Goal: Task Accomplishment & Management: Use online tool/utility

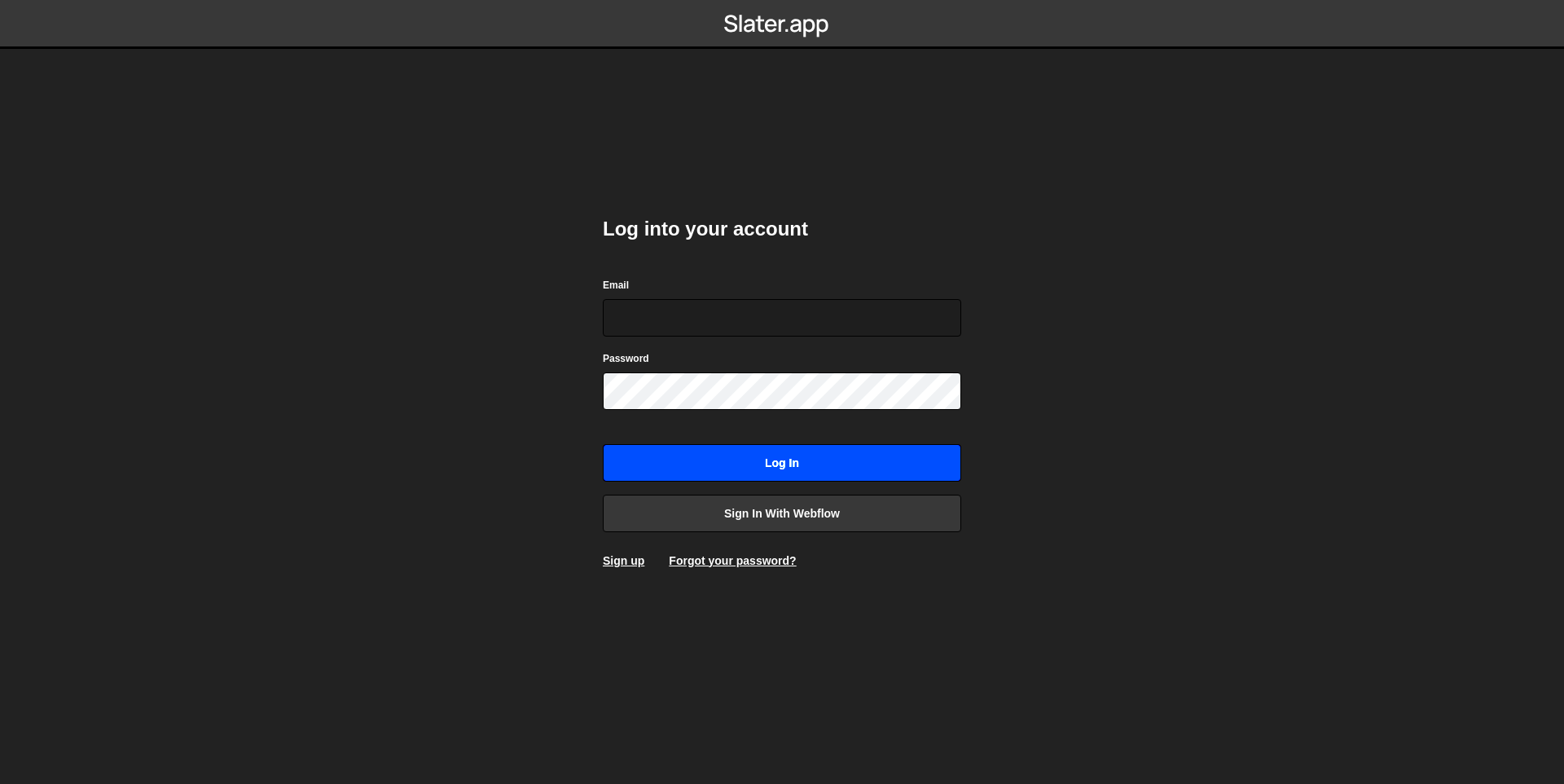
type input "idoop9@gmail.com"
click at [872, 475] on input "Log in" at bounding box center [782, 463] width 358 height 38
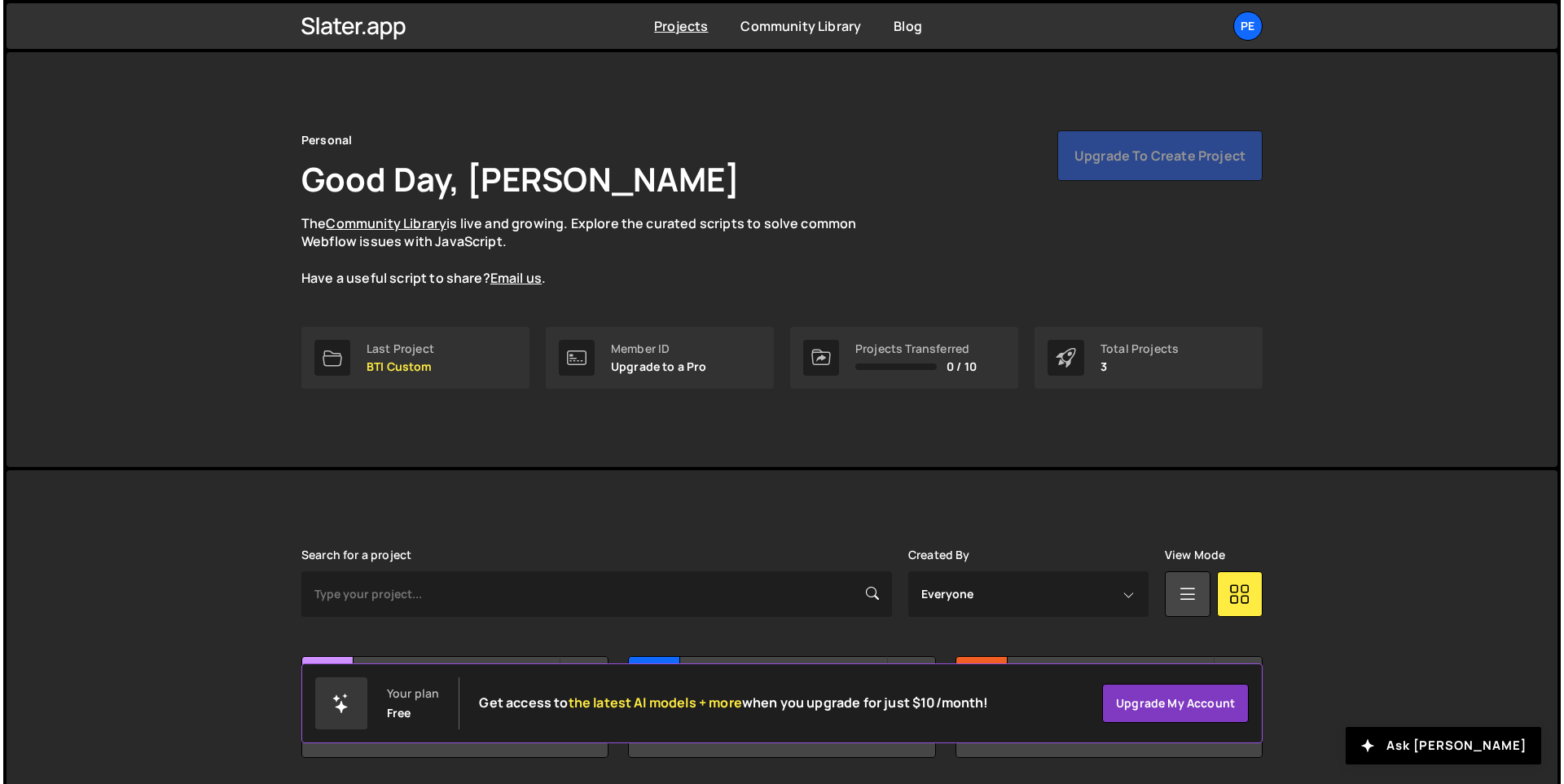
scroll to position [55, 0]
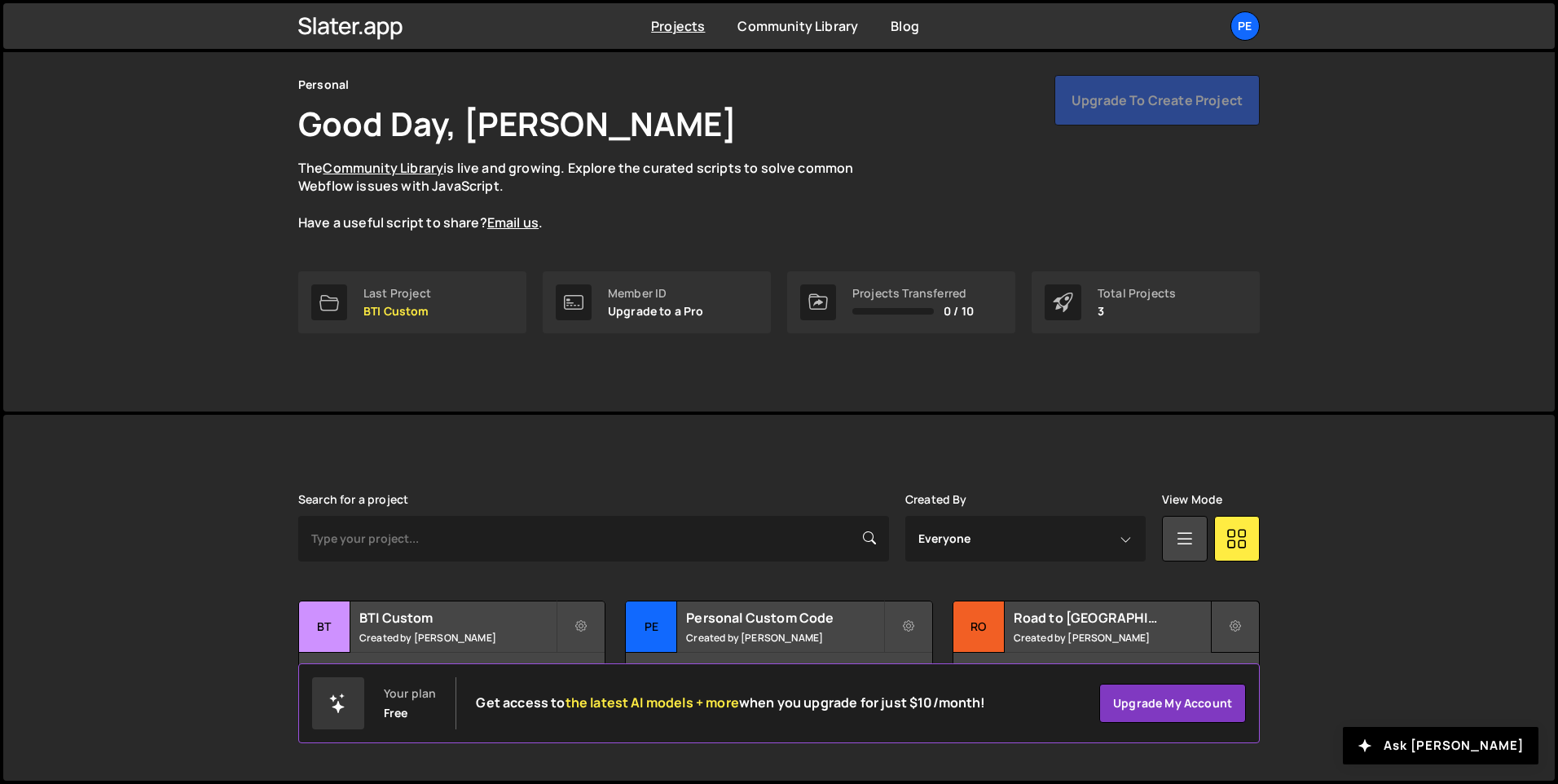
click at [1250, 622] on button at bounding box center [1235, 627] width 49 height 52
click at [1270, 716] on link "Delete Project" at bounding box center [1309, 718] width 194 height 26
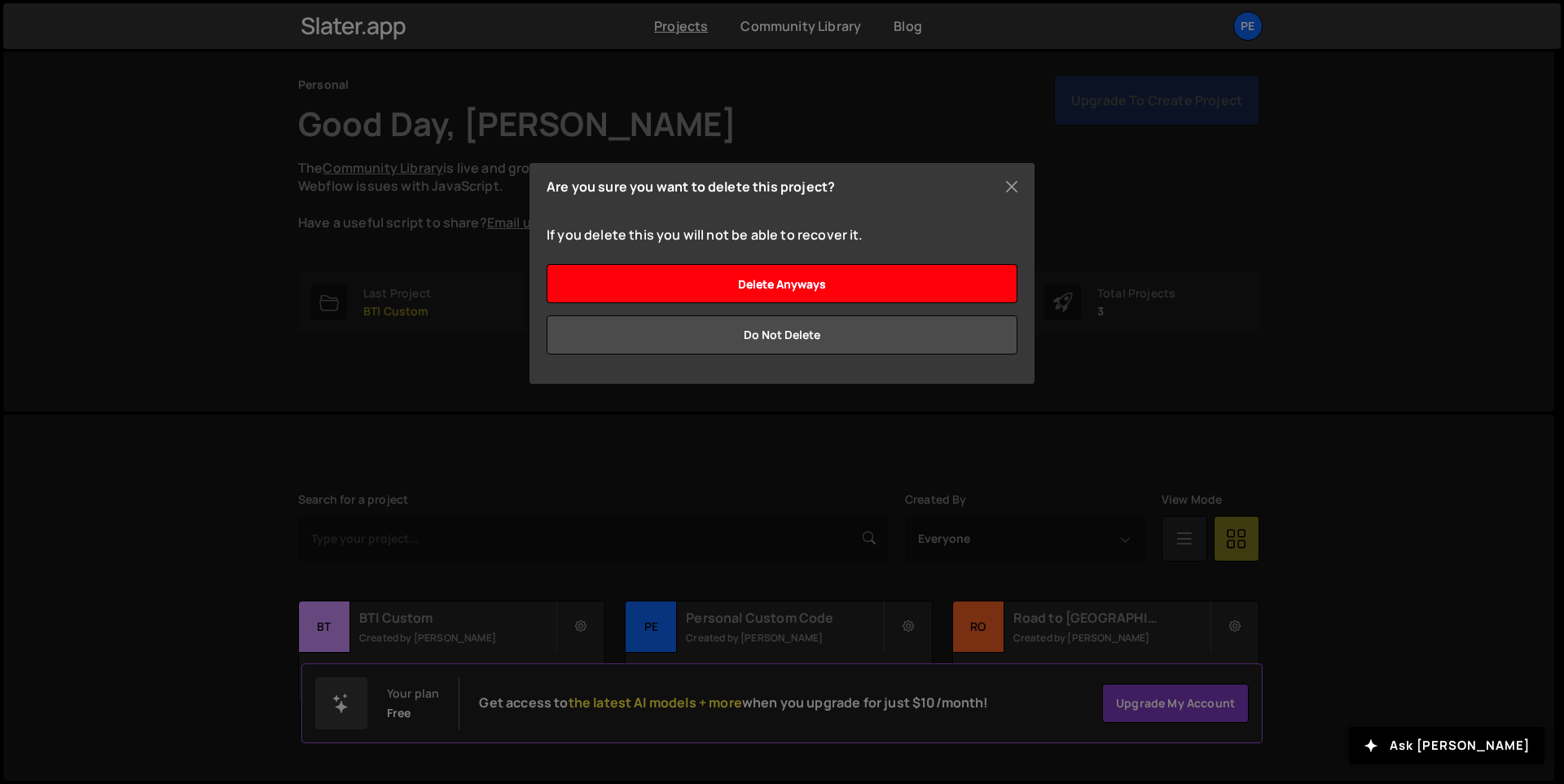
click at [807, 287] on input "Delete anyways" at bounding box center [782, 283] width 471 height 39
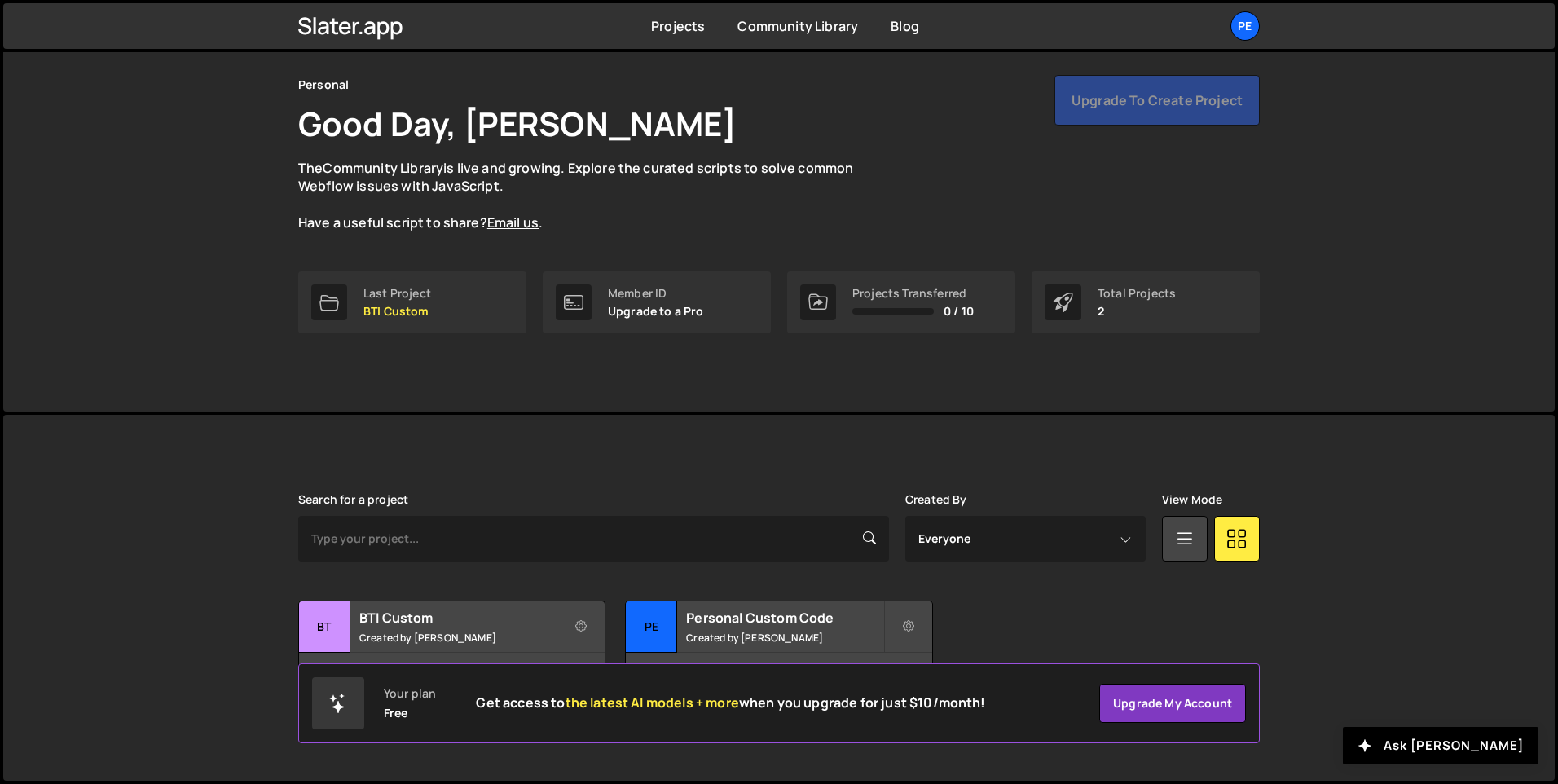
scroll to position [36, 0]
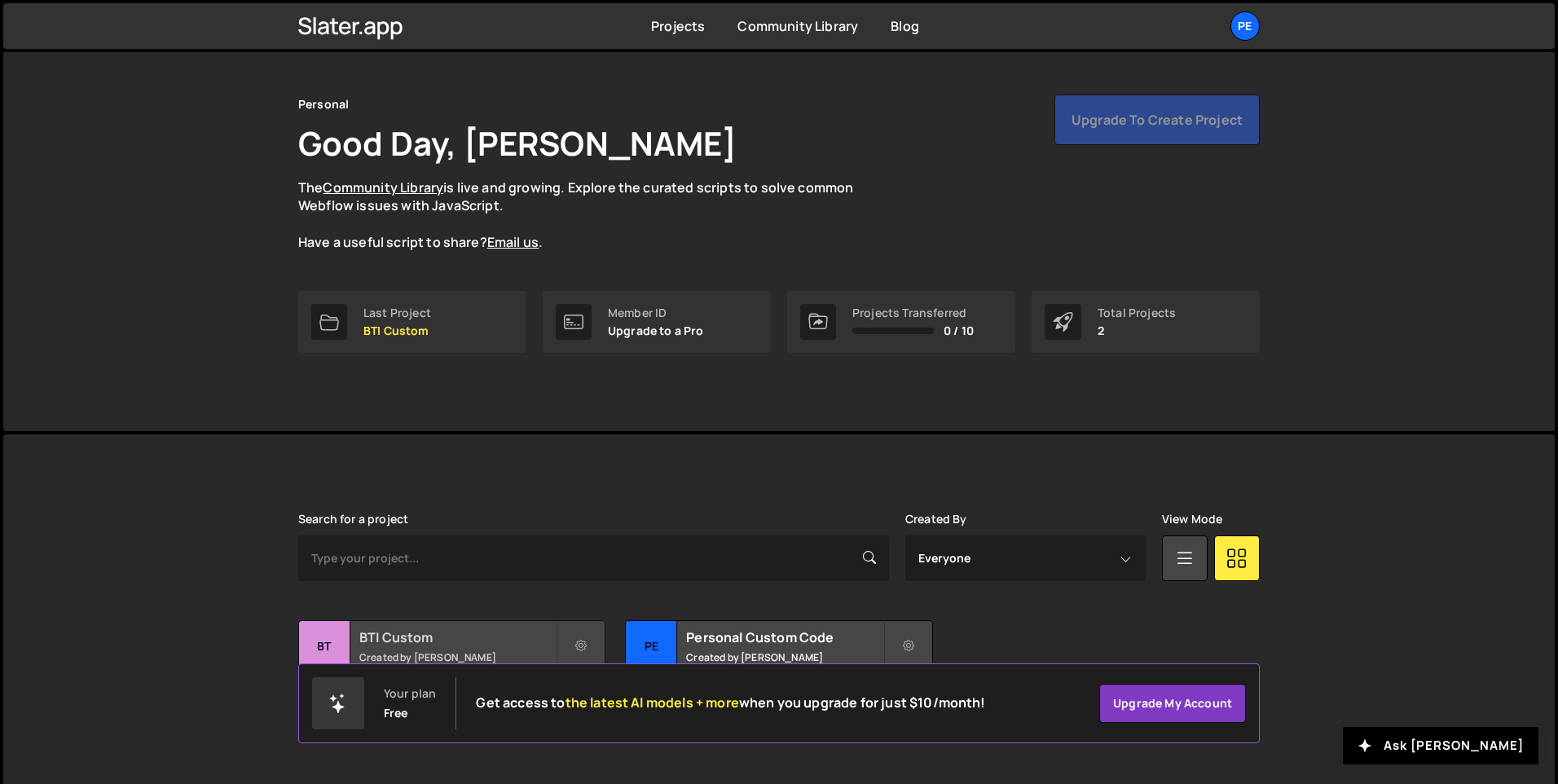
click at [457, 657] on small "Created by Ido Vadavker" at bounding box center [457, 657] width 197 height 14
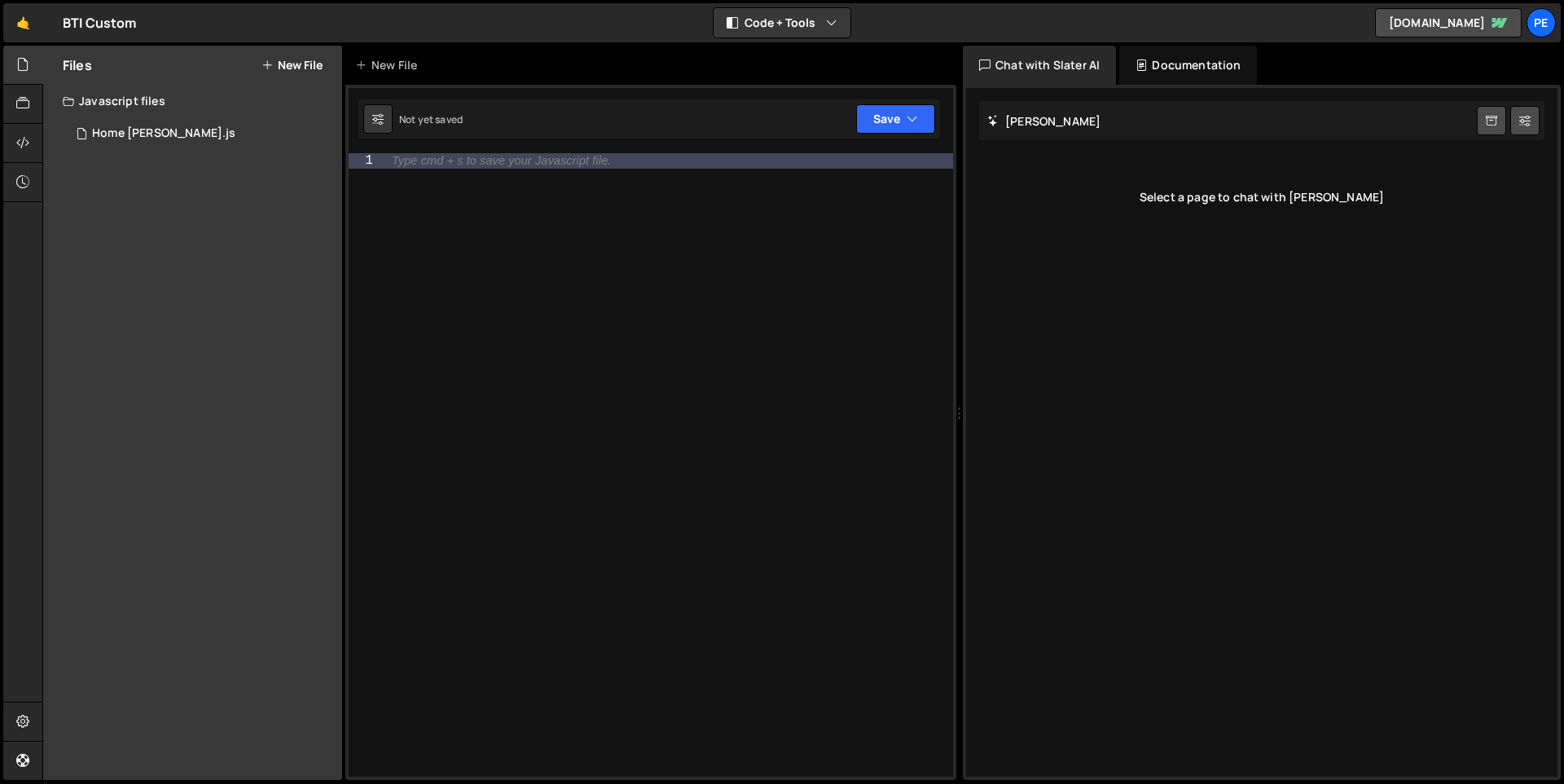
click at [589, 167] on div "Type cmd + s to save your Javascript file." at bounding box center [501, 161] width 219 height 14
click at [162, 139] on div "Home GSAP Slater.js" at bounding box center [163, 134] width 143 height 15
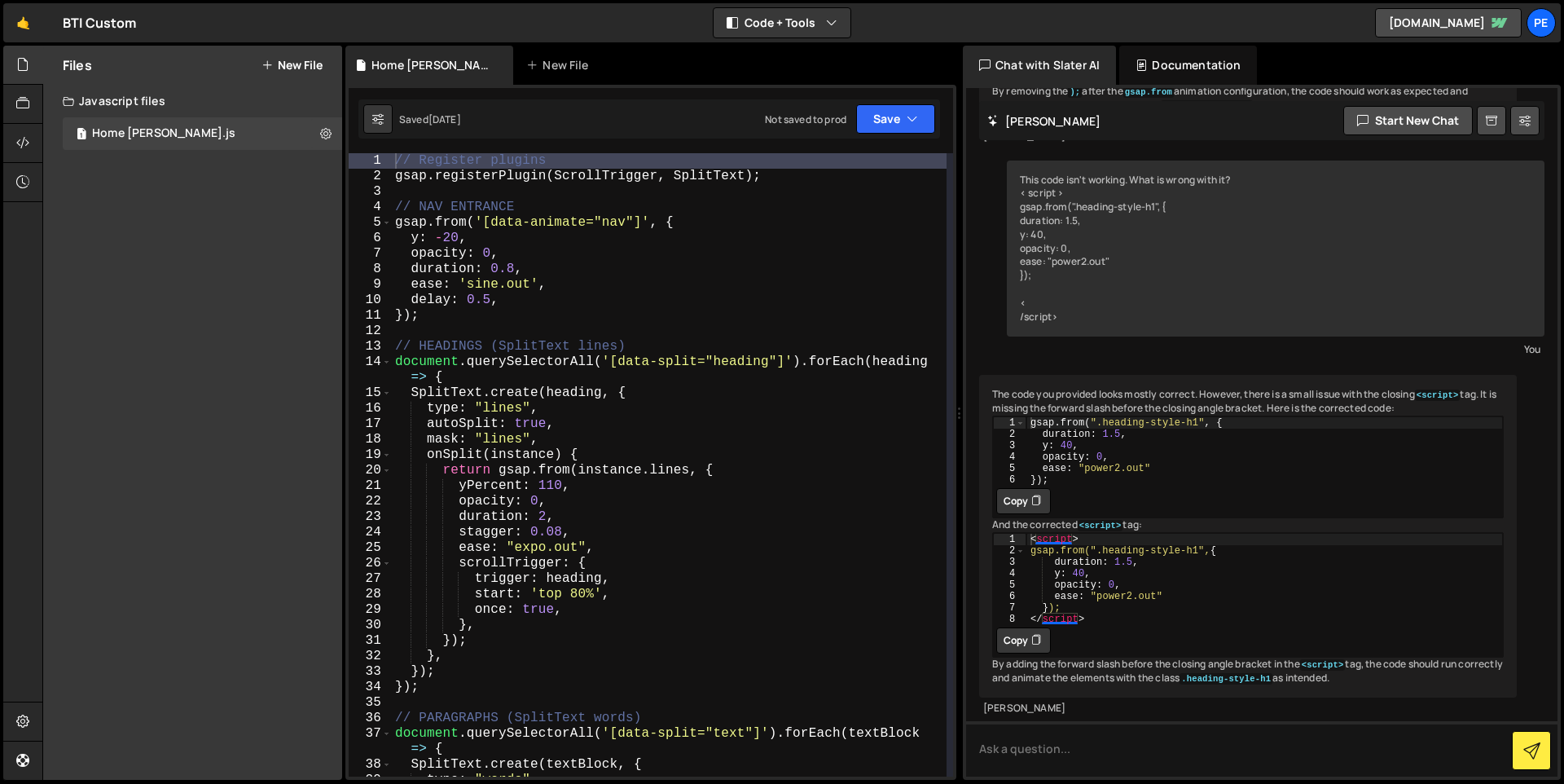
scroll to position [1860, 0]
click at [553, 192] on div "// Register plugins gsap . registerPlugin ( ScrollTrigger , SplitText ) ; // NA…" at bounding box center [669, 480] width 555 height 654
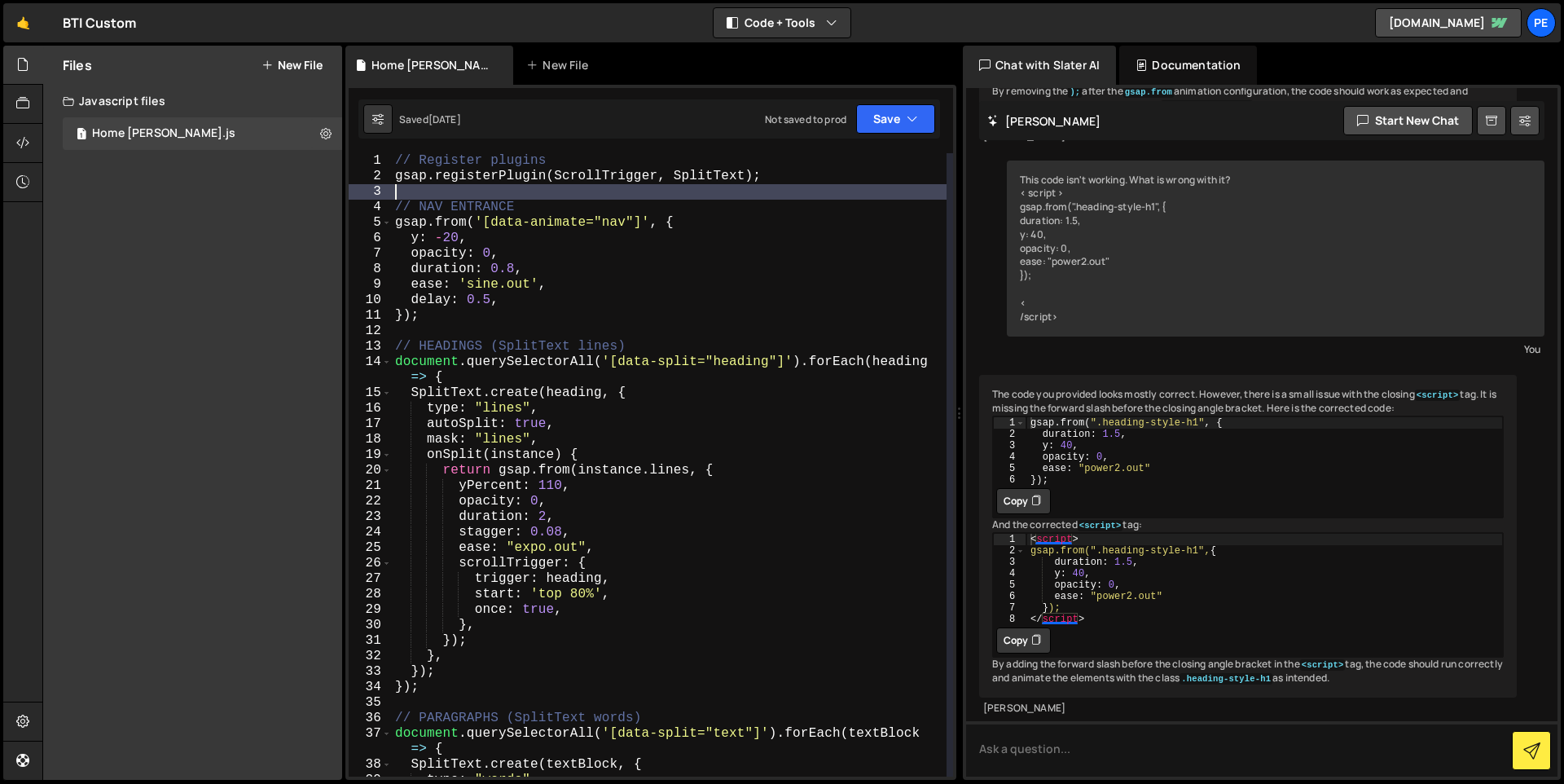
scroll to position [0, 0]
click at [22, 23] on link "🤙" at bounding box center [23, 23] width 40 height 39
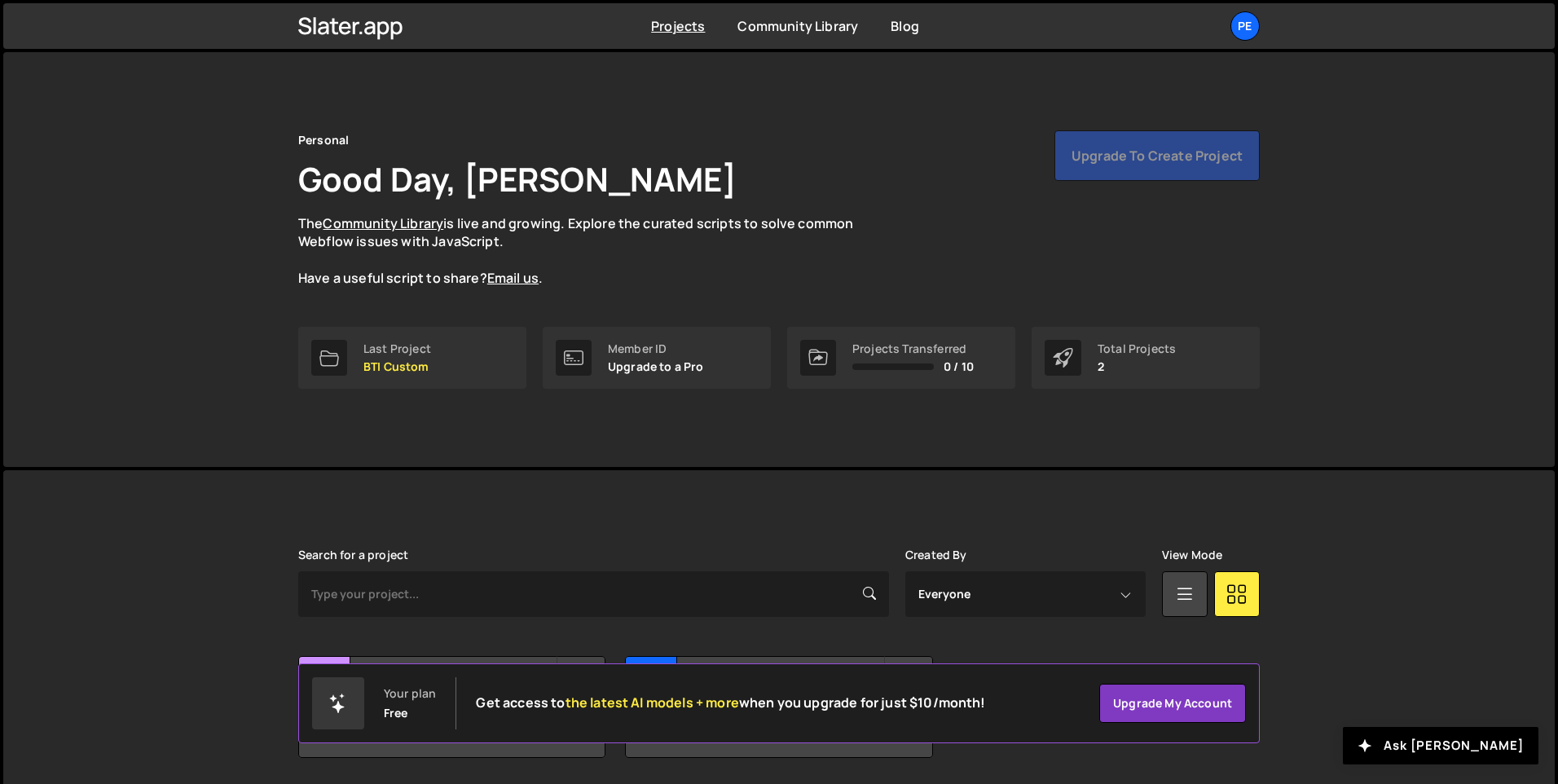
scroll to position [55, 0]
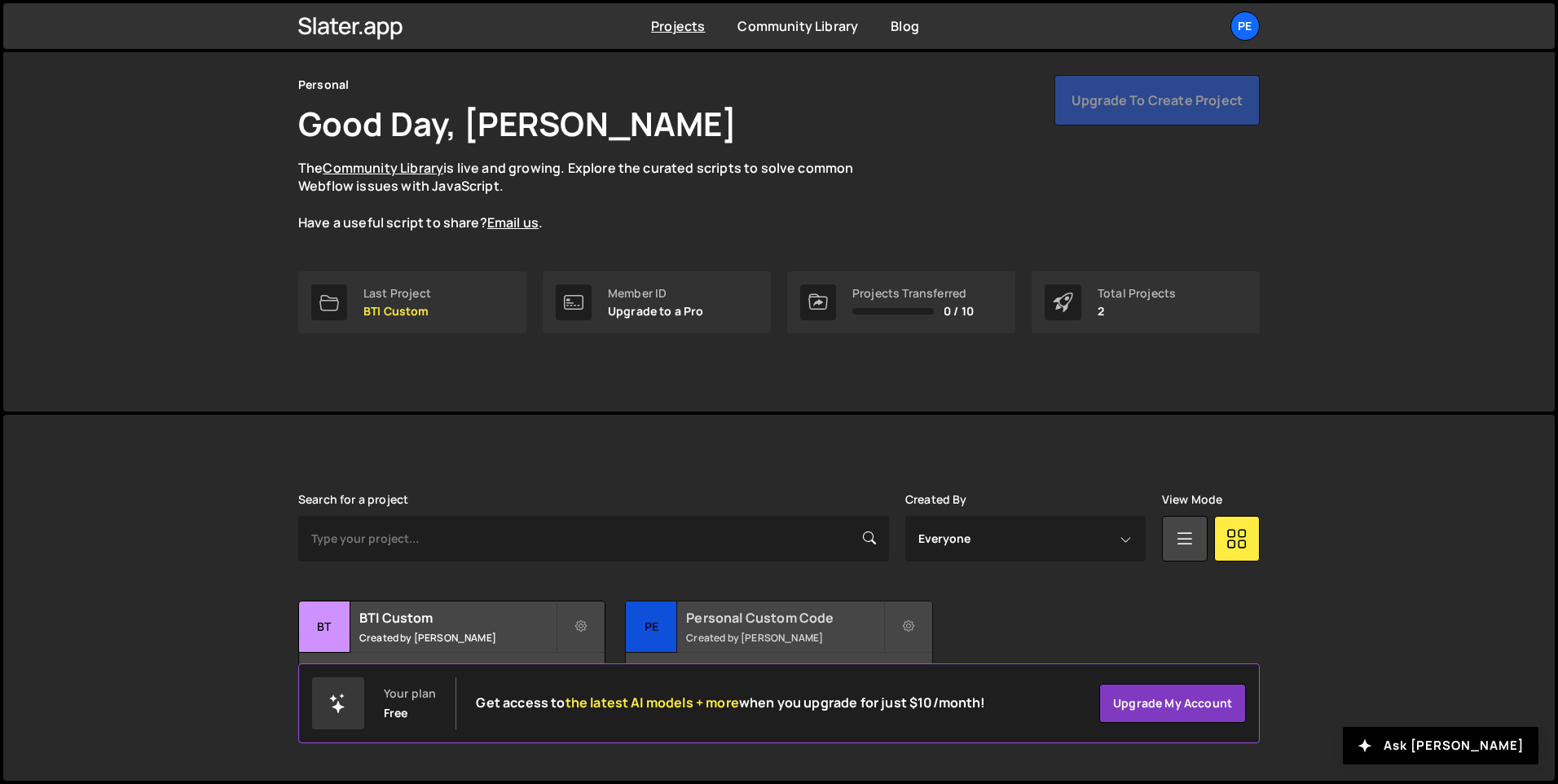
click at [689, 620] on h2 "Personal Custom Code" at bounding box center [784, 617] width 197 height 18
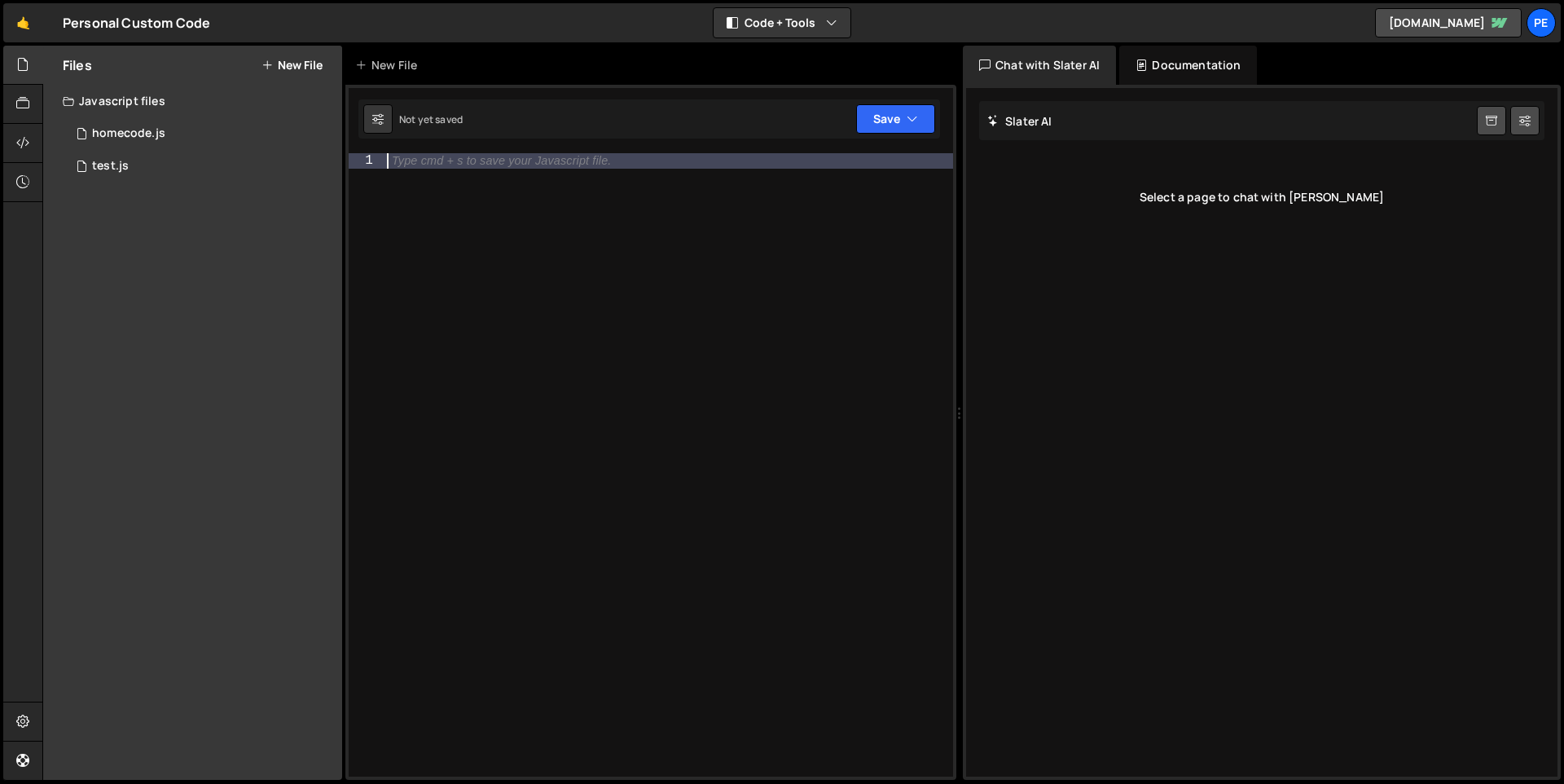
click at [715, 286] on div "Type cmd + s to save your Javascript file." at bounding box center [669, 480] width 570 height 654
paste textarea "})();"
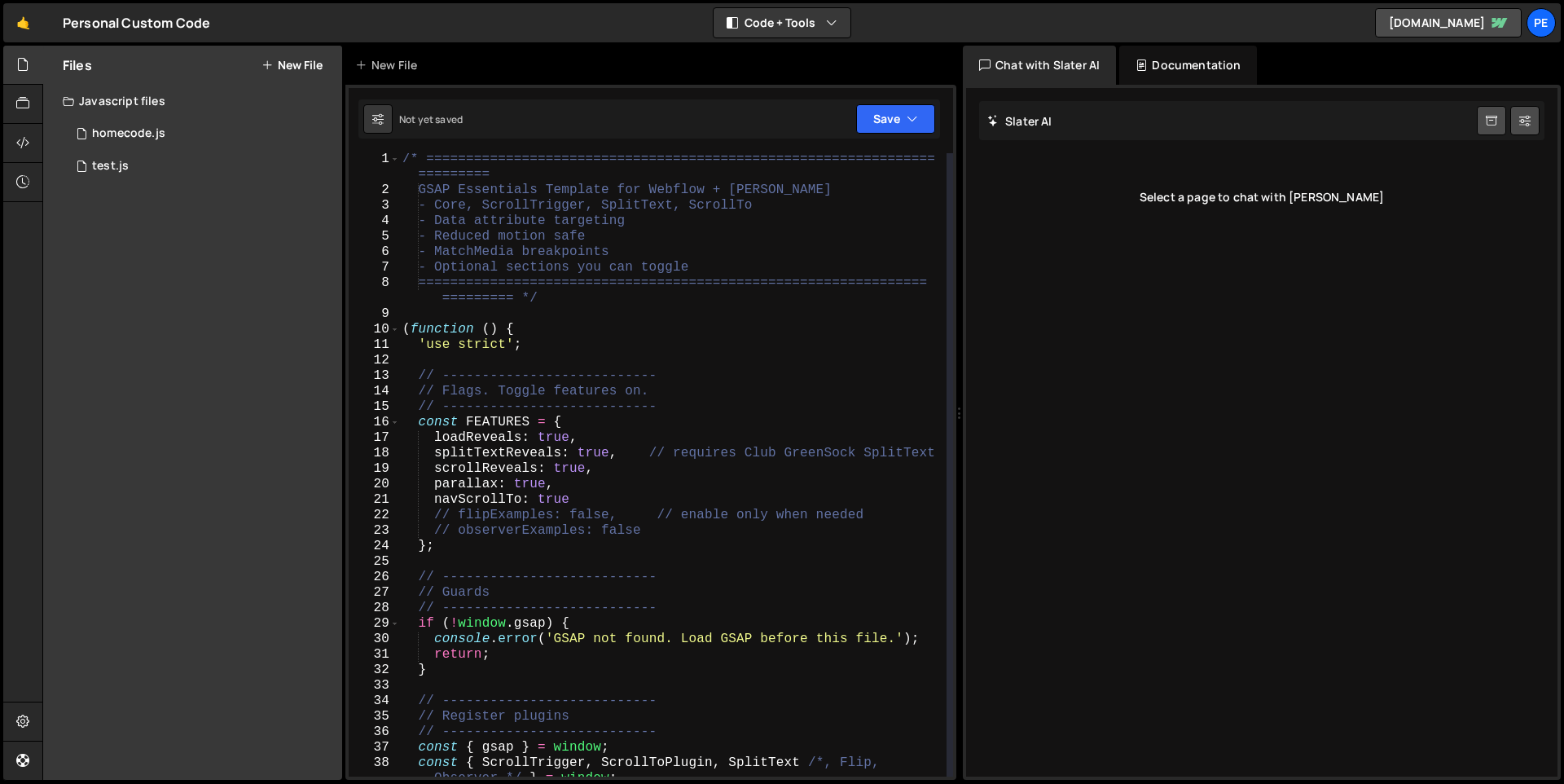
scroll to position [2, 0]
click at [597, 204] on div "/* ================================================================ ========= G…" at bounding box center [673, 486] width 547 height 669
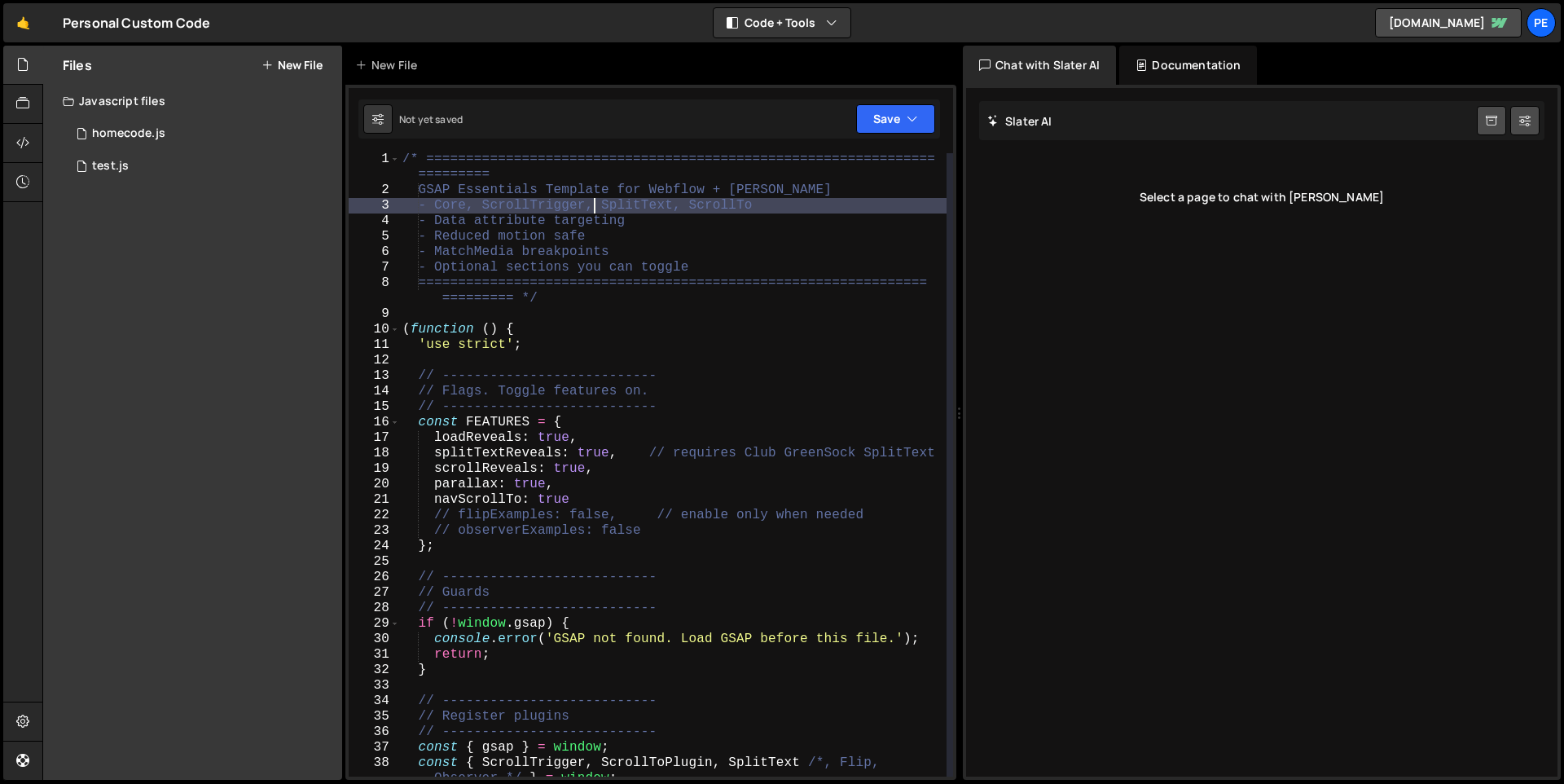
click at [628, 273] on div "/* ================================================================ ========= G…" at bounding box center [673, 486] width 547 height 669
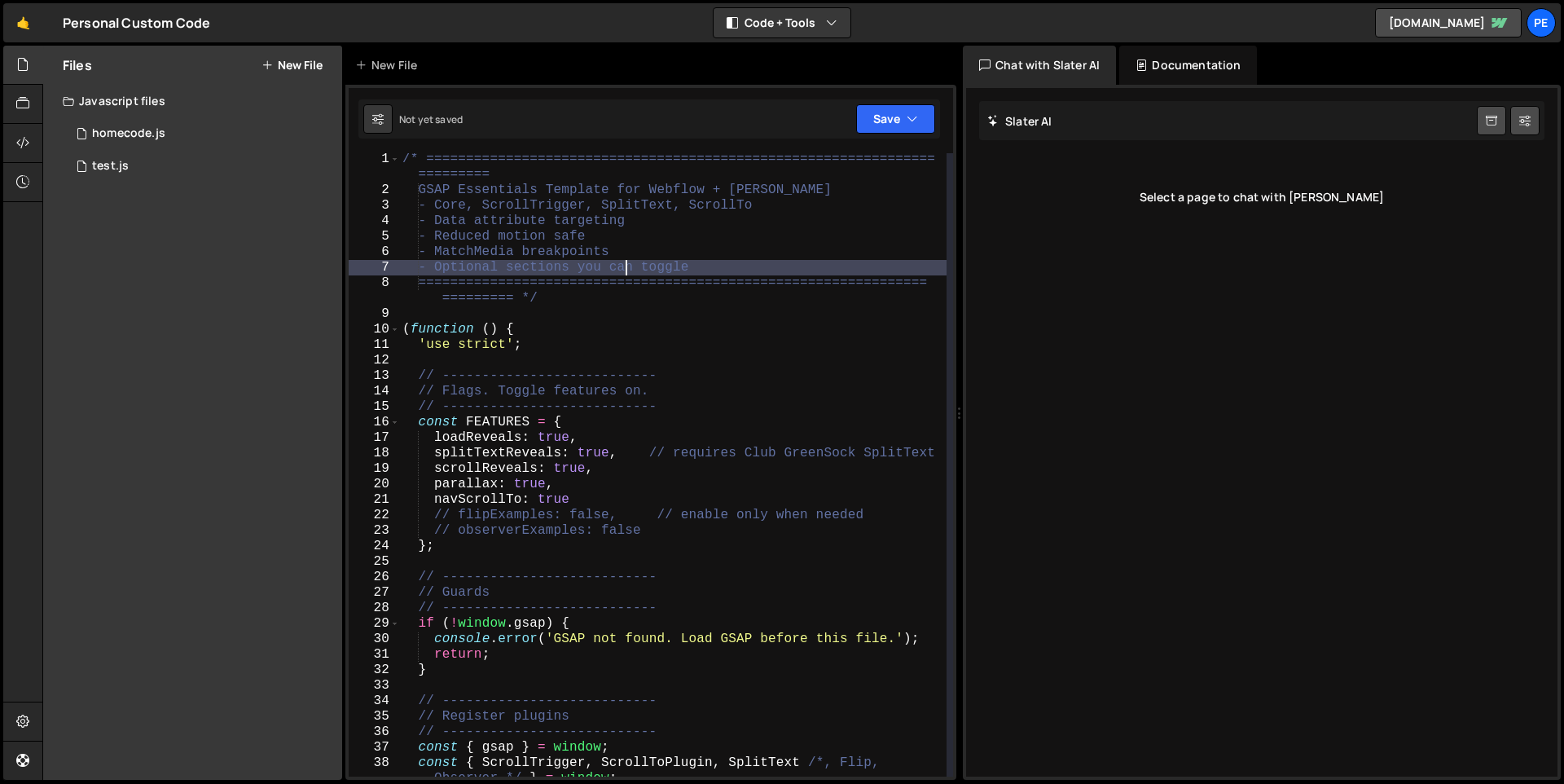
click at [600, 299] on div "/* ================================================================ ========= G…" at bounding box center [673, 486] width 547 height 669
type textarea "========================================================================= */"
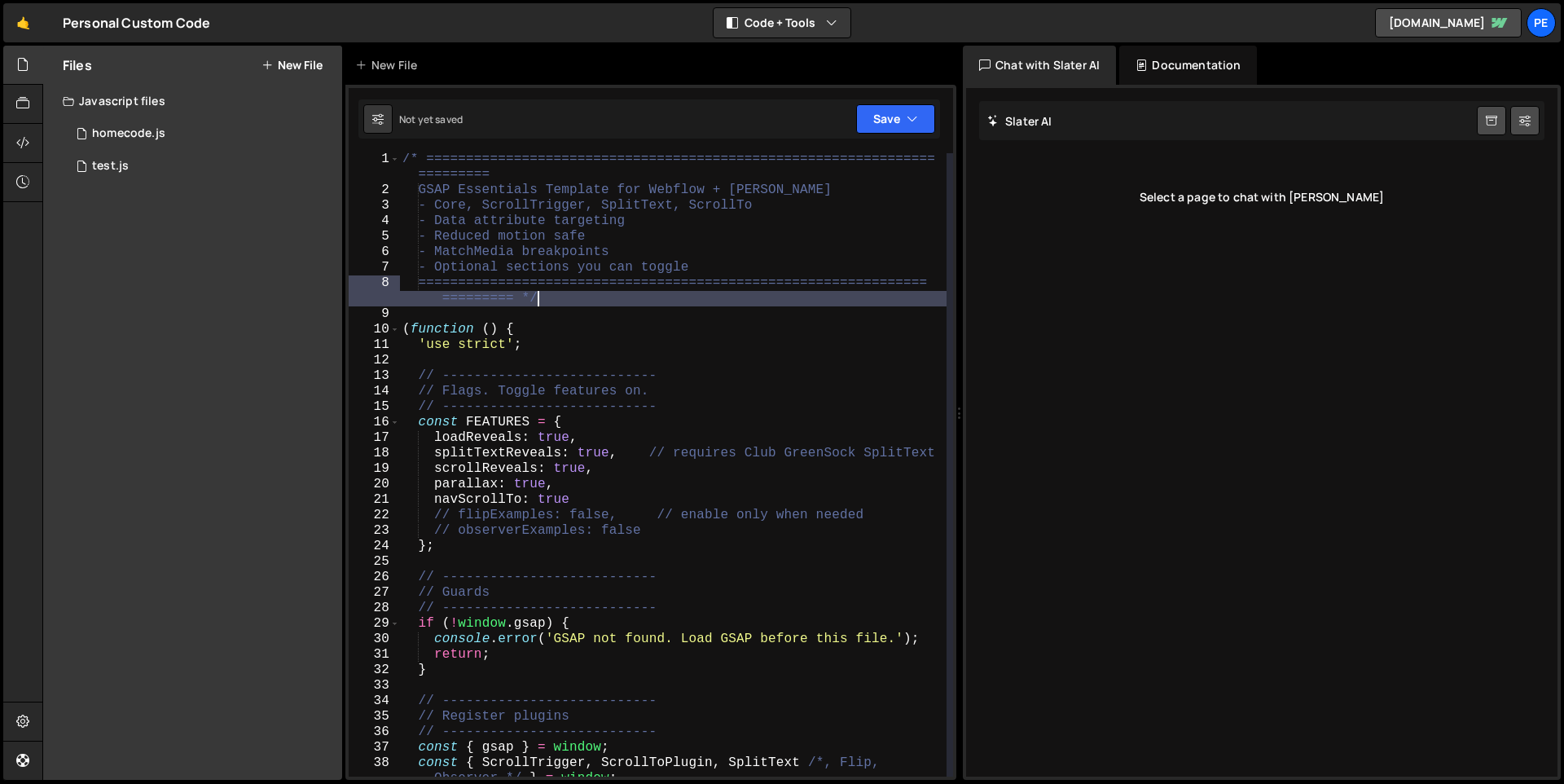
click at [586, 318] on div "/* ================================================================ ========= G…" at bounding box center [673, 486] width 547 height 669
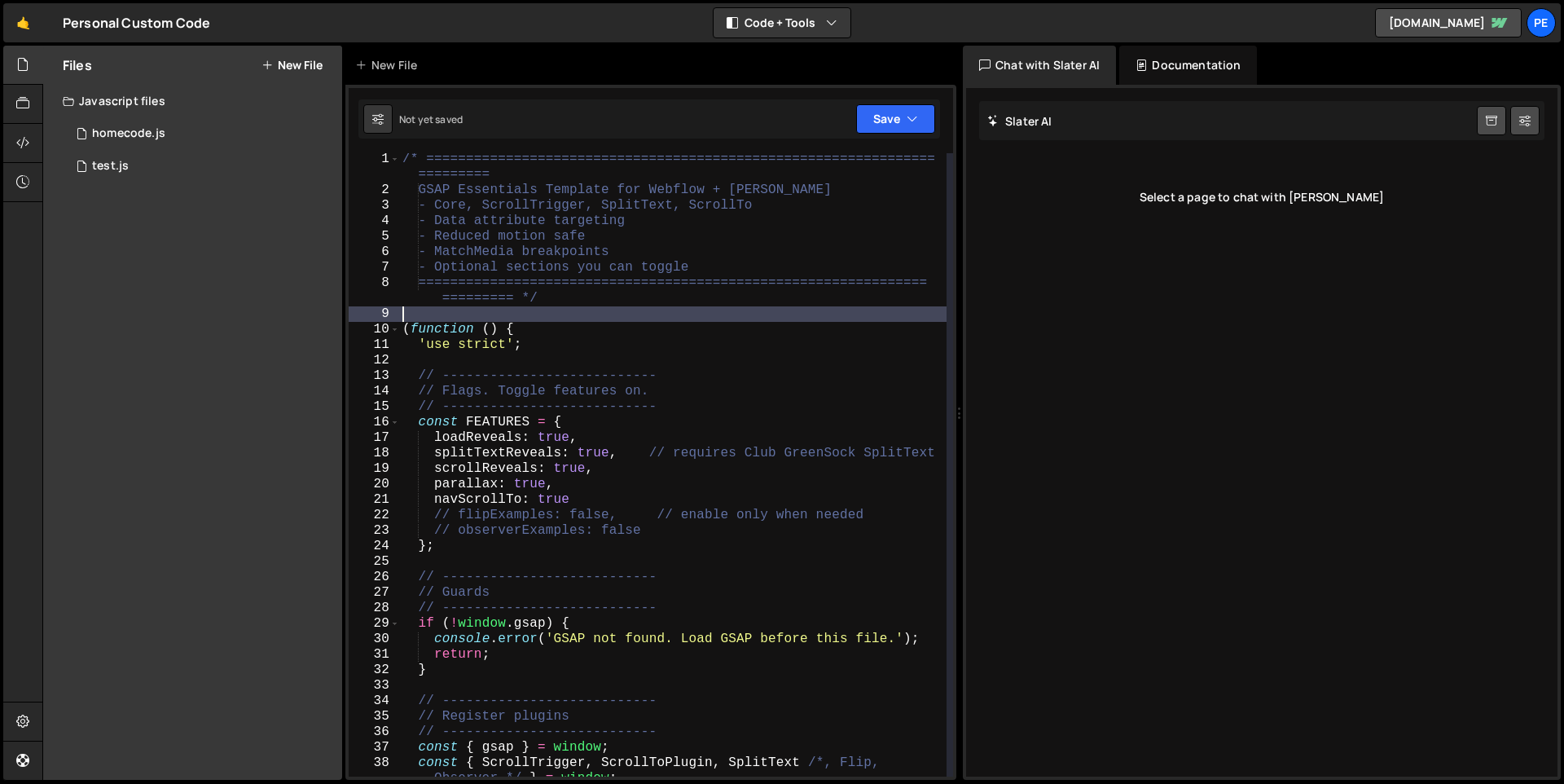
click at [562, 335] on div "/* ================================================================ ========= G…" at bounding box center [673, 486] width 547 height 669
type textarea "(function () {"
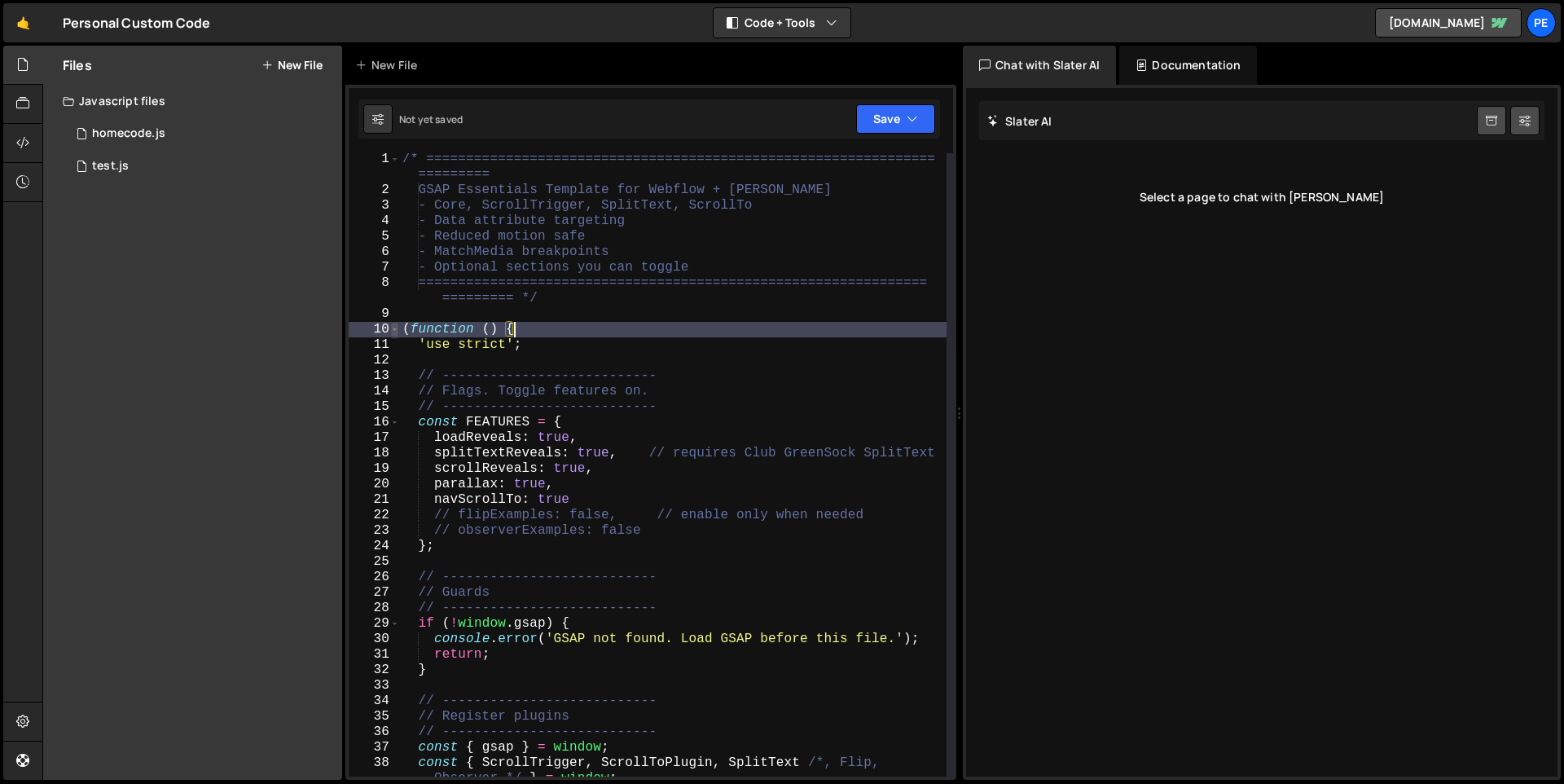
click at [397, 325] on span at bounding box center [394, 330] width 9 height 15
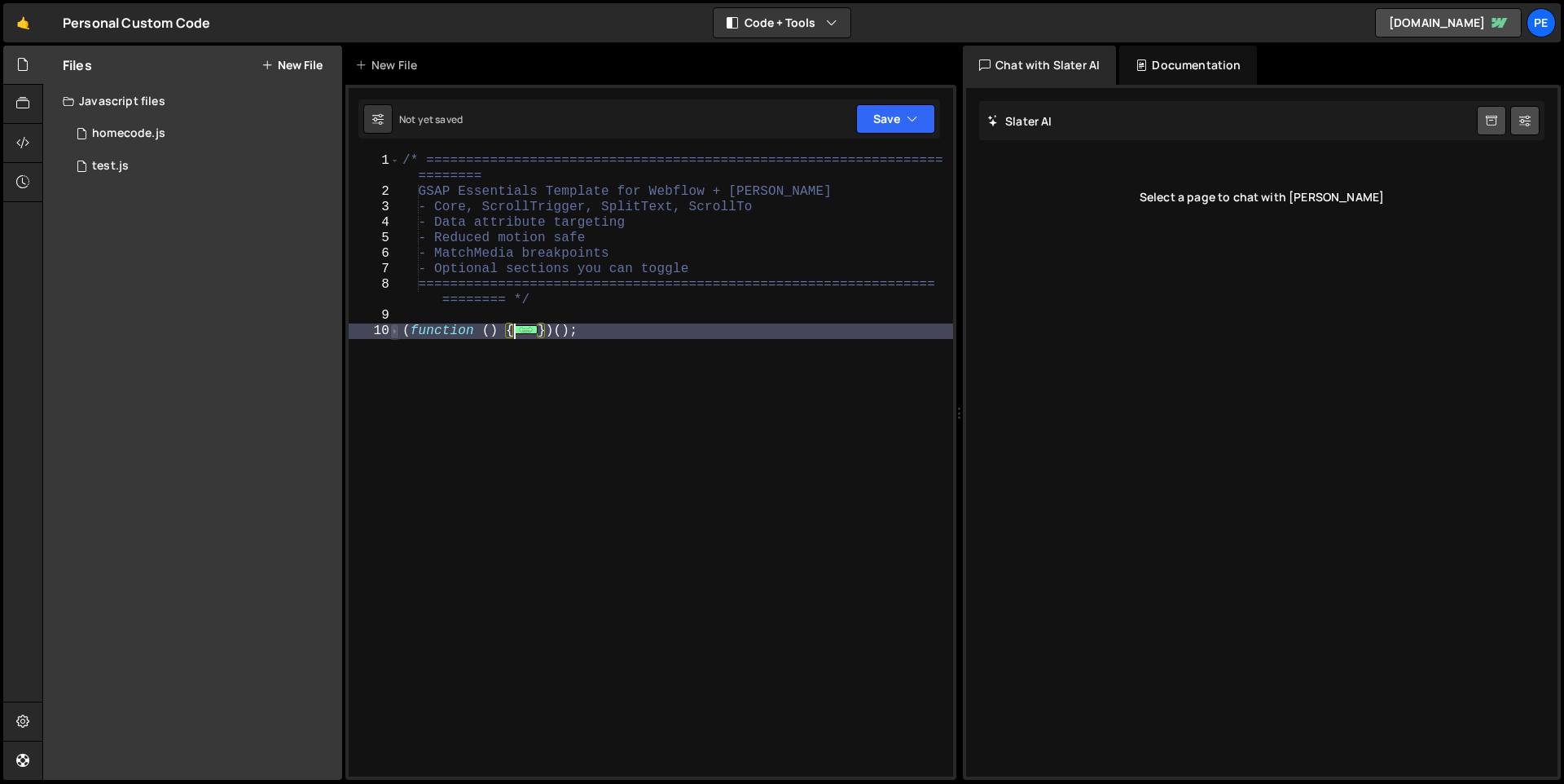
click at [397, 331] on span at bounding box center [394, 331] width 9 height 15
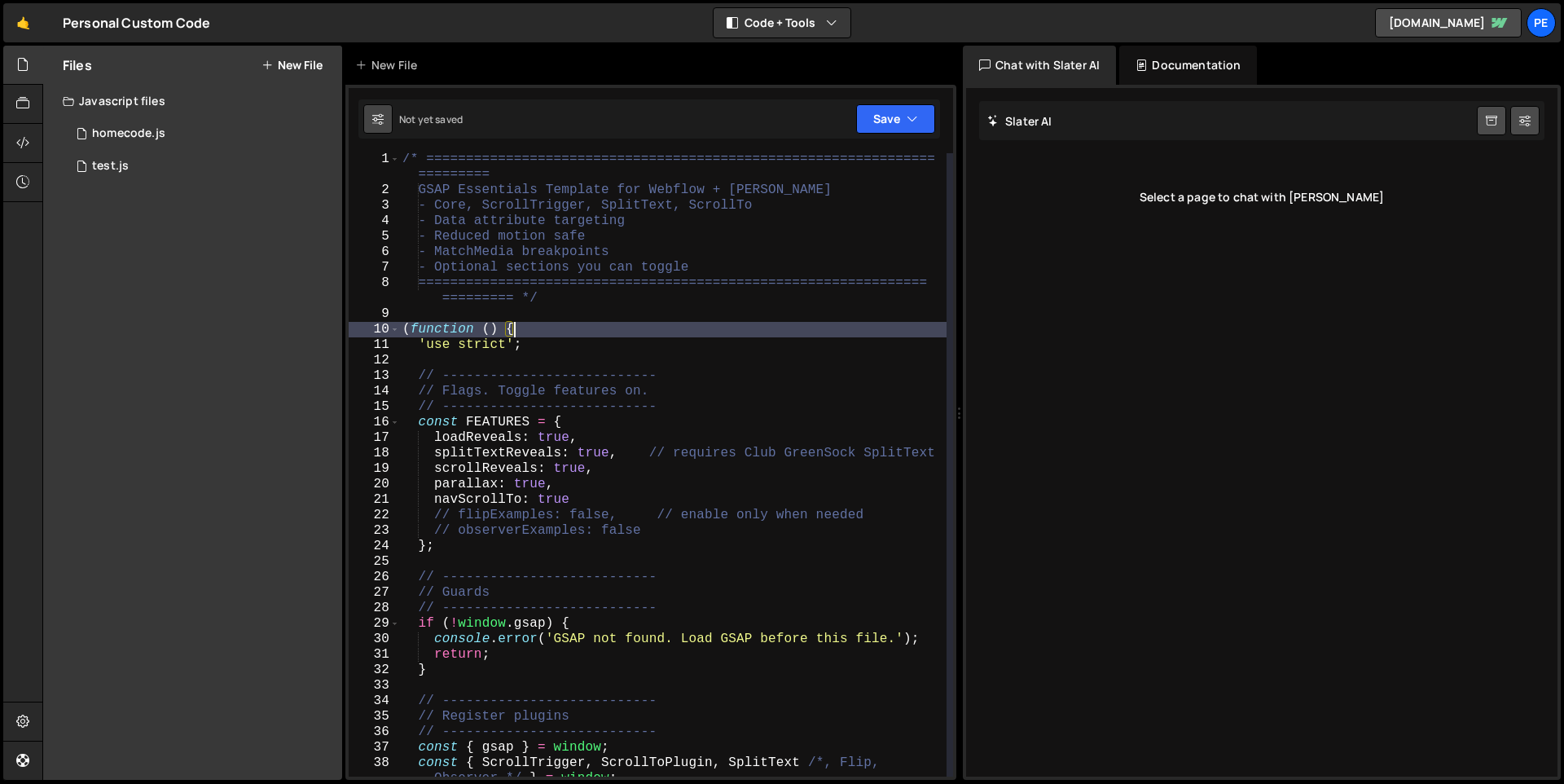
click at [391, 120] on button at bounding box center [377, 119] width 29 height 29
select select "editor"
select select "ace/theme/dracula"
type input "16"
select select "ace/keyboard/sublime"
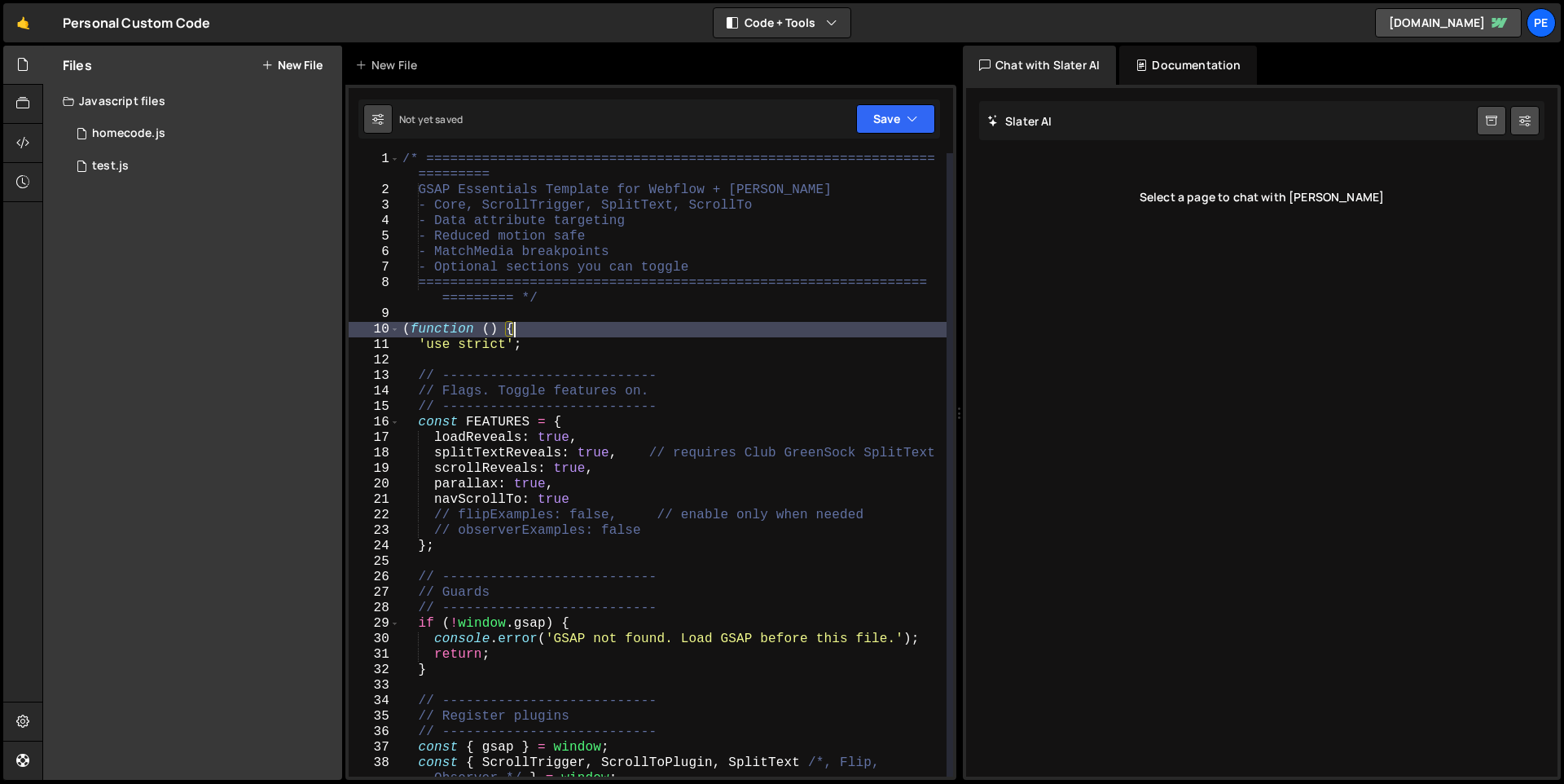
checkbox input "true"
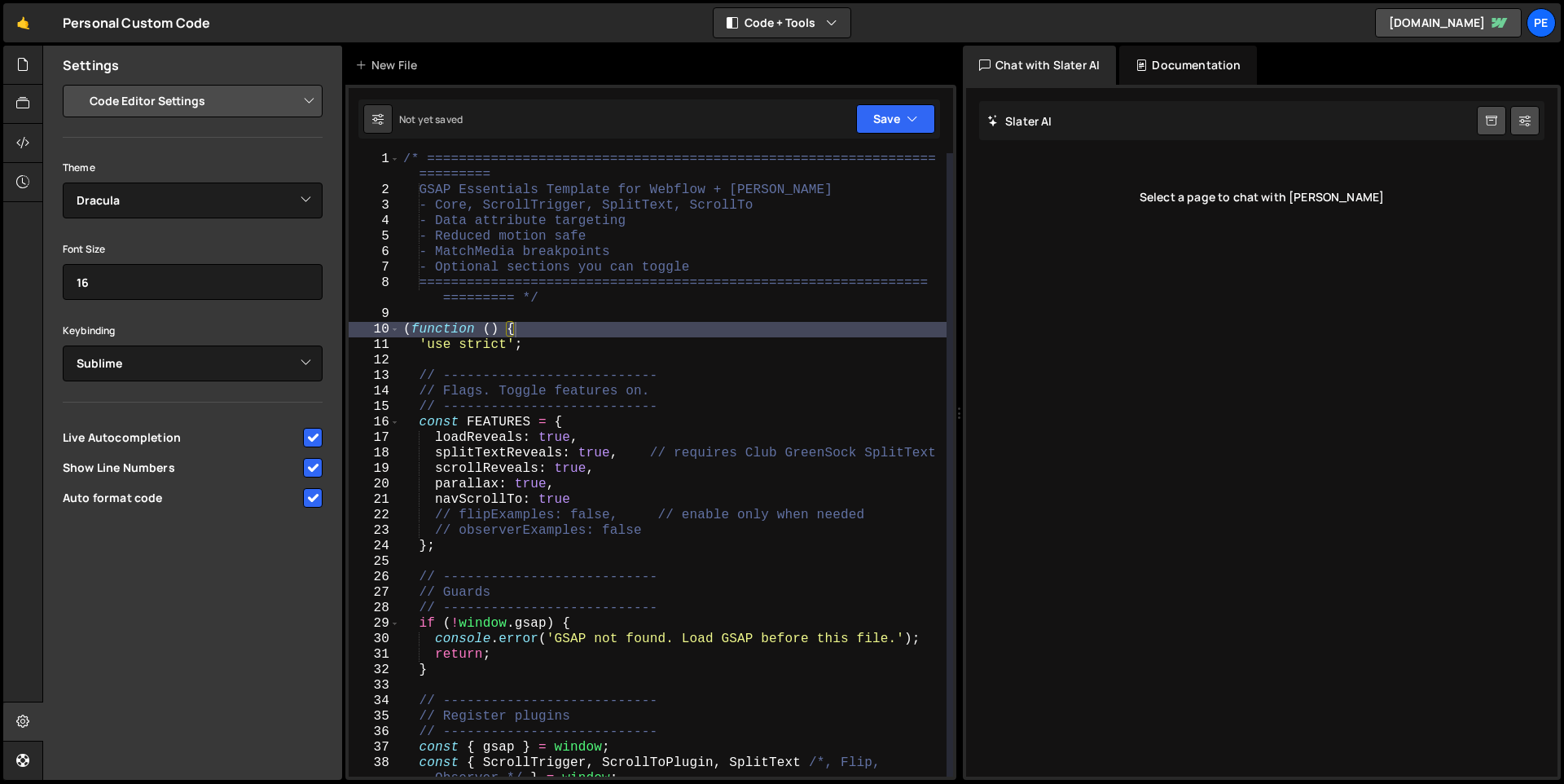
click at [227, 179] on div "Theme Ambiance Chaos Clouds Midnight Dracula Cobalt Gruvbox Green on Black idle…" at bounding box center [192, 187] width 260 height 61
click at [227, 188] on select "Ambiance Chaos Clouds Midnight Dracula Cobalt Gruvbox Green on Black idle Finge…" at bounding box center [192, 200] width 260 height 36
click at [63, 182] on select "Ambiance Chaos Clouds Midnight Dracula Cobalt Gruvbox Green on Black idle Finge…" at bounding box center [192, 200] width 260 height 36
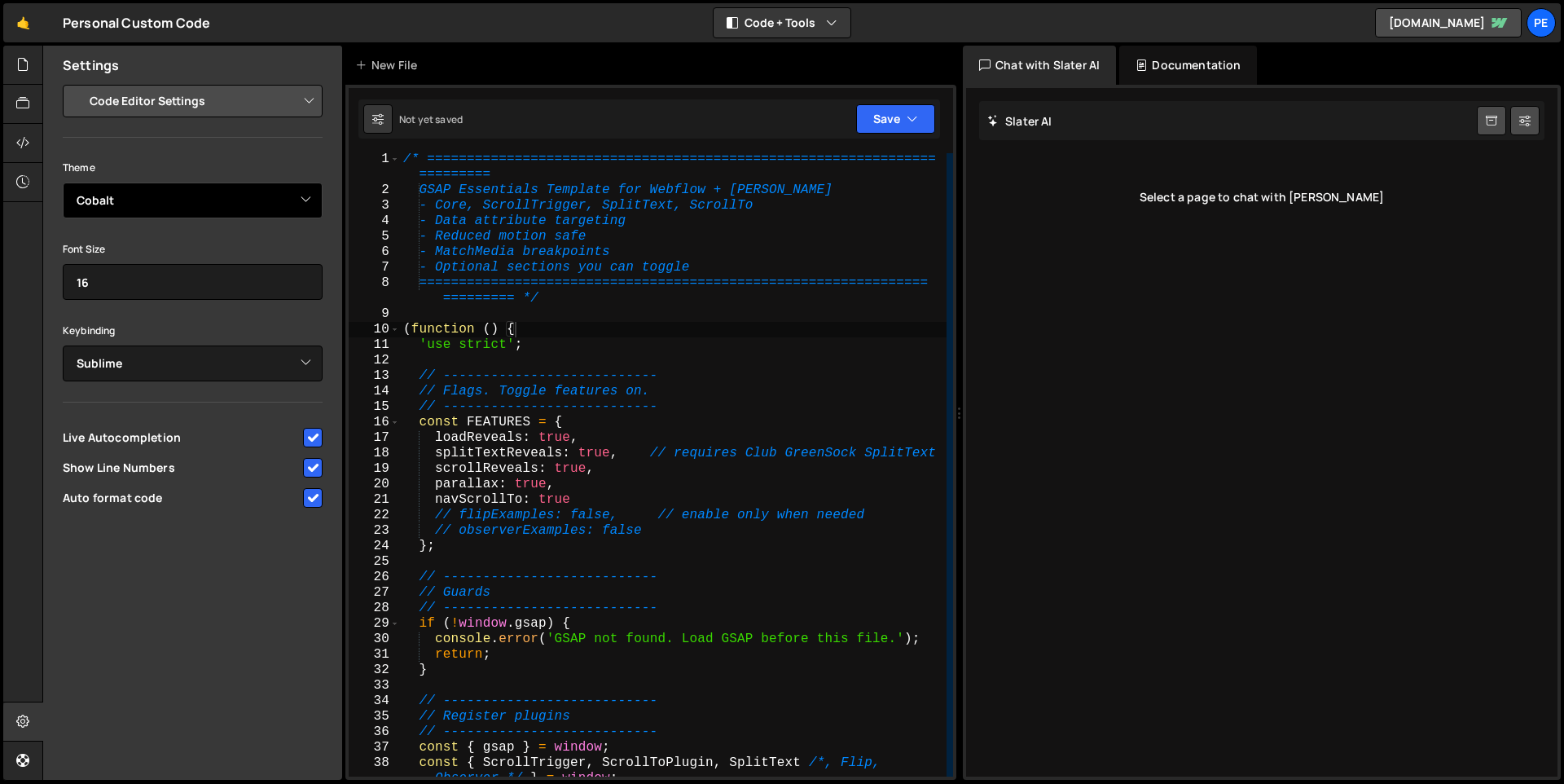
click at [220, 207] on select "Ambiance Chaos Clouds Midnight Dracula Cobalt Gruvbox Green on Black idle Finge…" at bounding box center [192, 200] width 260 height 36
click at [63, 182] on select "Ambiance Chaos Clouds Midnight Dracula Cobalt Gruvbox Green on Black idle Finge…" at bounding box center [192, 200] width 260 height 36
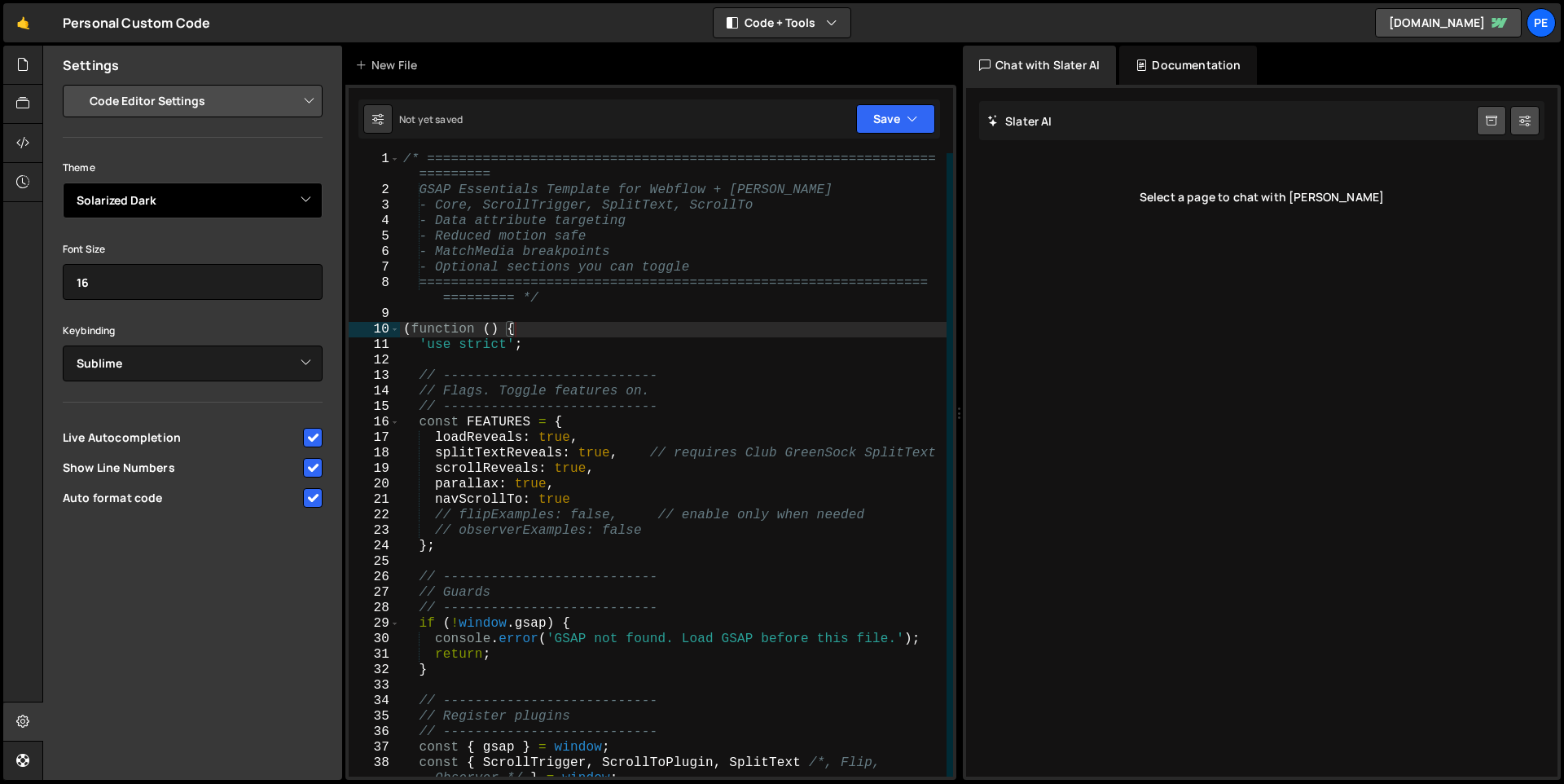
click at [229, 202] on select "Ambiance Chaos Clouds Midnight Dracula Cobalt Gruvbox Green on Black idle Finge…" at bounding box center [192, 200] width 260 height 36
click at [63, 182] on select "Ambiance Chaos Clouds Midnight Dracula Cobalt Gruvbox Green on Black idle Finge…" at bounding box center [192, 200] width 260 height 36
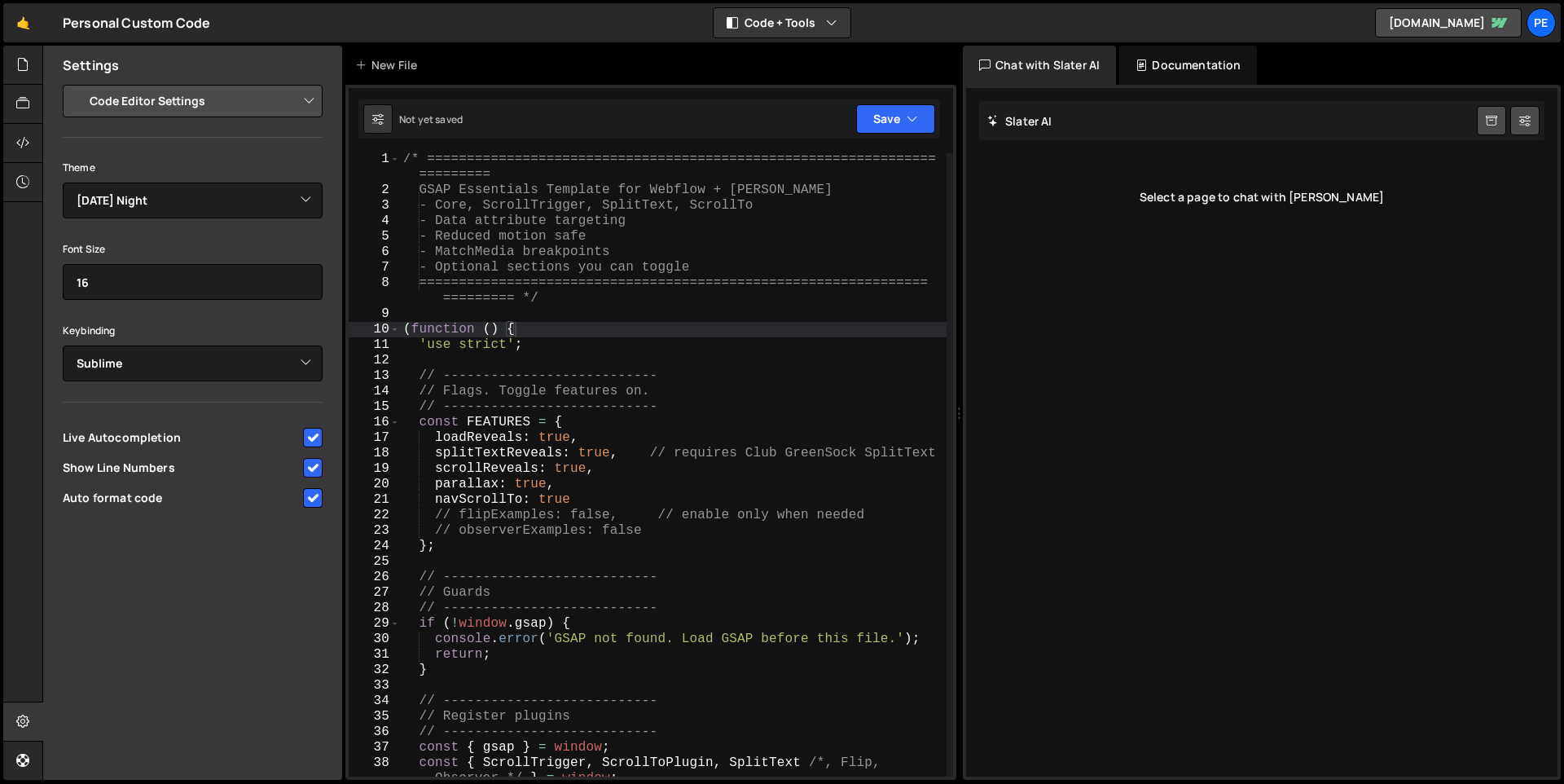
click at [213, 228] on div "Theme Ambiance Chaos Clouds Midnight Dracula Cobalt Gruvbox Green on Black idle…" at bounding box center [192, 335] width 260 height 356
click at [190, 205] on select "Ambiance Chaos Clouds Midnight Dracula Cobalt Gruvbox Green on Black idle Finge…" at bounding box center [192, 200] width 260 height 36
click at [63, 182] on select "Ambiance Chaos Clouds Midnight Dracula Cobalt Gruvbox Green on Black idle Finge…" at bounding box center [192, 200] width 260 height 36
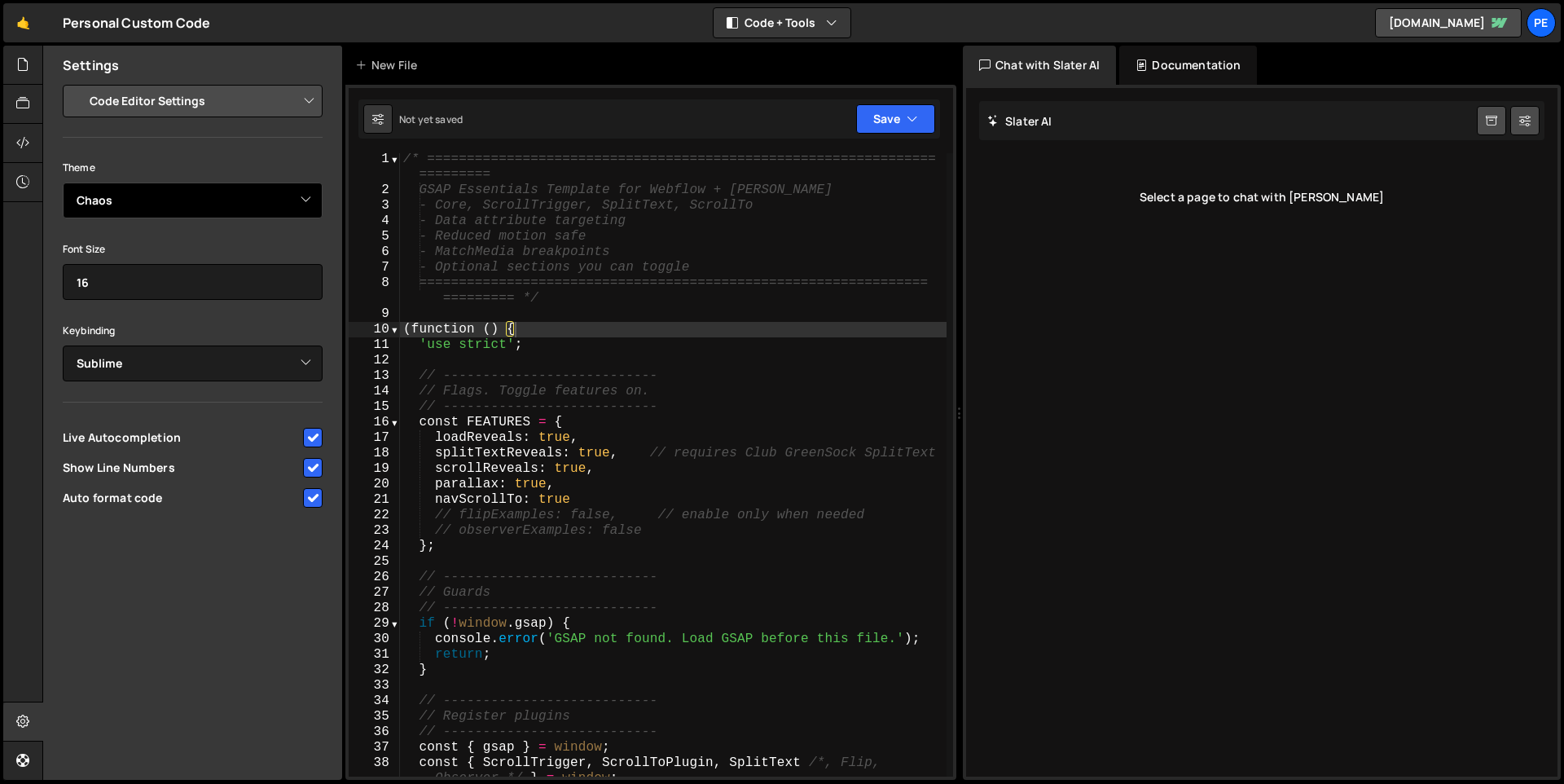
click at [197, 205] on select "Ambiance Chaos Clouds Midnight Dracula Cobalt Gruvbox Green on Black idle Finge…" at bounding box center [192, 200] width 260 height 36
click at [63, 182] on select "Ambiance Chaos Clouds Midnight Dracula Cobalt Gruvbox Green on Black idle Finge…" at bounding box center [192, 200] width 260 height 36
click at [188, 212] on select "Ambiance Chaos Clouds Midnight Dracula Cobalt Gruvbox Green on Black idle Finge…" at bounding box center [192, 200] width 260 height 36
click at [63, 182] on select "Ambiance Chaos Clouds Midnight Dracula Cobalt Gruvbox Green on Black idle Finge…" at bounding box center [192, 200] width 260 height 36
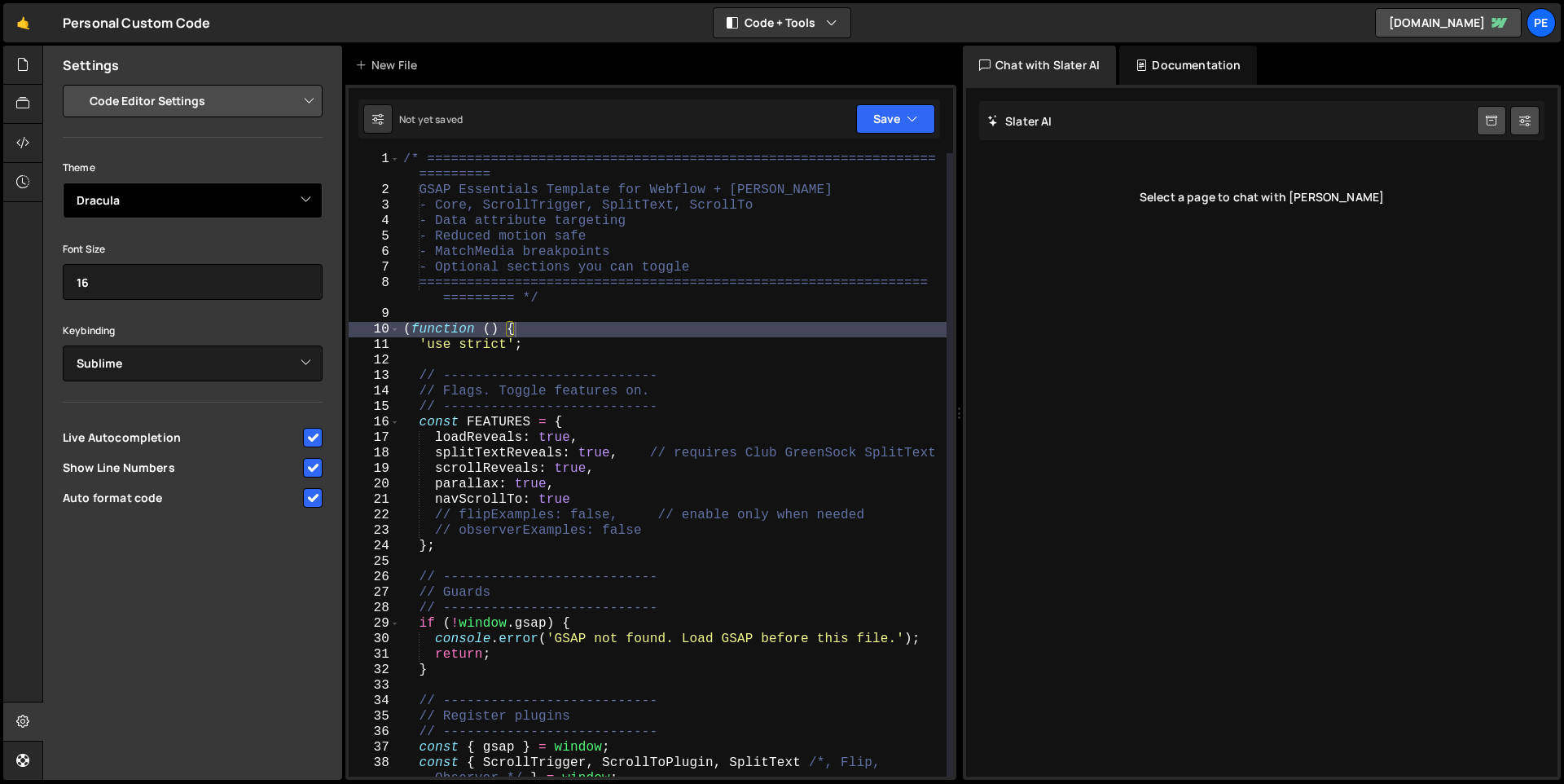
click at [202, 201] on select "Ambiance Chaos Clouds Midnight Dracula Cobalt Gruvbox Green on Black idle Finge…" at bounding box center [192, 200] width 260 height 36
click at [63, 182] on select "Ambiance Chaos Clouds Midnight Dracula Cobalt Gruvbox Green on Black idle Finge…" at bounding box center [192, 200] width 260 height 36
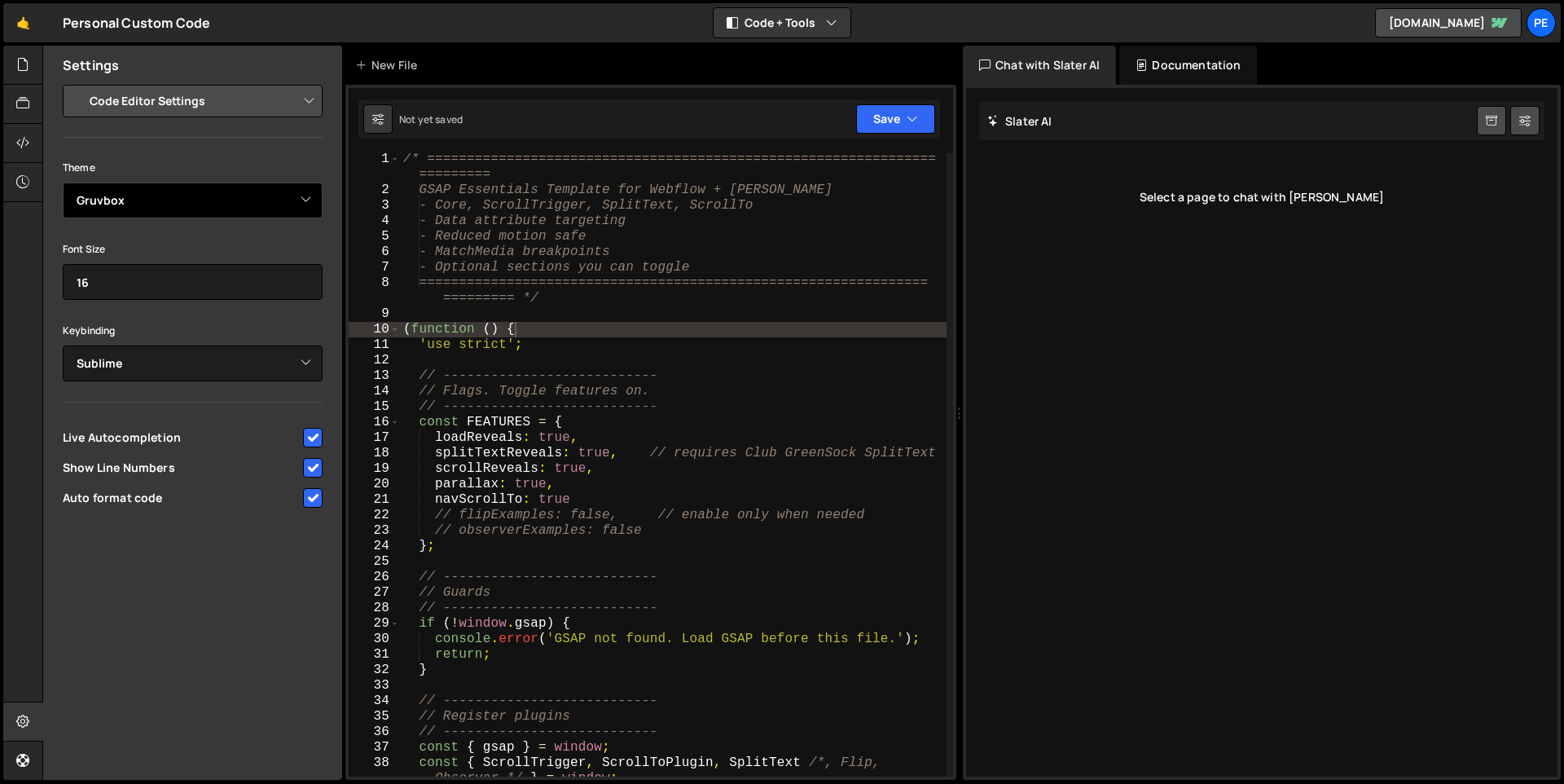
click at [200, 202] on select "Ambiance Chaos Clouds Midnight Dracula Cobalt Gruvbox Green on Black idle Finge…" at bounding box center [192, 200] width 260 height 36
click at [63, 182] on select "Ambiance Chaos Clouds Midnight Dracula Cobalt Gruvbox Green on Black idle Finge…" at bounding box center [192, 200] width 260 height 36
click at [109, 191] on select "Ambiance Chaos Clouds Midnight Dracula Cobalt Gruvbox Green on Black idle Finge…" at bounding box center [192, 200] width 260 height 36
click at [63, 182] on select "Ambiance Chaos Clouds Midnight Dracula Cobalt Gruvbox Green on Black idle Finge…" at bounding box center [192, 200] width 260 height 36
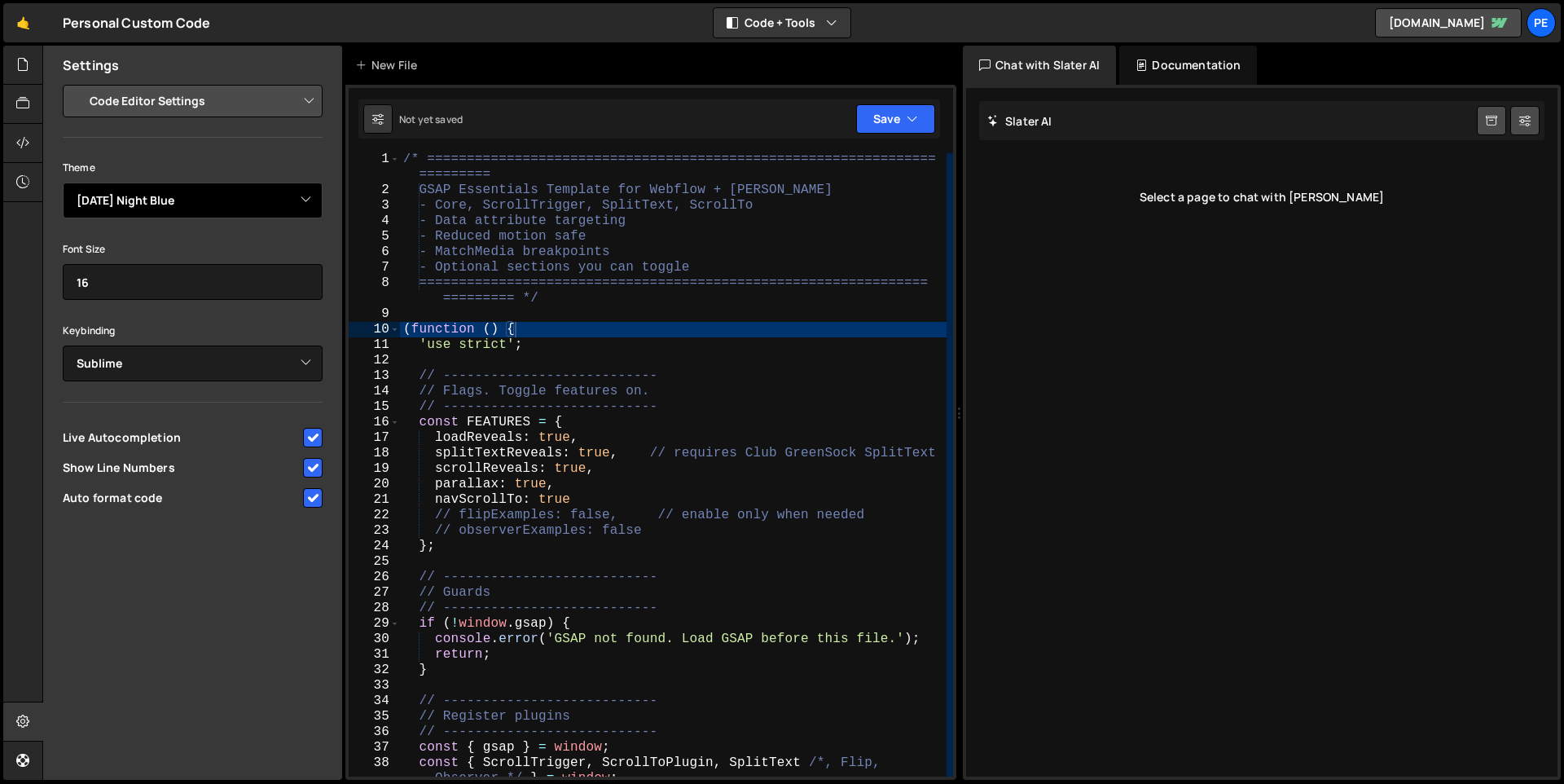
click at [177, 208] on select "Ambiance Chaos Clouds Midnight Dracula Cobalt Gruvbox Green on Black idle Finge…" at bounding box center [192, 200] width 260 height 36
click at [63, 182] on select "Ambiance Chaos Clouds Midnight Dracula Cobalt Gruvbox Green on Black idle Finge…" at bounding box center [192, 200] width 260 height 36
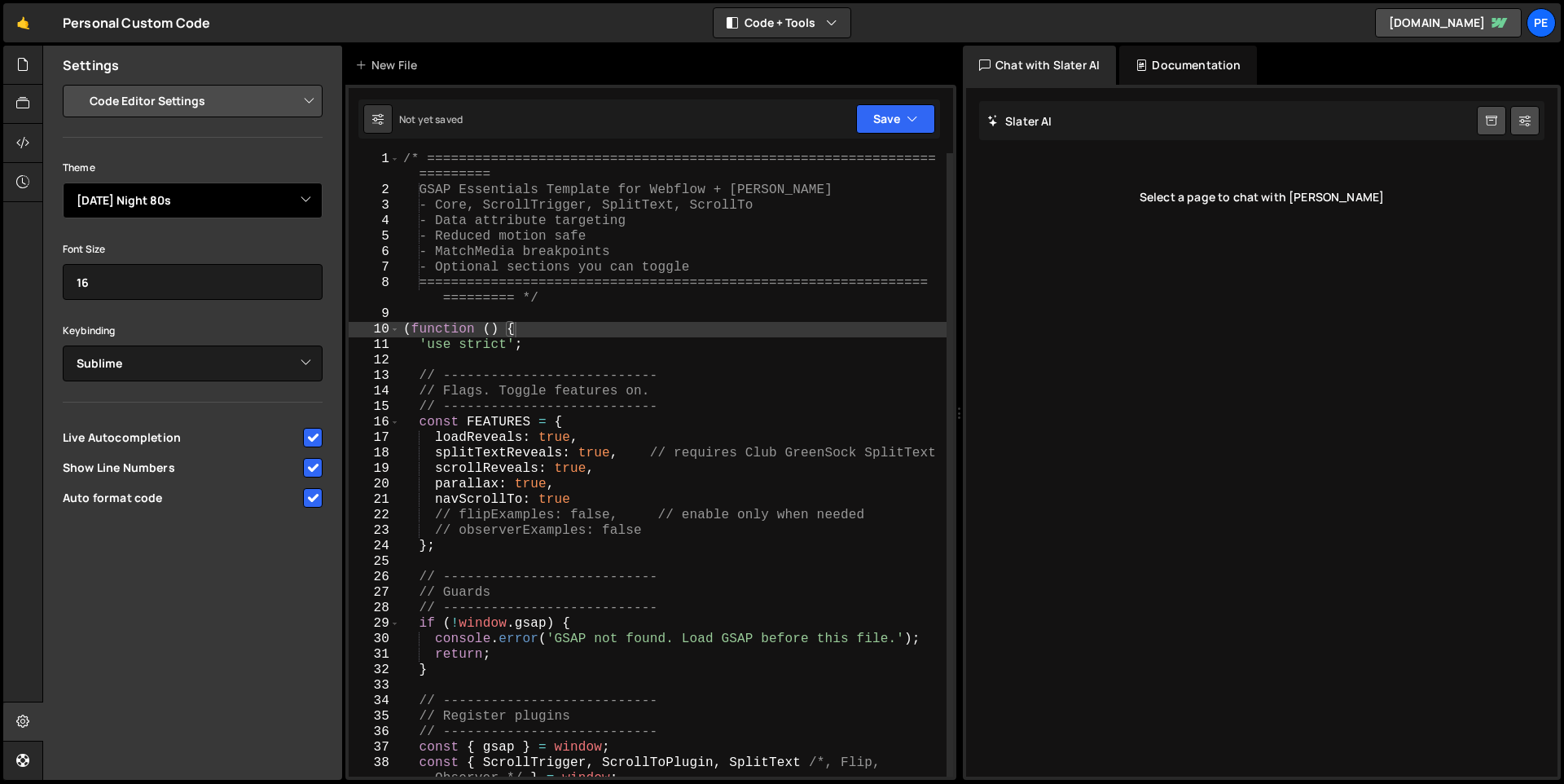
click at [190, 193] on select "Ambiance Chaos Clouds Midnight Dracula Cobalt Gruvbox Green on Black idle Finge…" at bounding box center [192, 200] width 260 height 36
click at [63, 182] on select "Ambiance Chaos Clouds Midnight Dracula Cobalt Gruvbox Green on Black idle Finge…" at bounding box center [192, 200] width 260 height 36
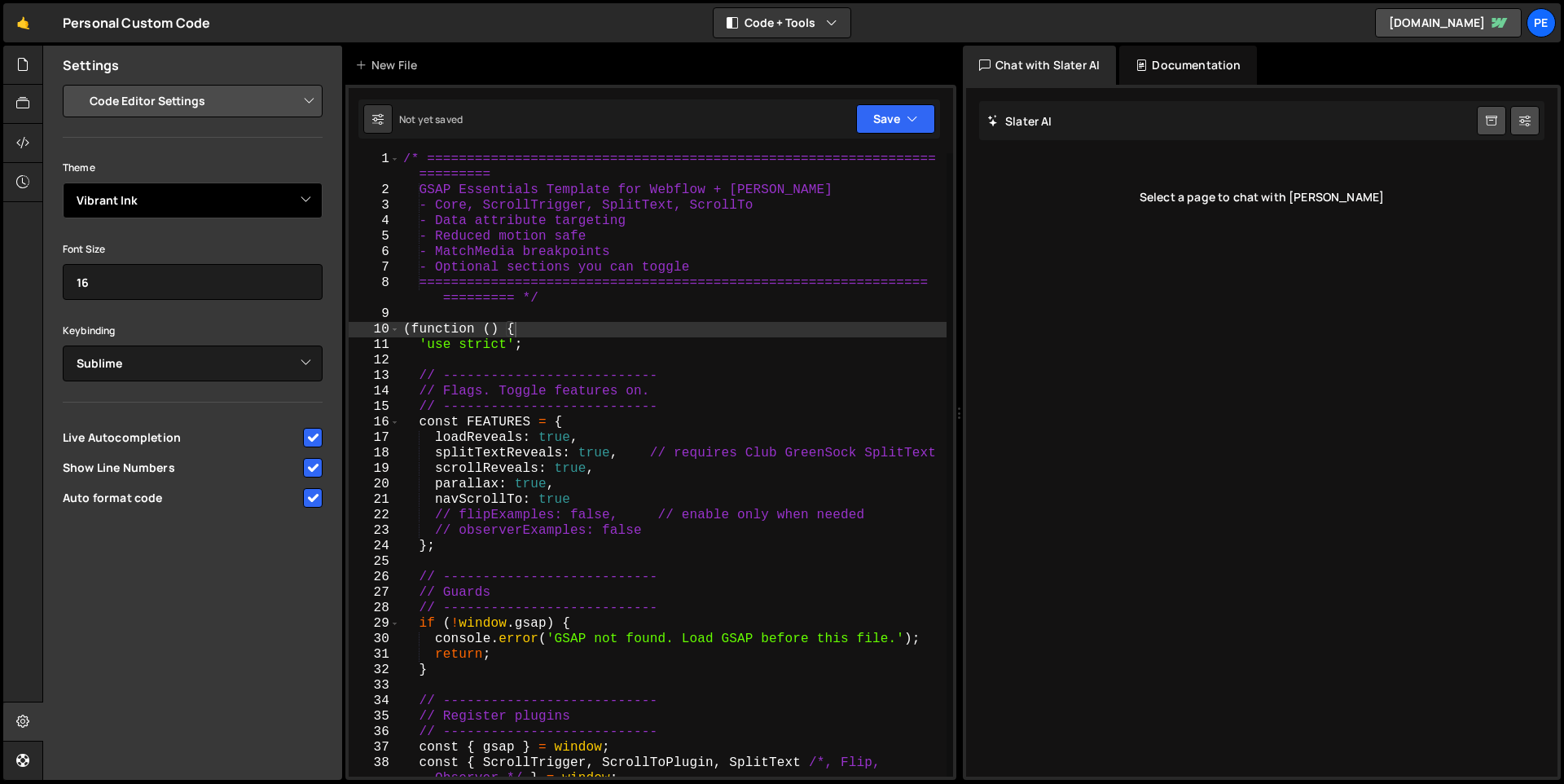
click at [153, 216] on select "Ambiance Chaos Clouds Midnight Dracula Cobalt Gruvbox Green on Black idle Finge…" at bounding box center [192, 200] width 260 height 36
click at [63, 182] on select "Ambiance Chaos Clouds Midnight Dracula Cobalt Gruvbox Green on Black idle Finge…" at bounding box center [192, 200] width 260 height 36
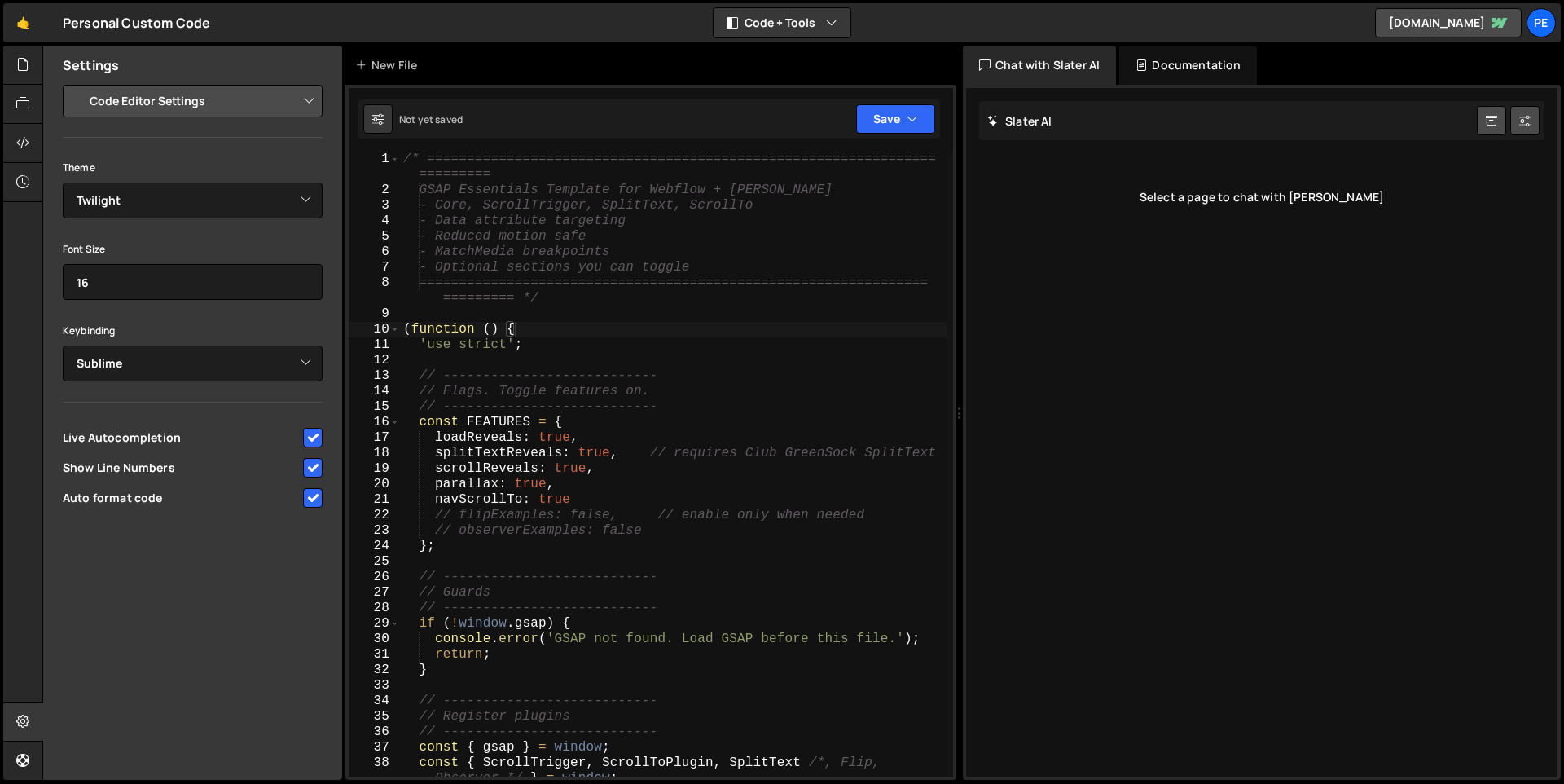
click at [163, 232] on div "Theme Ambiance Chaos Clouds Midnight Dracula Cobalt Gruvbox Green on Black idle…" at bounding box center [192, 335] width 260 height 356
click at [169, 212] on select "Ambiance Chaos Clouds Midnight Dracula Cobalt Gruvbox Green on Black idle Finge…" at bounding box center [192, 200] width 260 height 36
click at [63, 182] on select "Ambiance Chaos Clouds Midnight Dracula Cobalt Gruvbox Green on Black idle Finge…" at bounding box center [192, 200] width 260 height 36
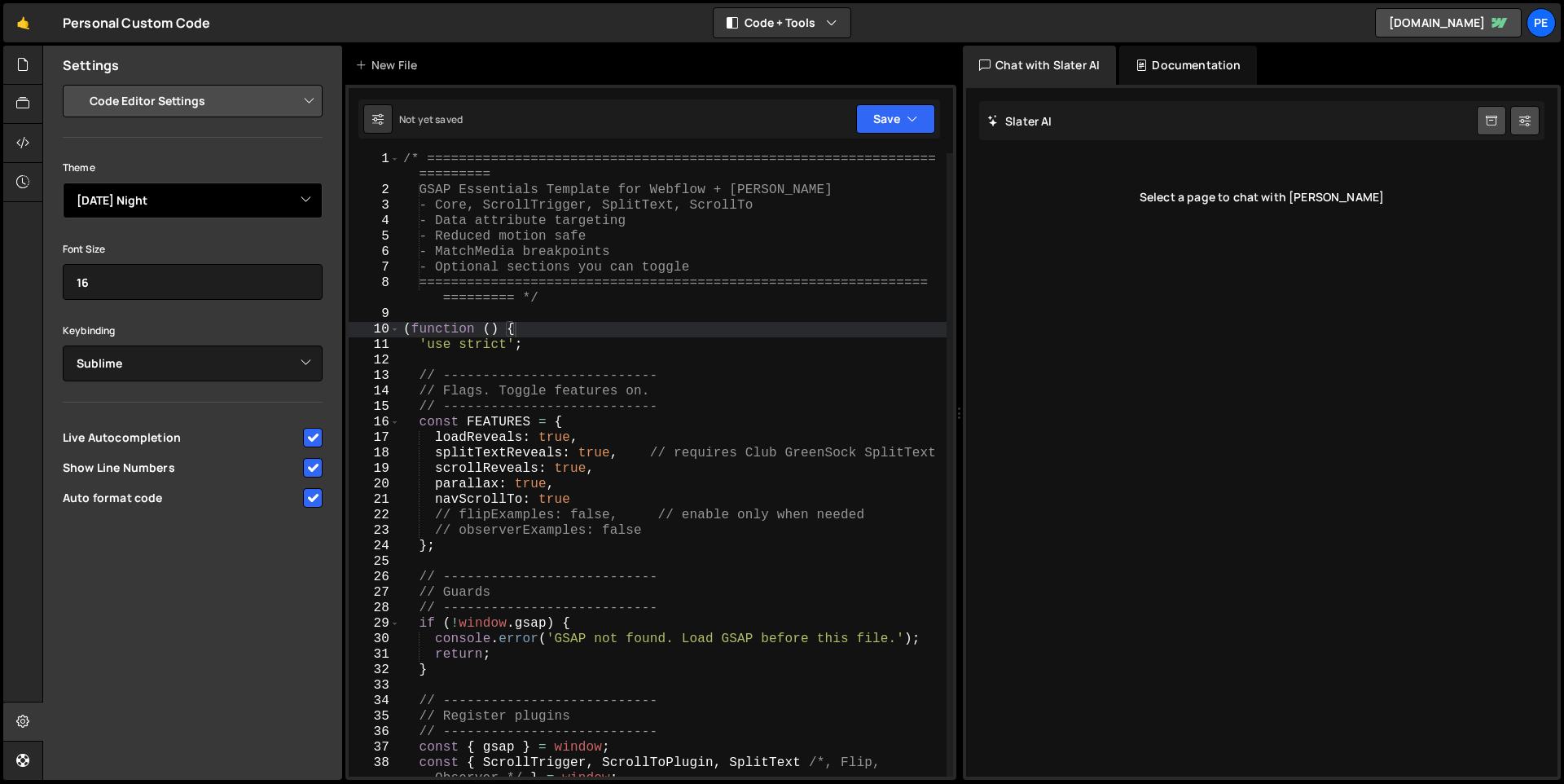
click at [177, 205] on select "Ambiance Chaos Clouds Midnight Dracula Cobalt Gruvbox Green on Black idle Finge…" at bounding box center [192, 200] width 260 height 36
select select "ace/theme/one_dark"
click at [63, 182] on select "Ambiance Chaos Clouds Midnight Dracula Cobalt Gruvbox Green on Black idle Finge…" at bounding box center [192, 200] width 260 height 36
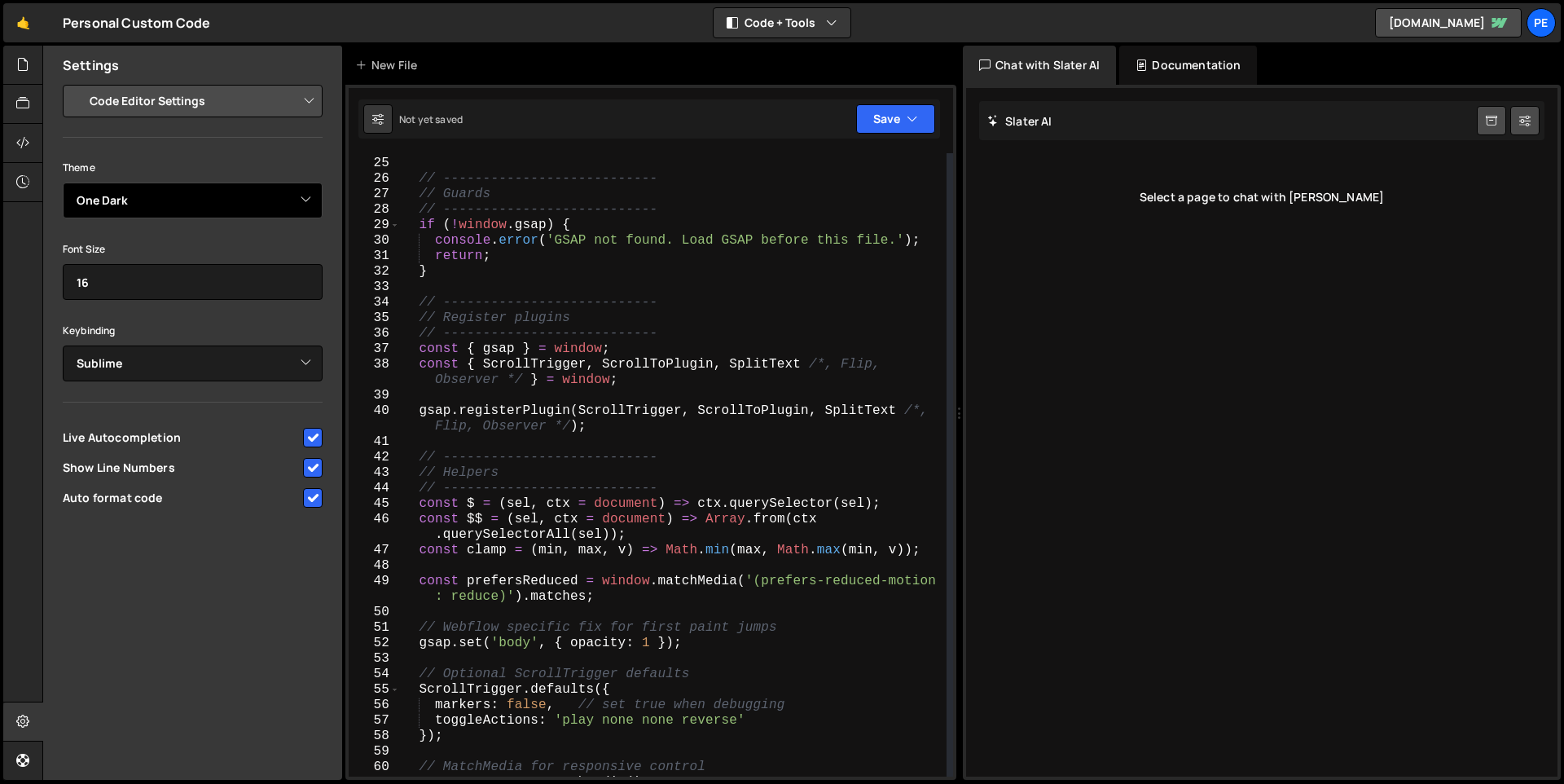
scroll to position [0, 0]
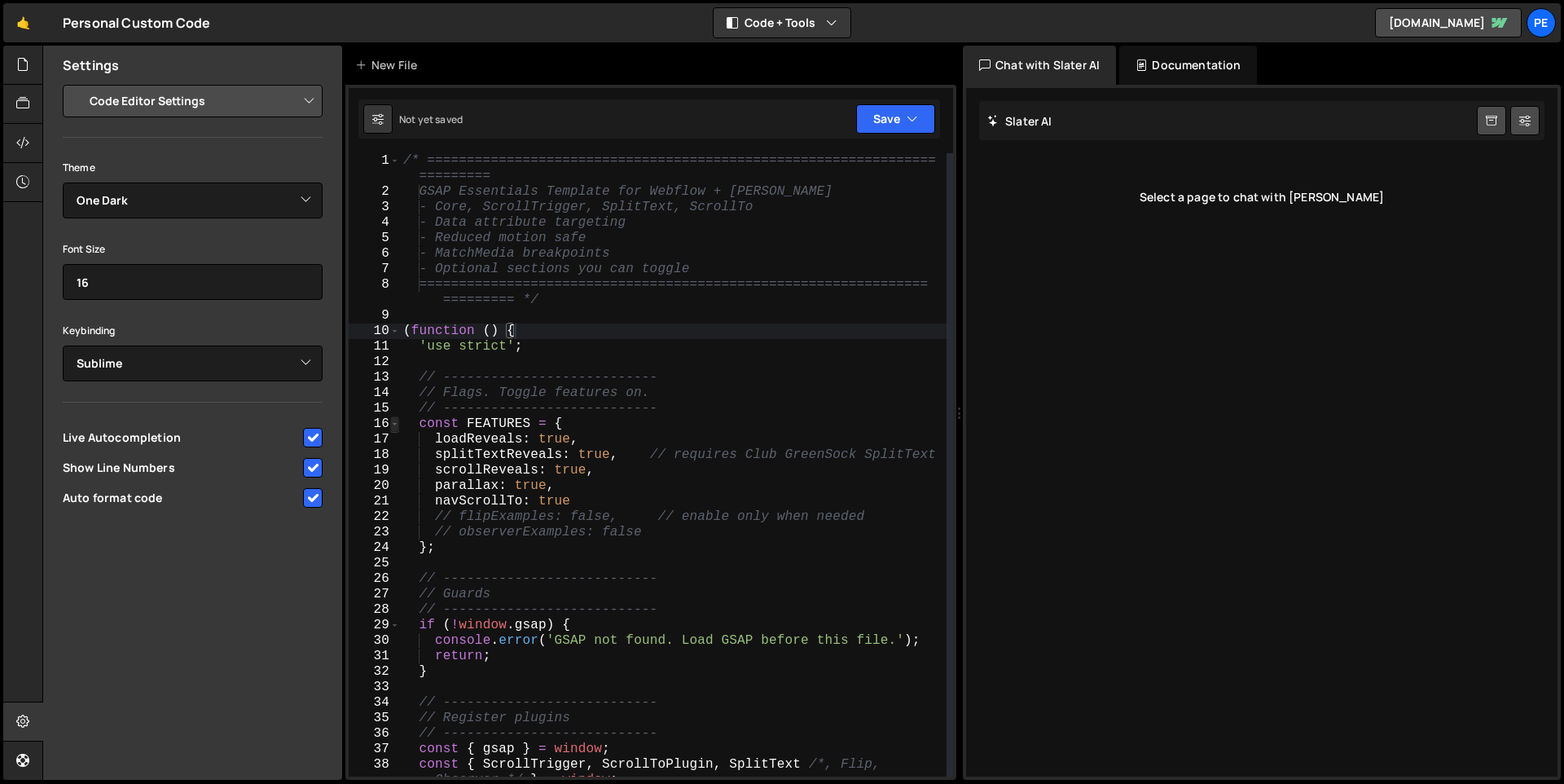
click at [397, 423] on span at bounding box center [394, 424] width 9 height 15
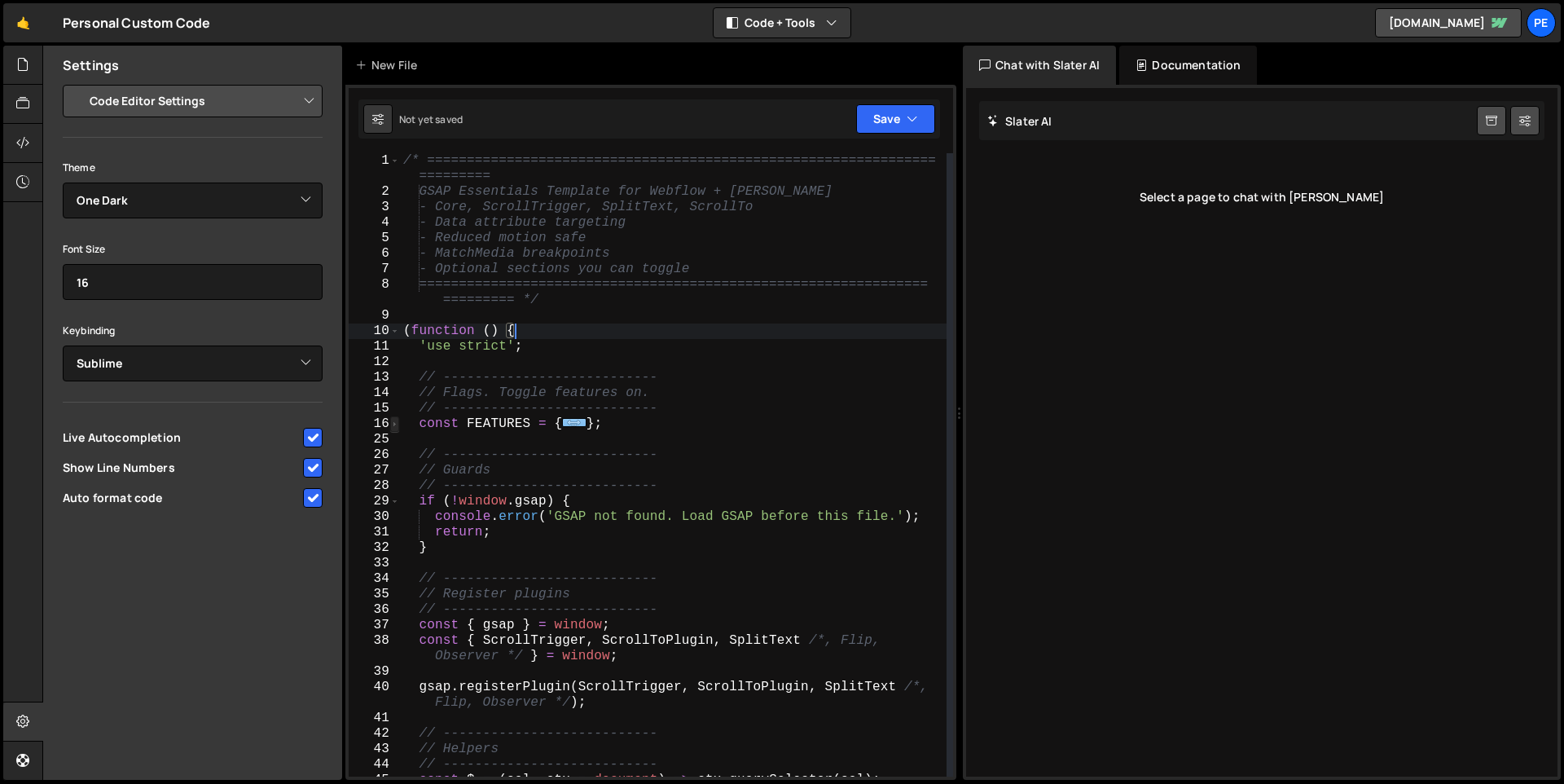
click at [391, 421] on span at bounding box center [394, 424] width 9 height 15
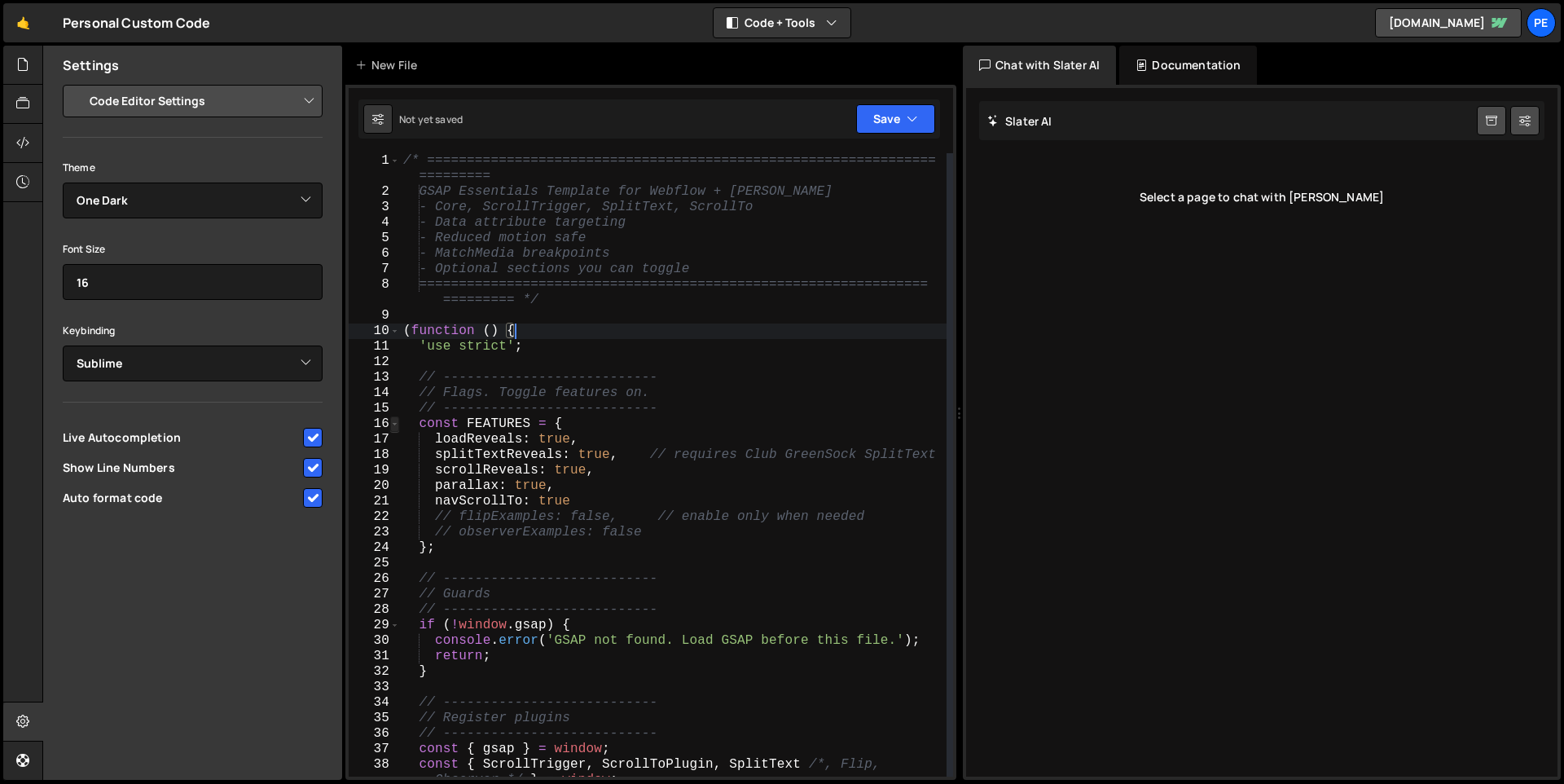
click at [392, 421] on span at bounding box center [394, 424] width 9 height 15
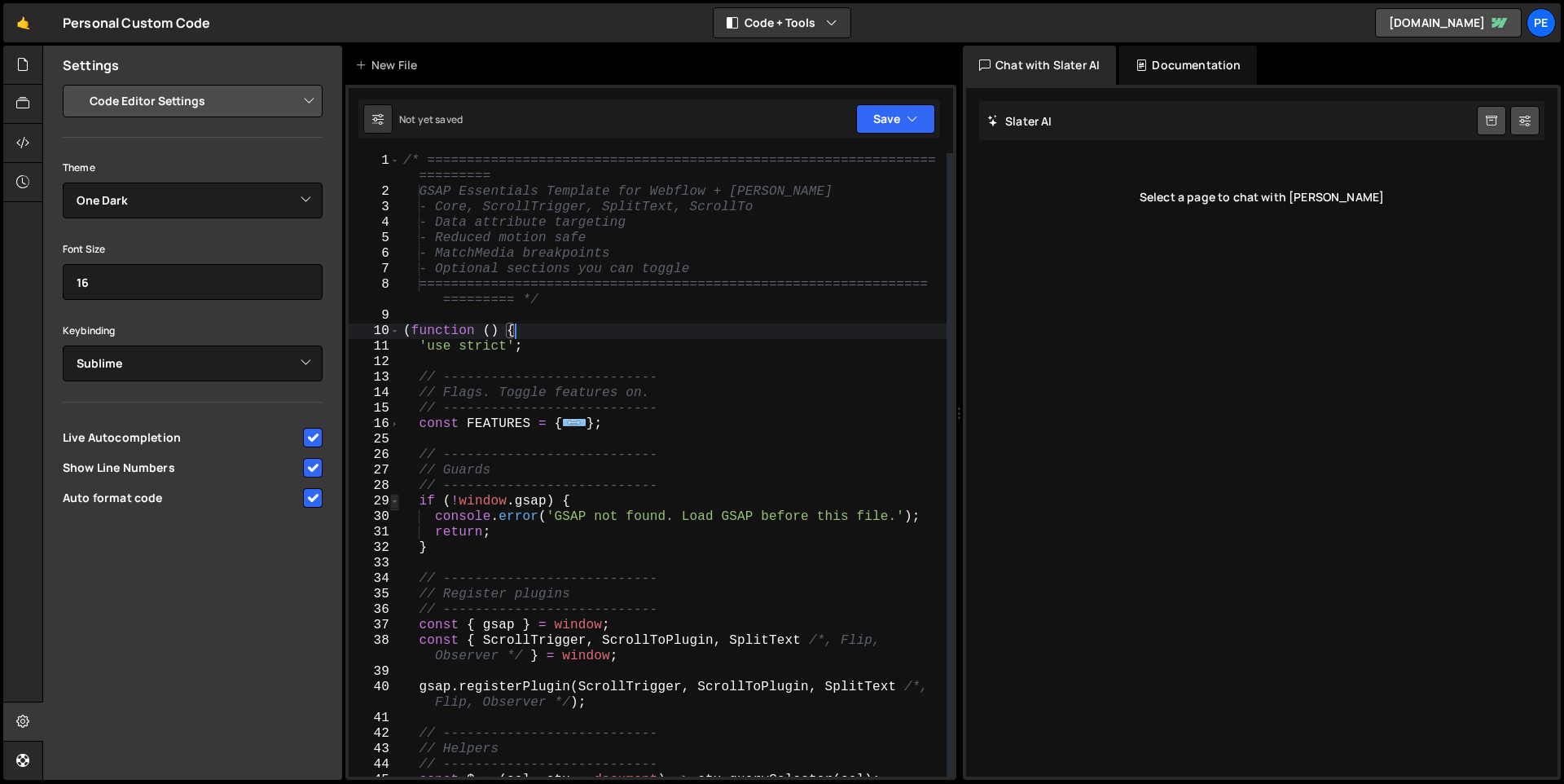
click at [391, 500] on span at bounding box center [394, 501] width 9 height 15
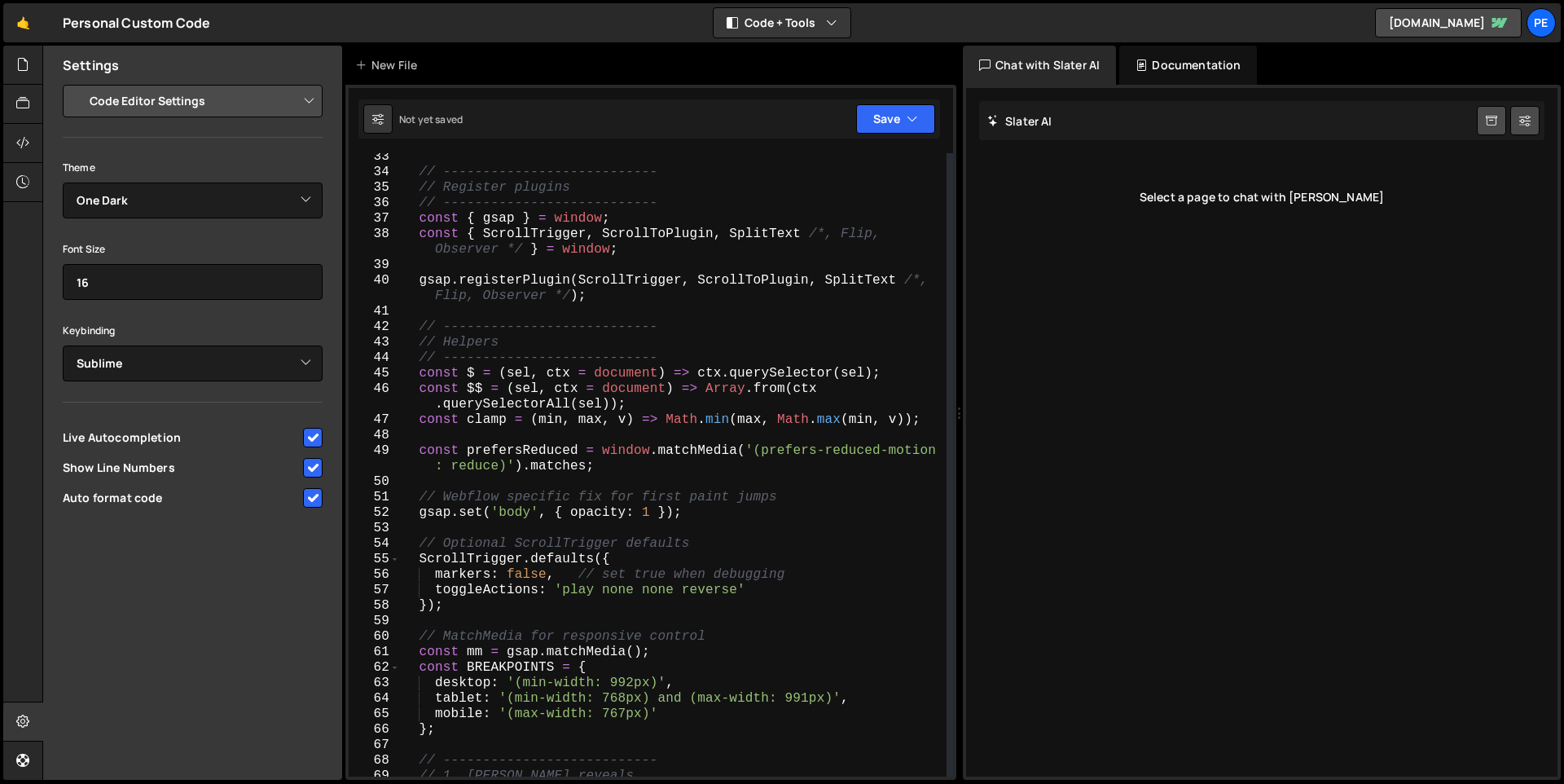
scroll to position [360, 0]
click at [393, 559] on span at bounding box center [394, 559] width 9 height 15
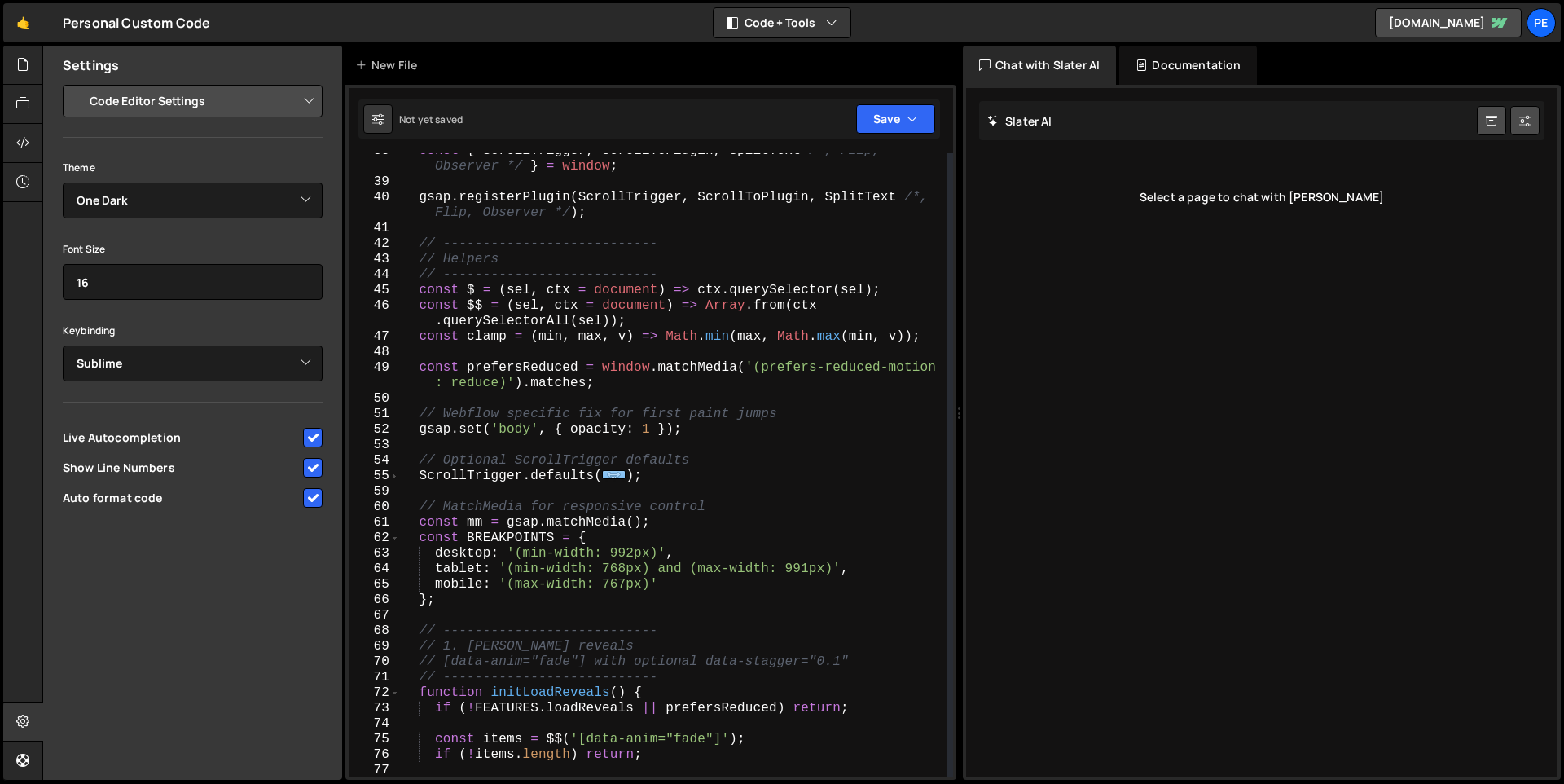
scroll to position [443, 0]
click at [396, 533] on span at bounding box center [394, 538] width 9 height 15
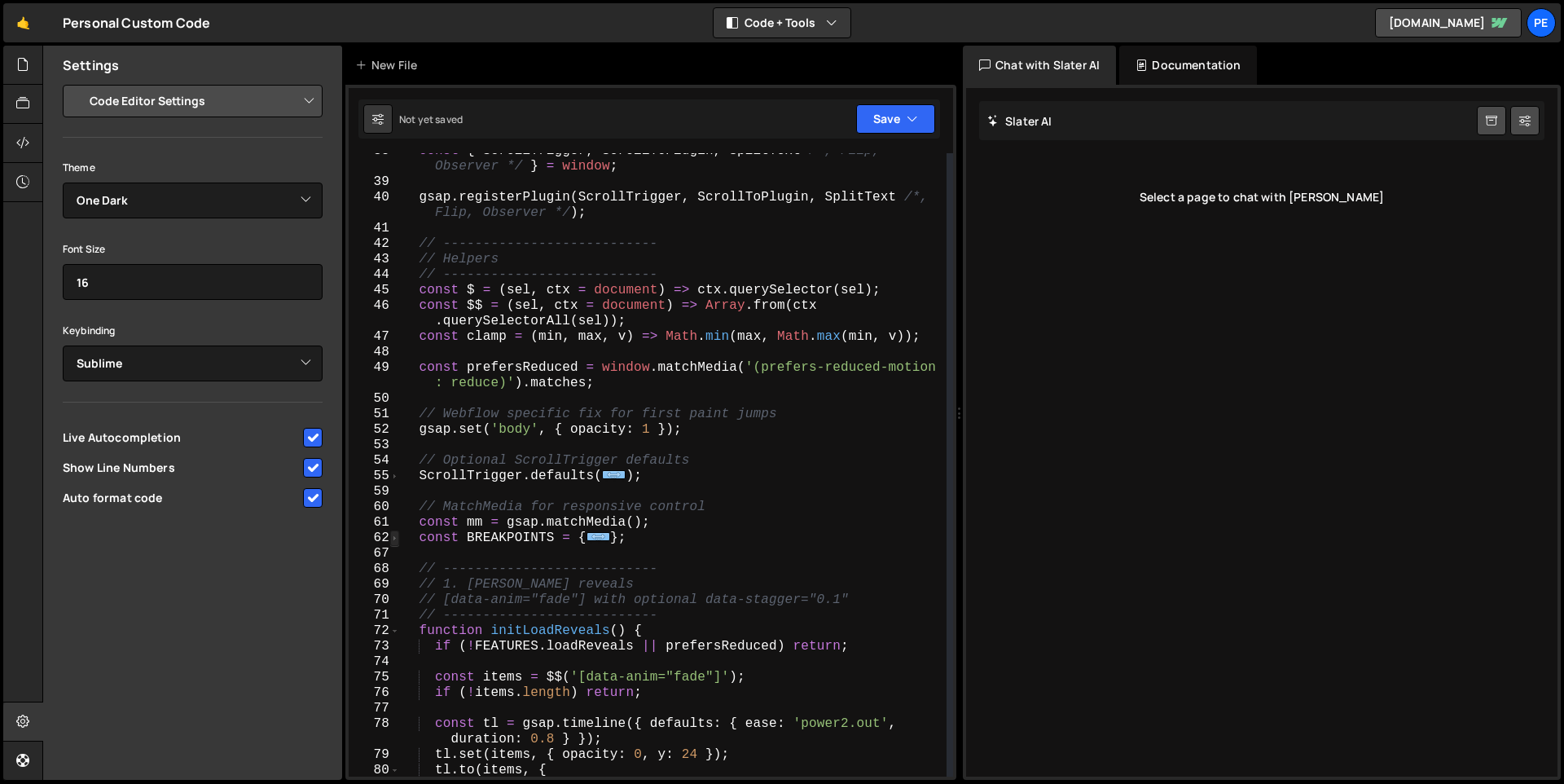
click at [397, 536] on span at bounding box center [394, 538] width 9 height 15
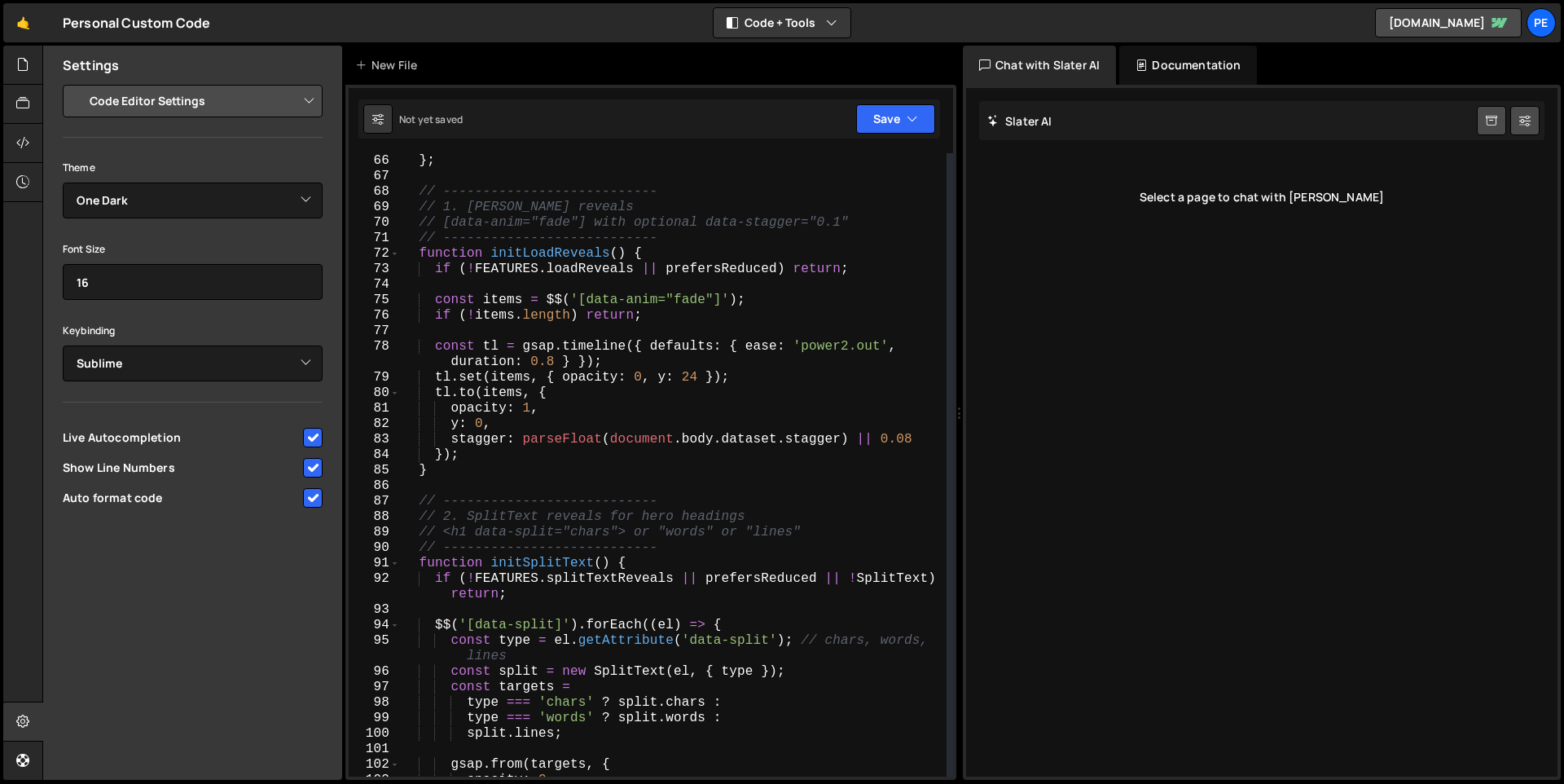
scroll to position [886, 0]
click at [394, 556] on span at bounding box center [394, 559] width 9 height 15
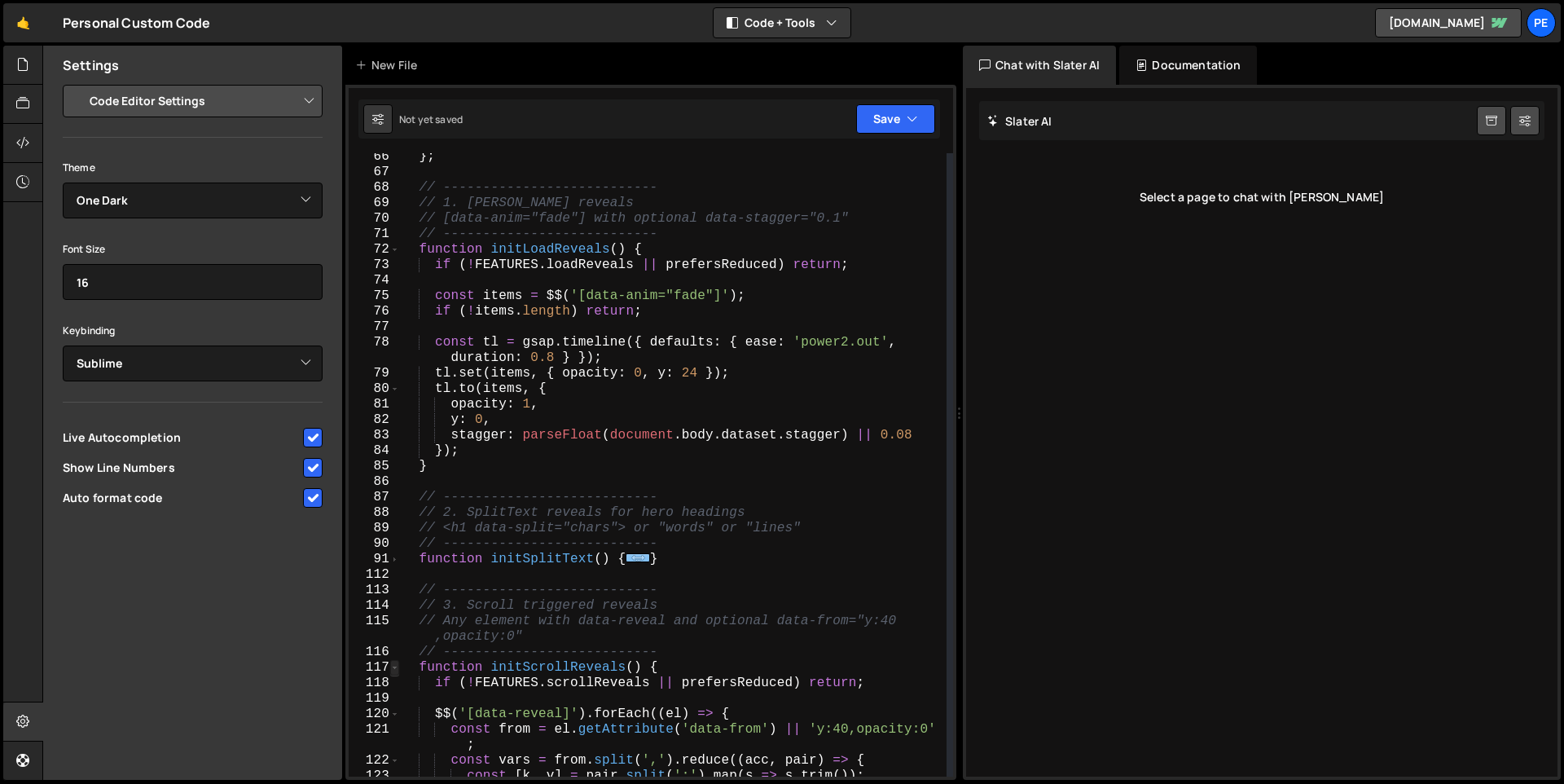
click at [397, 668] on span at bounding box center [394, 668] width 9 height 15
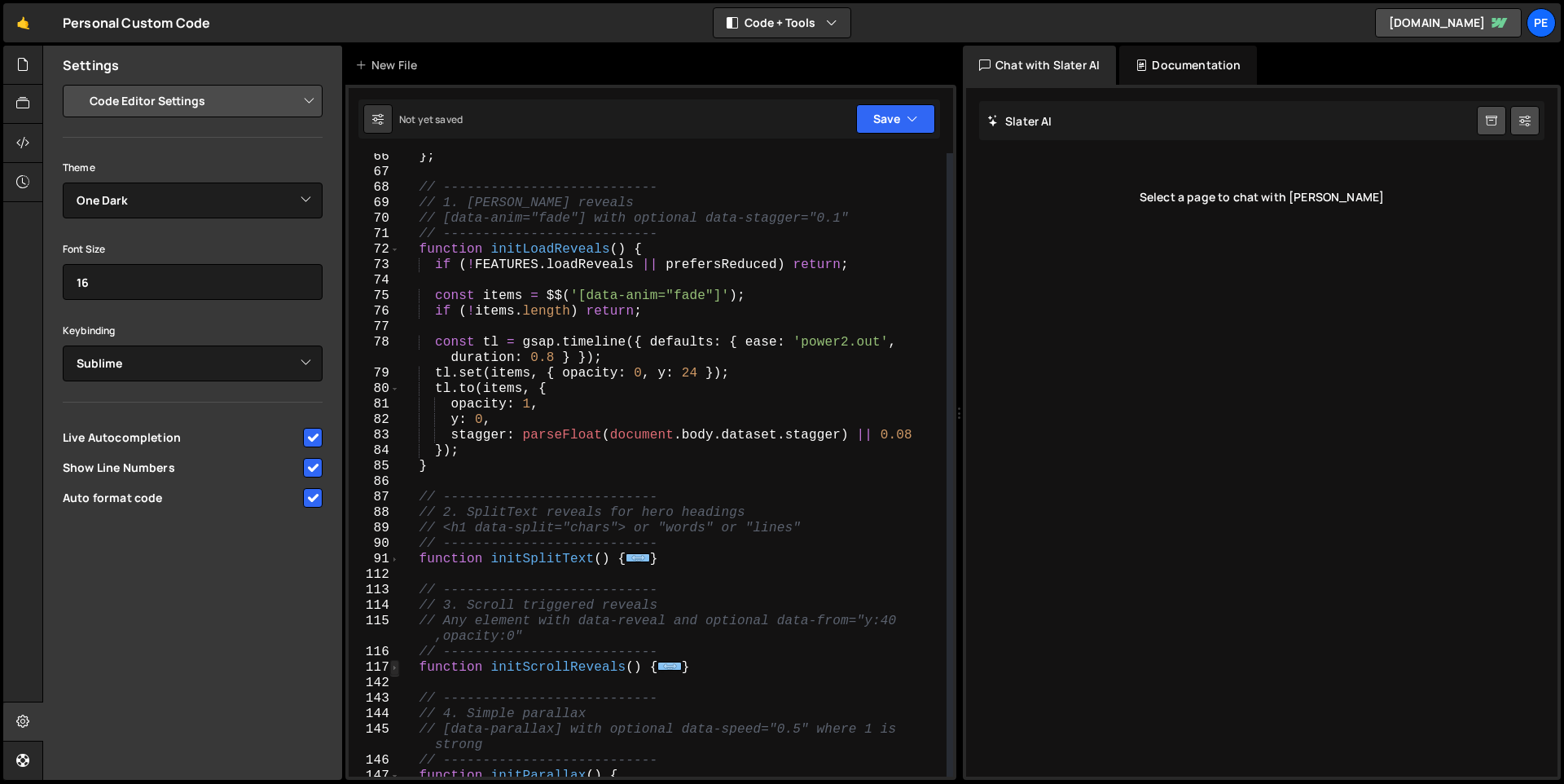
click at [397, 669] on span at bounding box center [394, 668] width 9 height 15
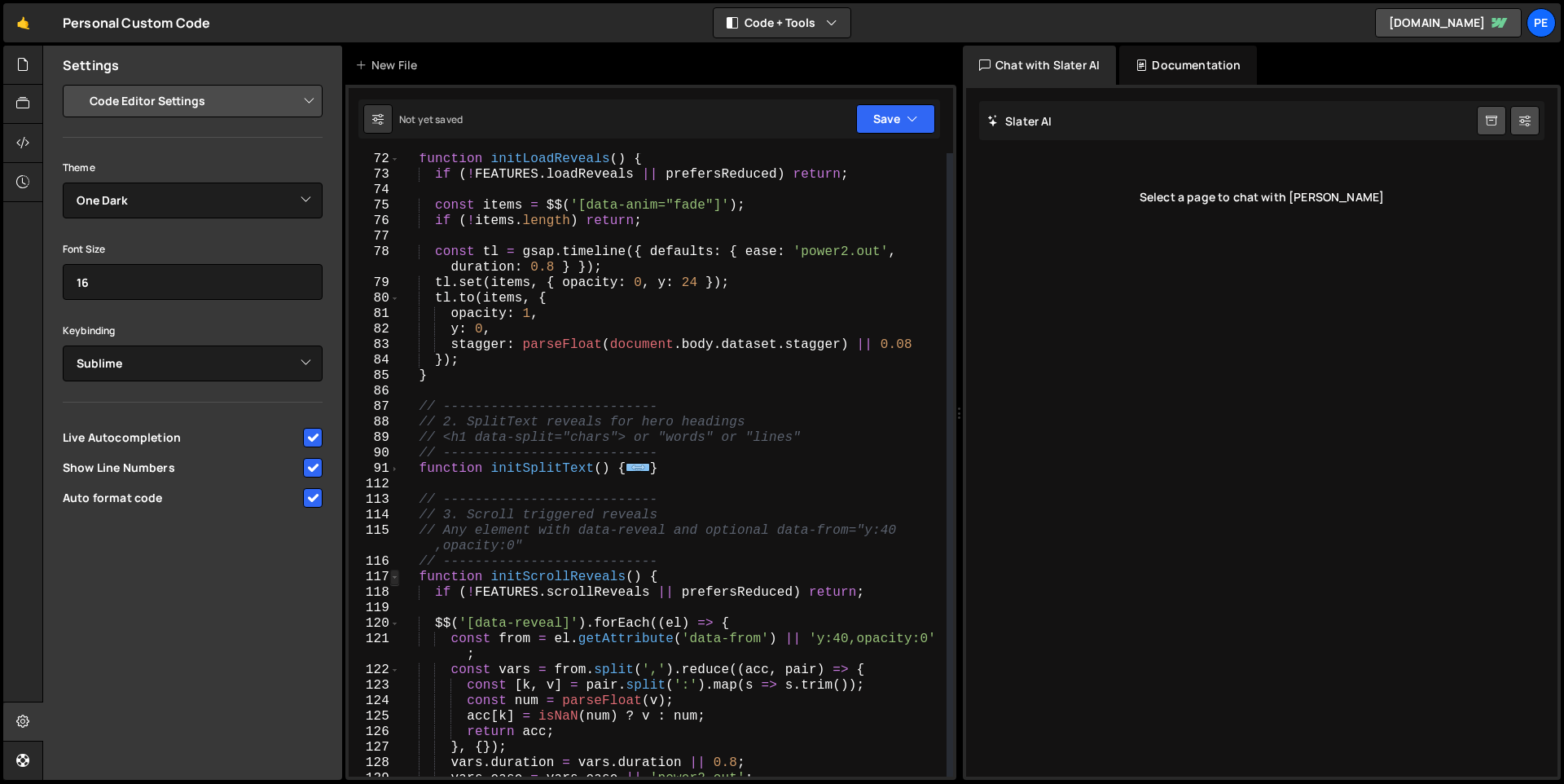
scroll to position [1025, 0]
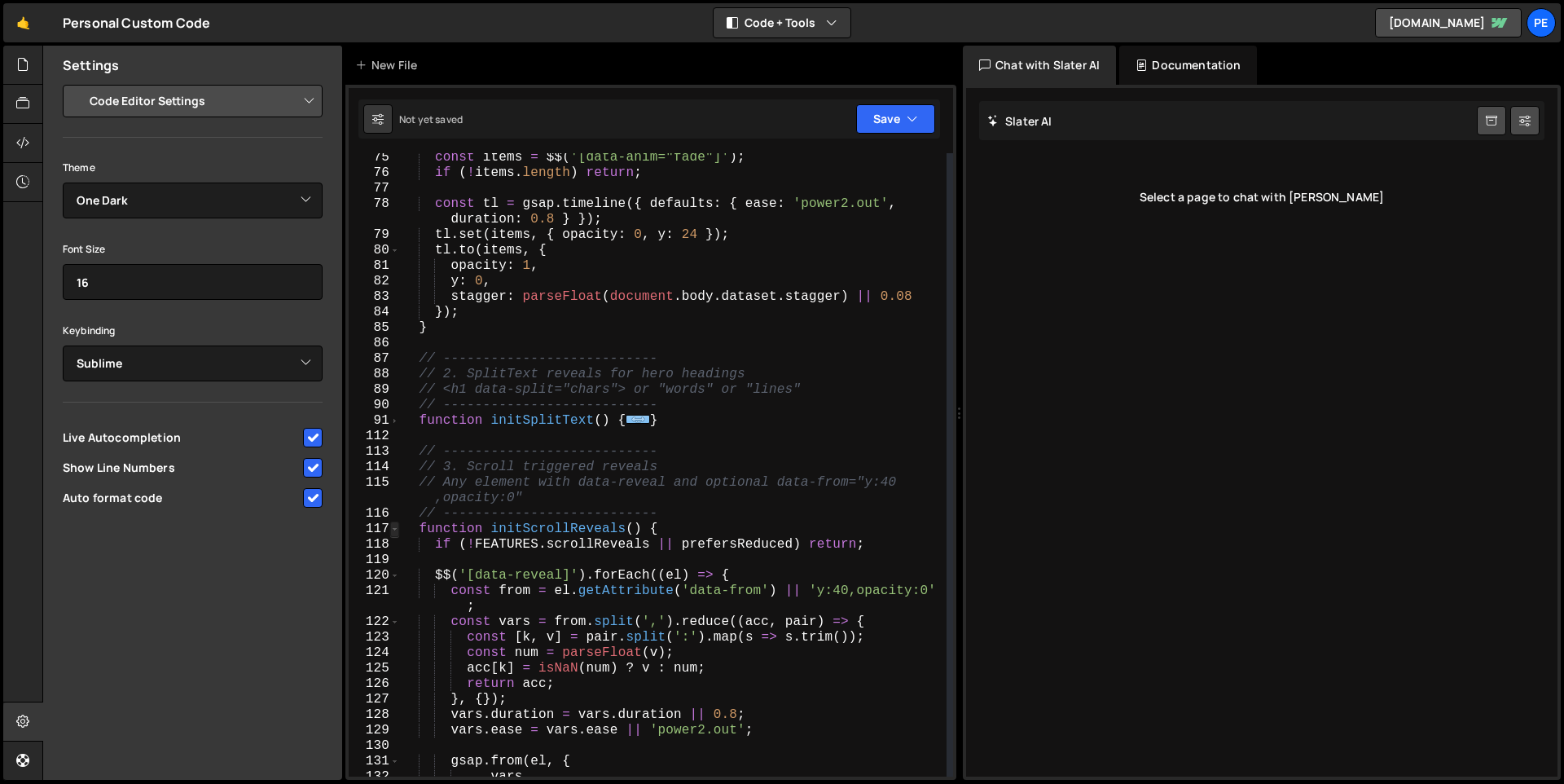
click at [397, 530] on span at bounding box center [394, 529] width 9 height 15
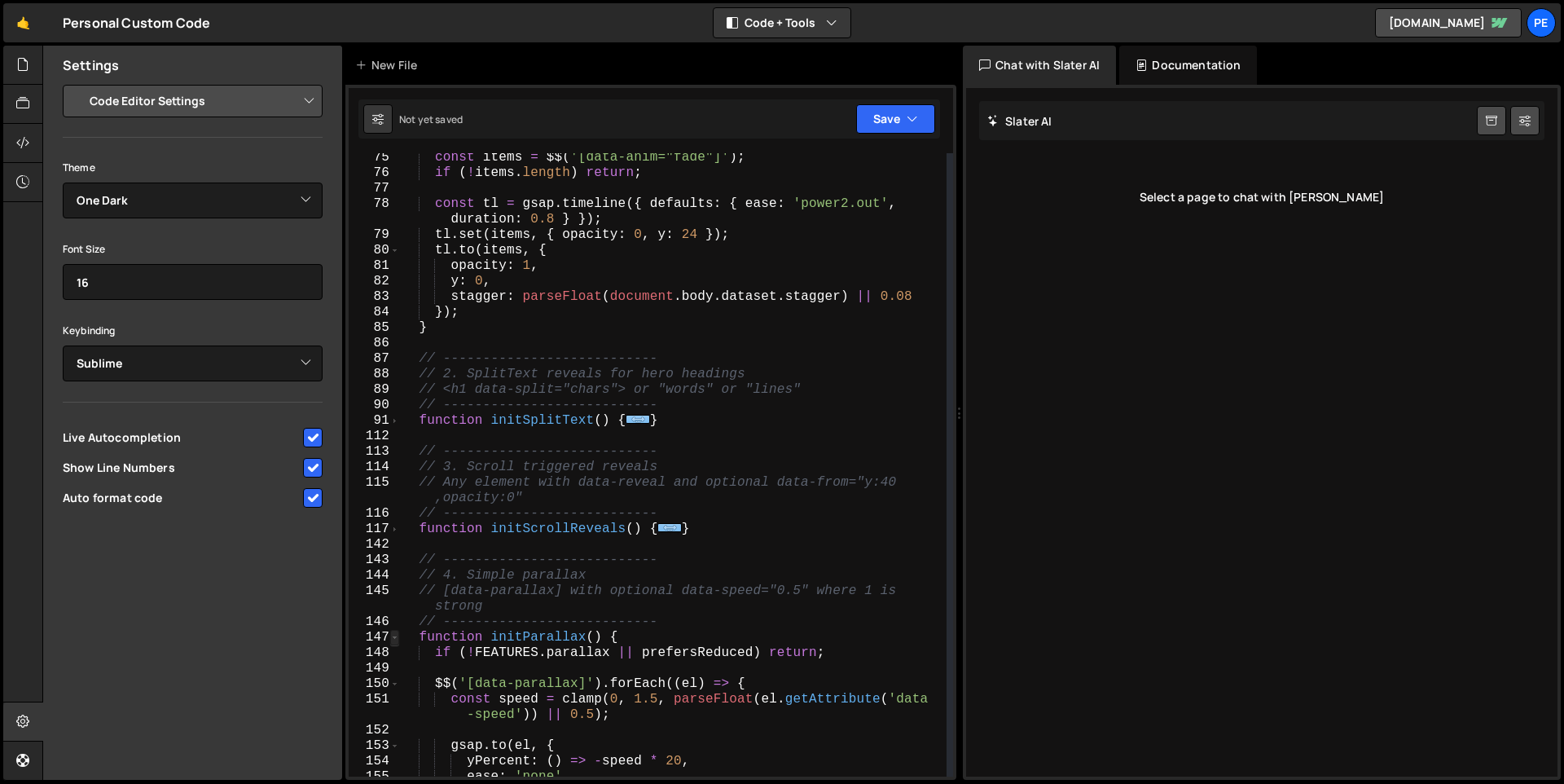
click at [397, 630] on span at bounding box center [394, 638] width 9 height 15
click at [396, 633] on span at bounding box center [394, 638] width 9 height 15
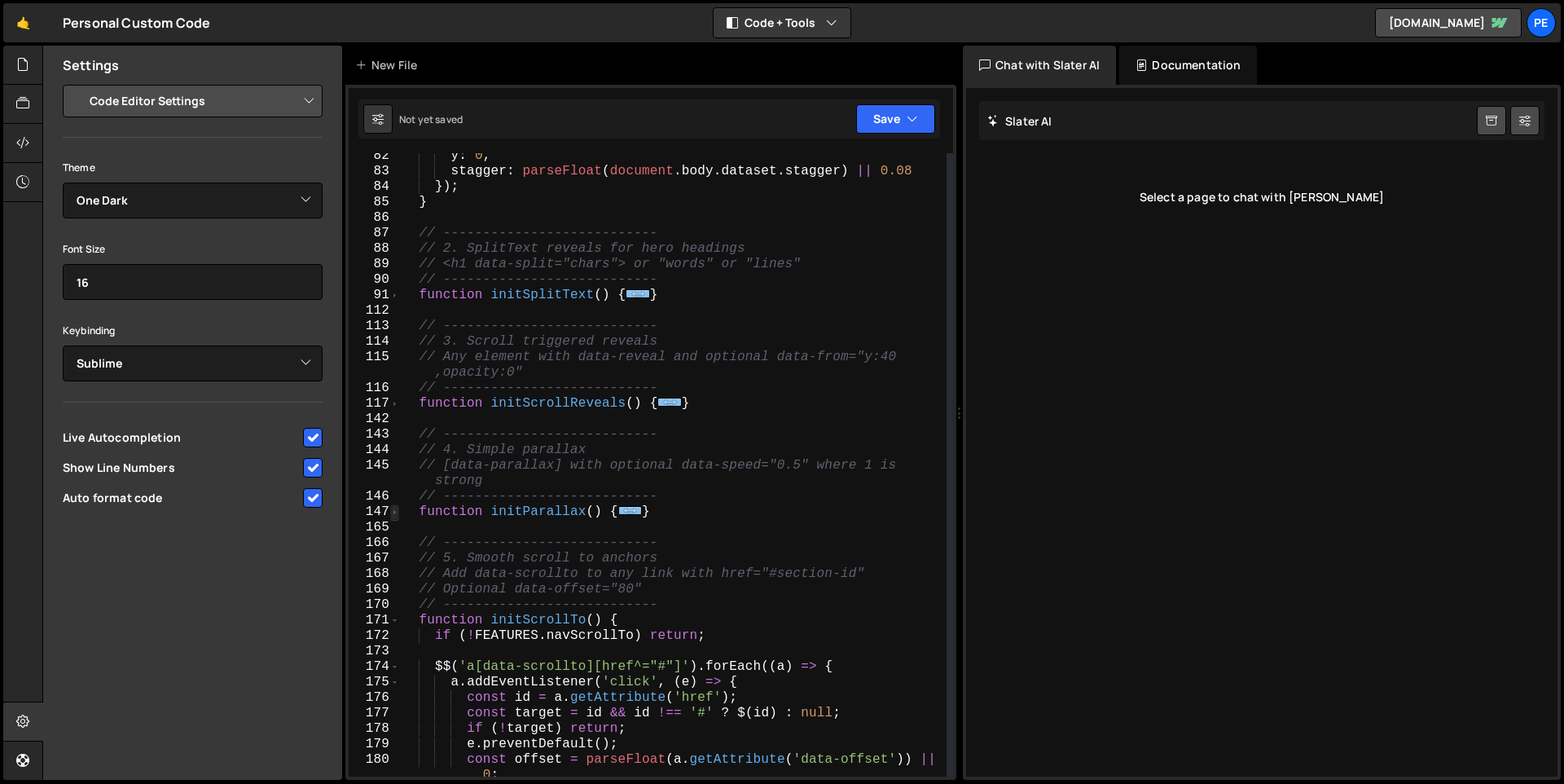
scroll to position [1166, 0]
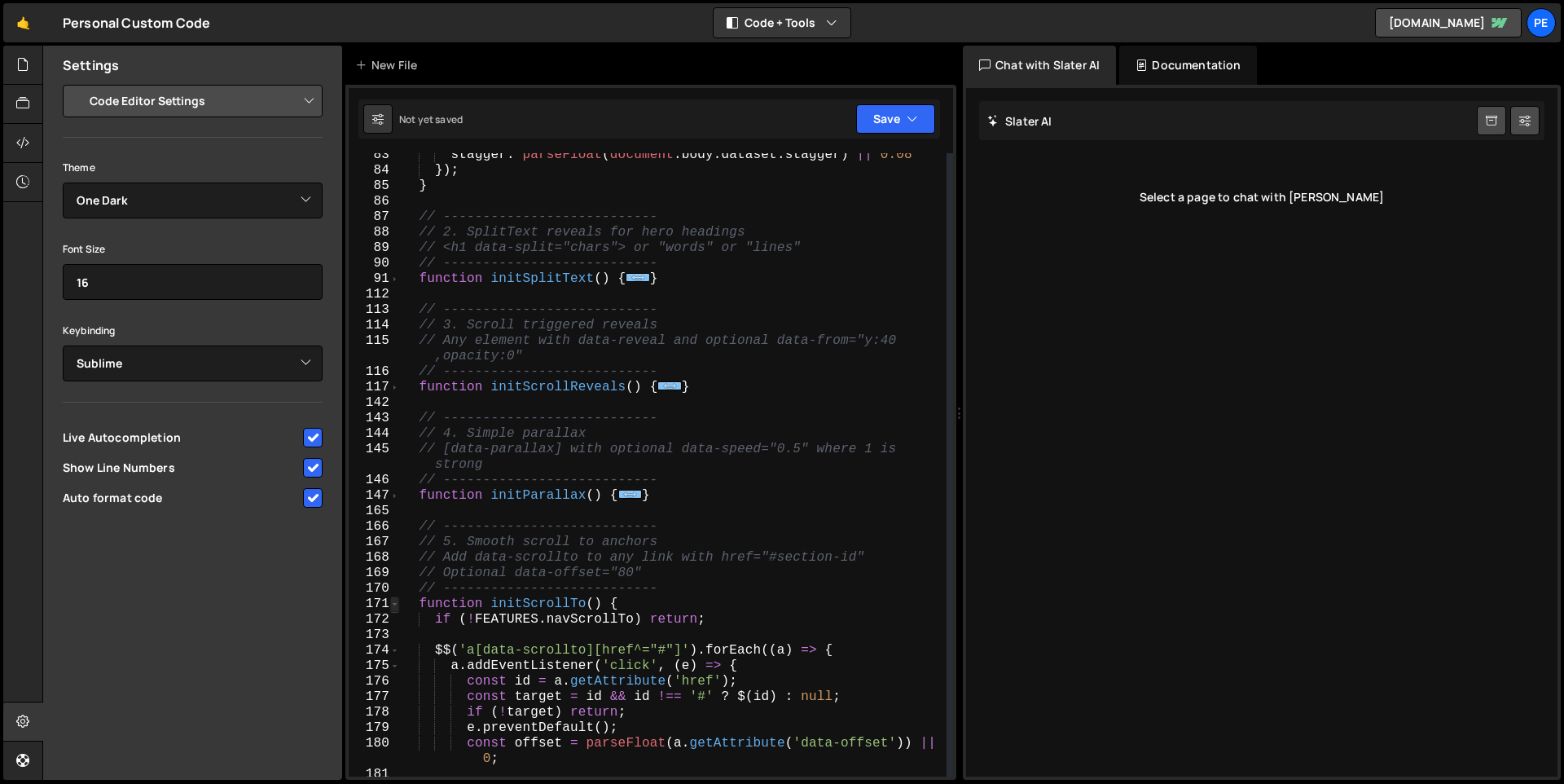
click at [392, 602] on span at bounding box center [394, 604] width 9 height 15
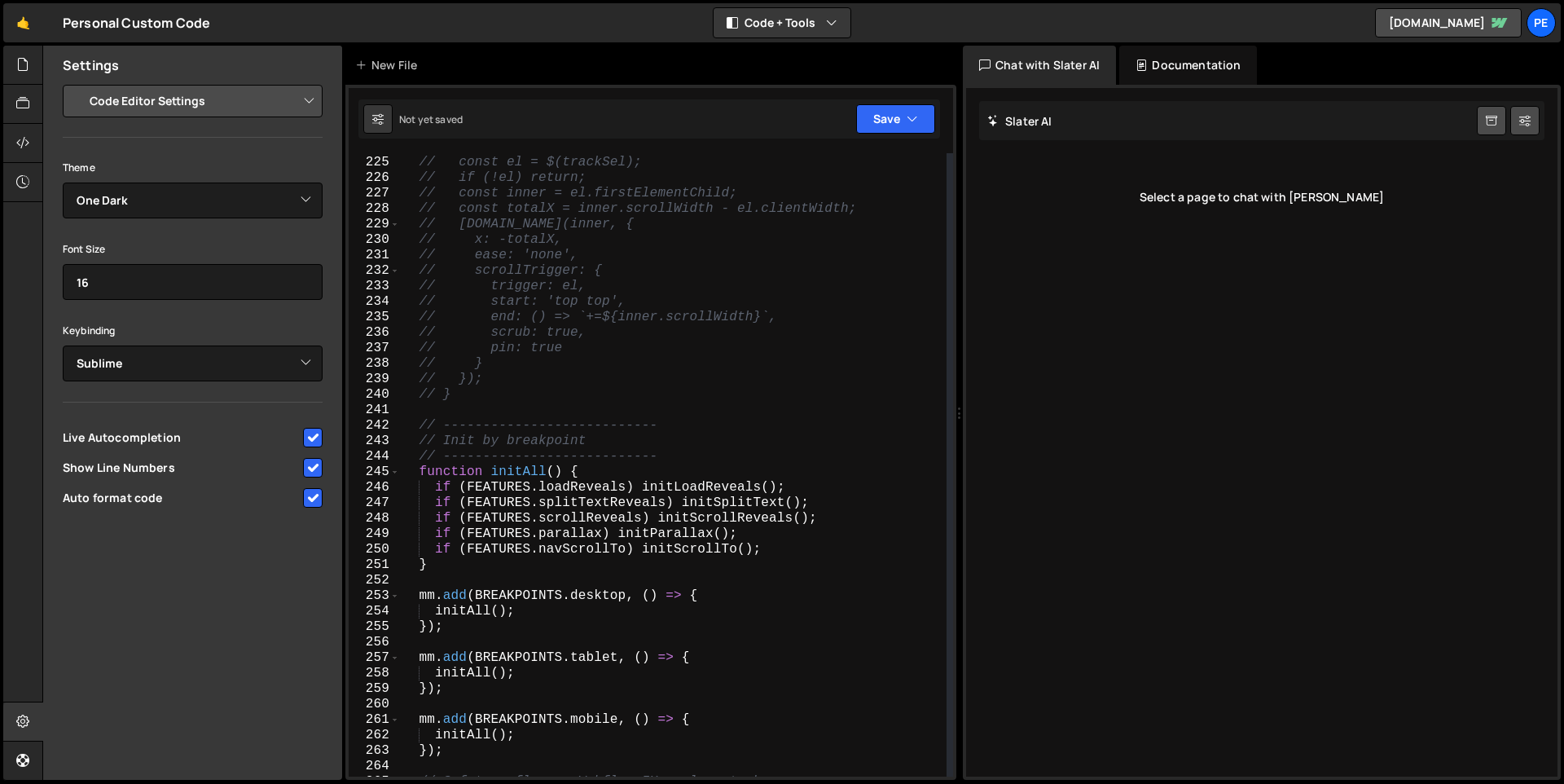
scroll to position [2238, 0]
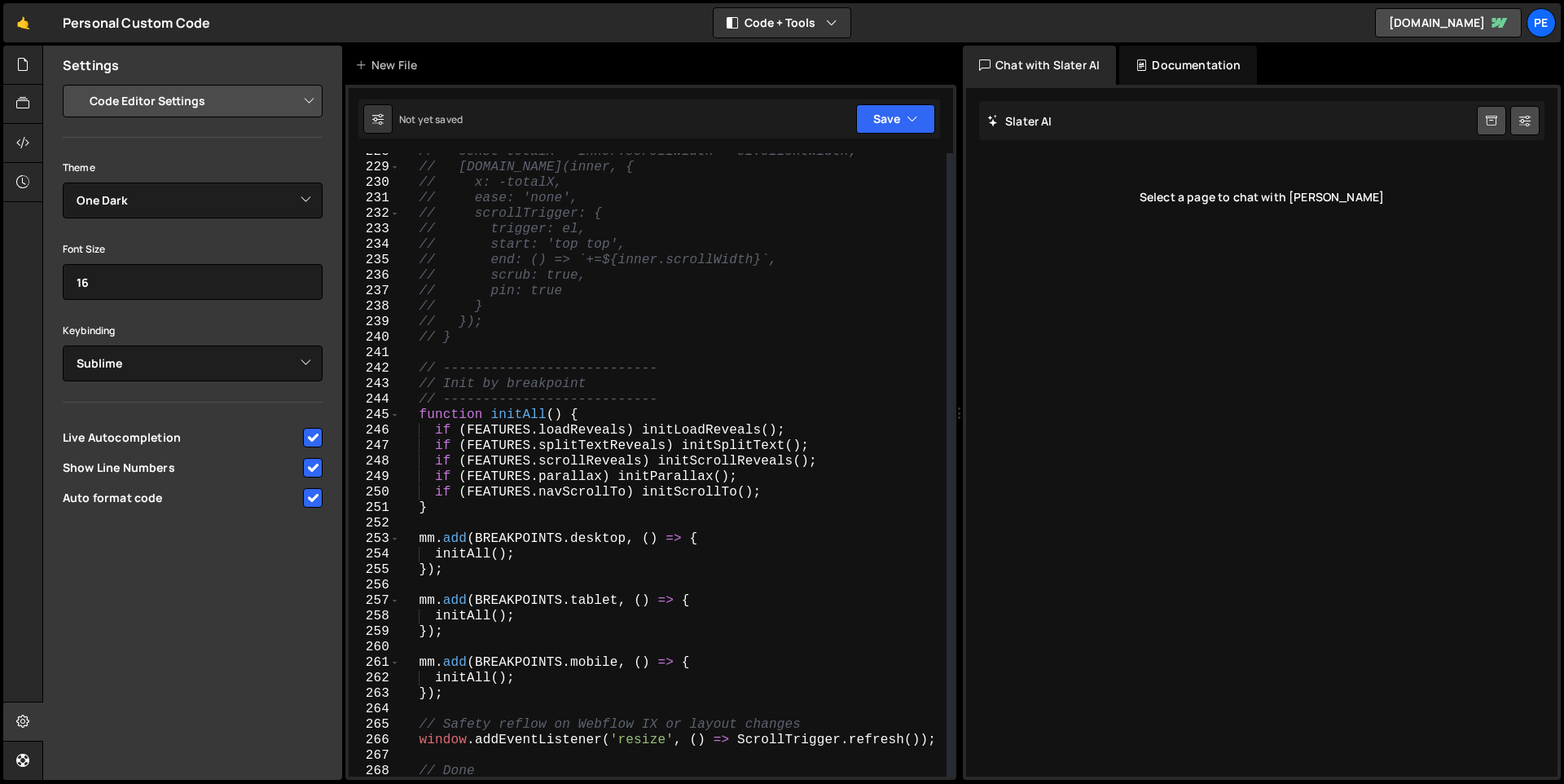
click at [400, 418] on div "// const totalX = inner.scrollWidth - el.clientWidth; // gsap.to(inner, { // x:…" at bounding box center [673, 471] width 546 height 654
click at [399, 415] on div "245" at bounding box center [374, 415] width 51 height 15
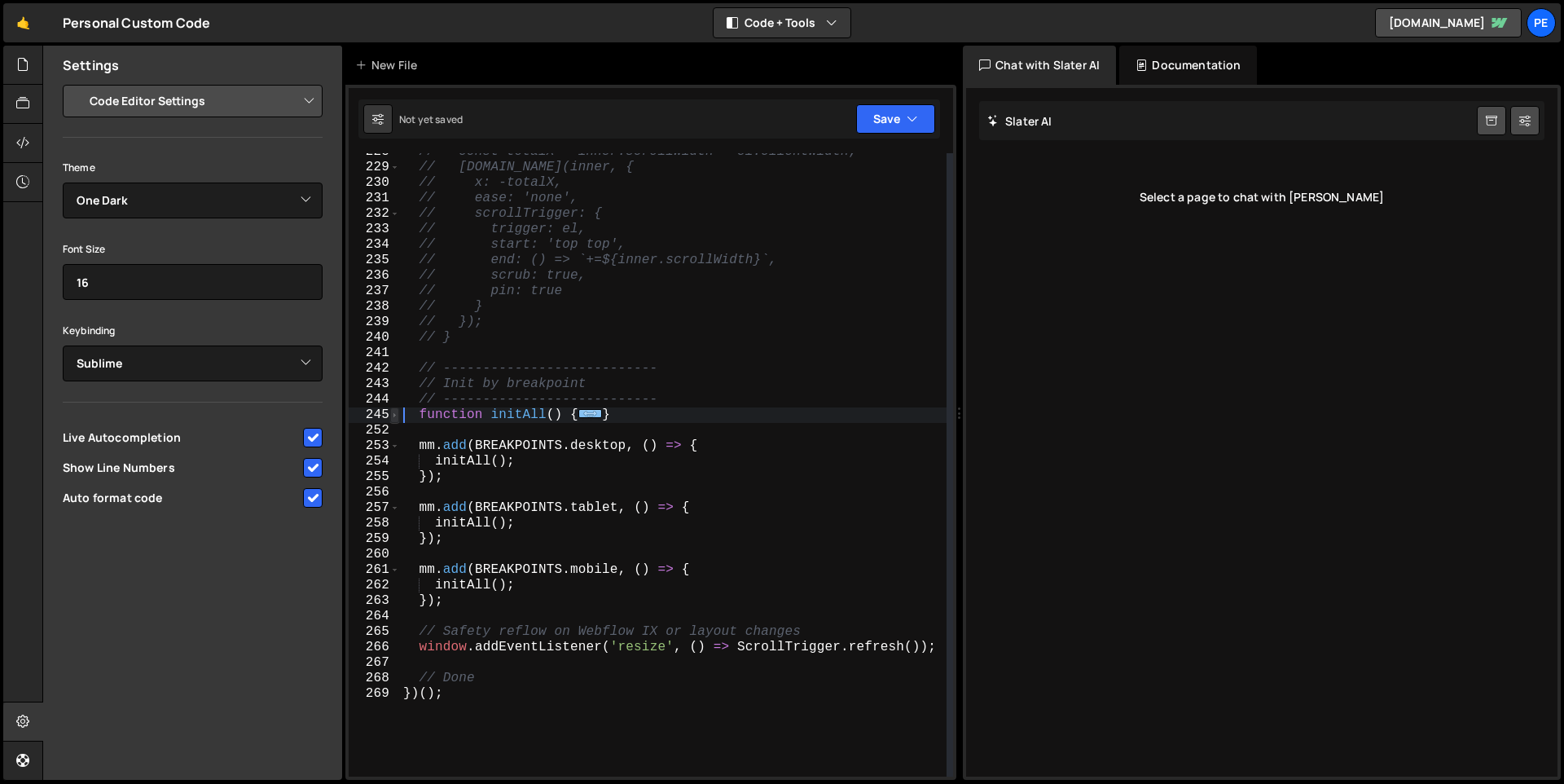
click at [398, 418] on span at bounding box center [394, 415] width 9 height 15
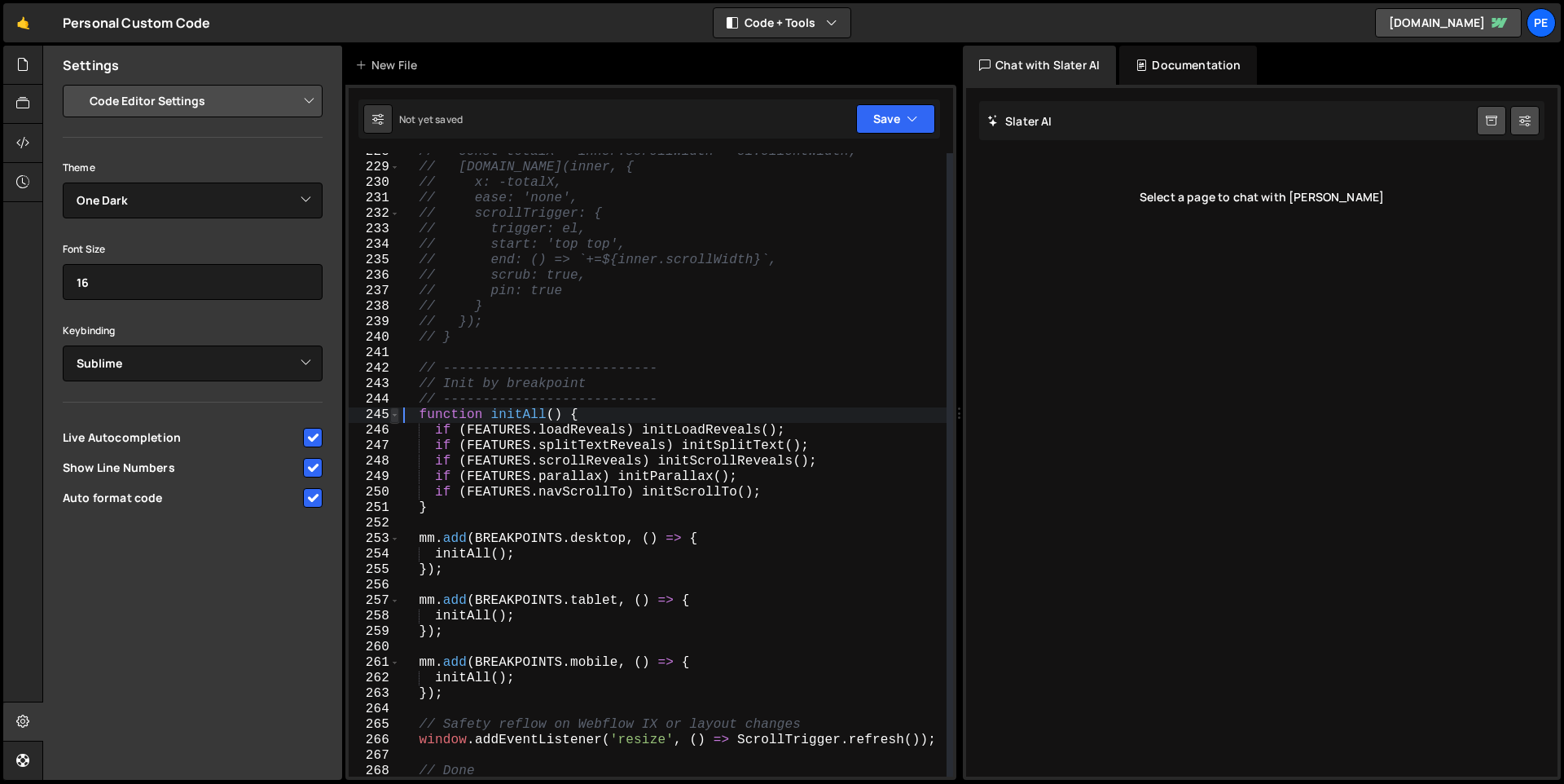
click at [398, 418] on span at bounding box center [394, 415] width 9 height 15
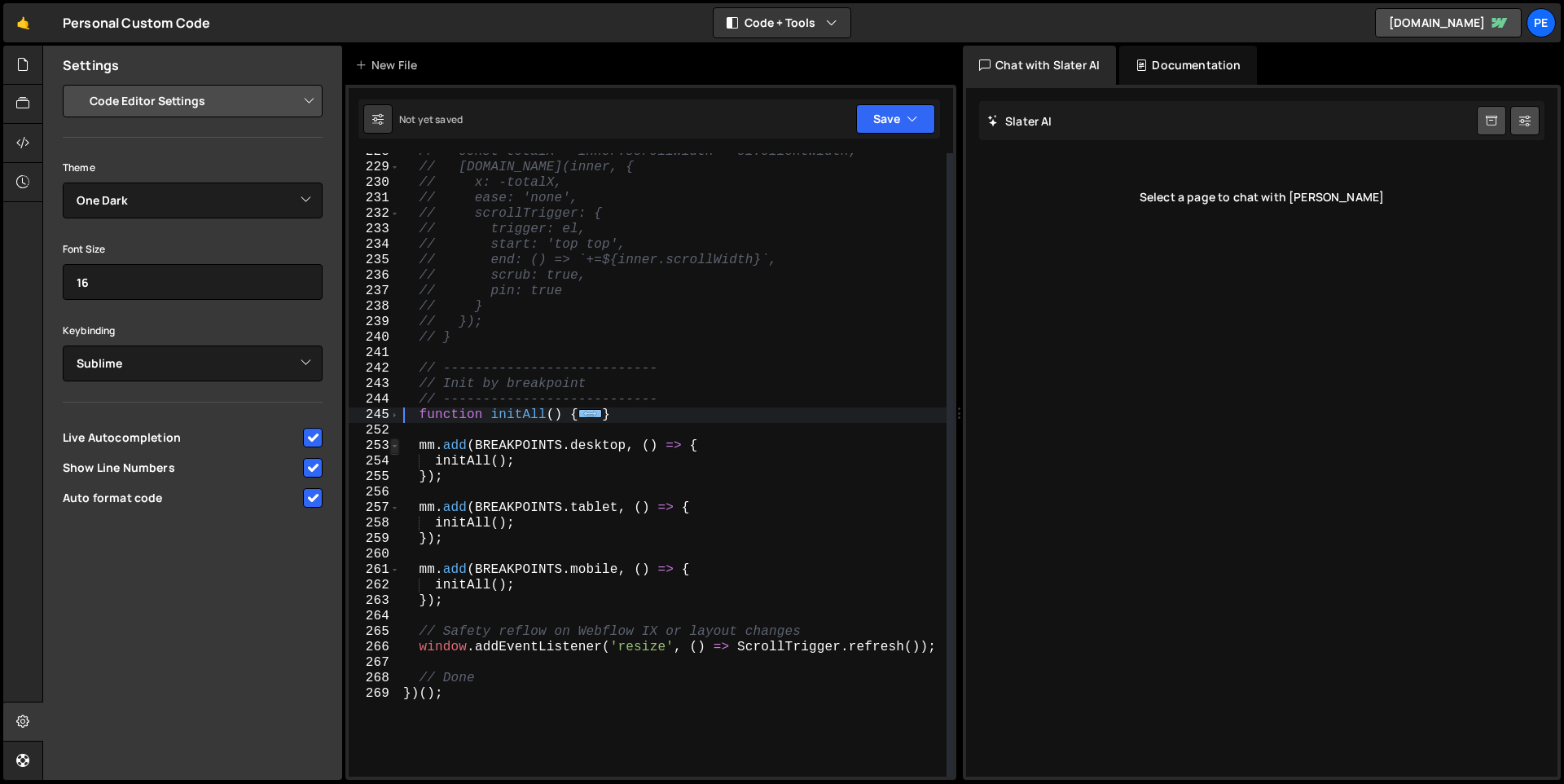
click at [395, 444] on span at bounding box center [394, 446] width 9 height 15
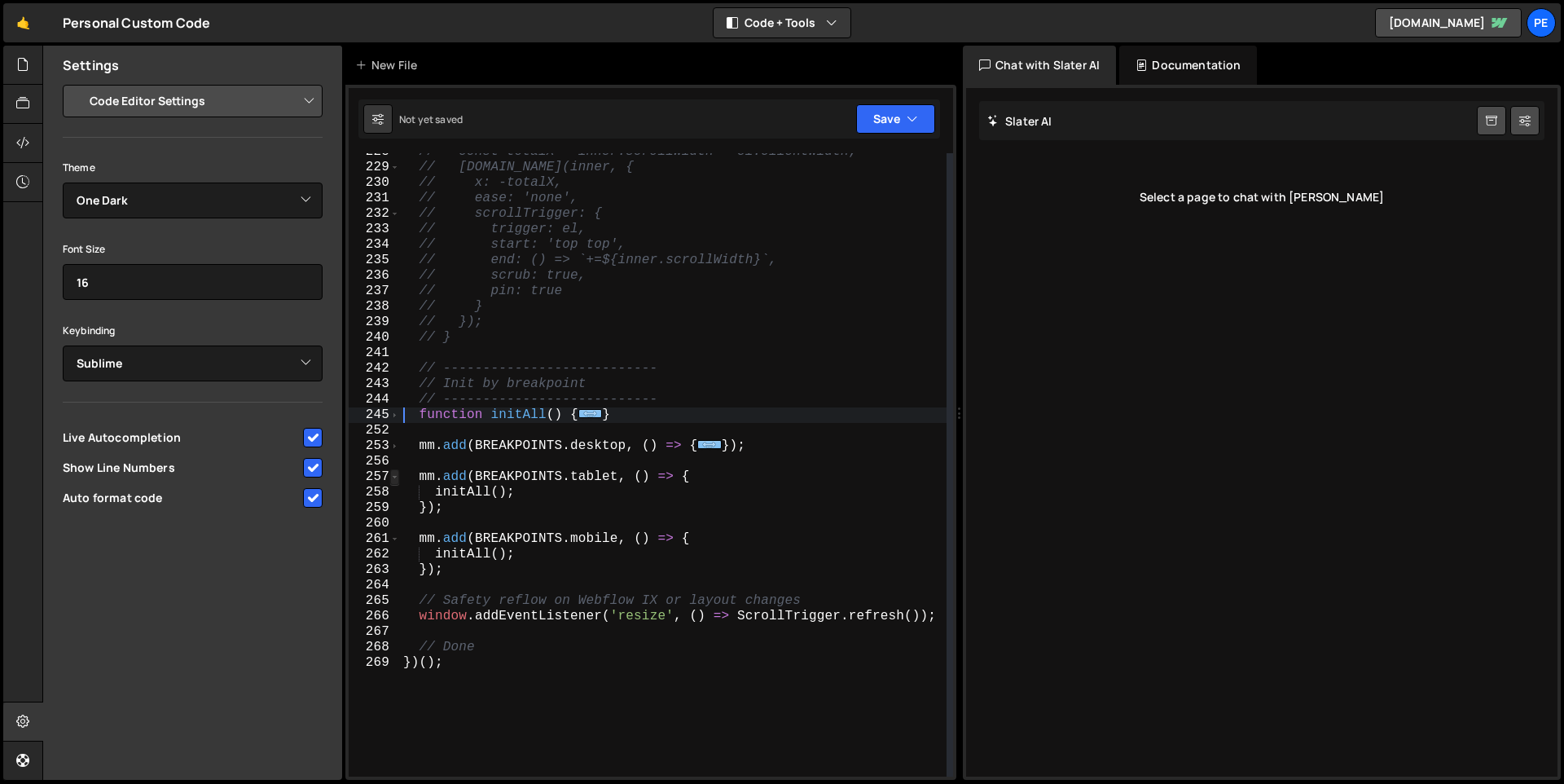
click at [393, 476] on span at bounding box center [394, 477] width 9 height 15
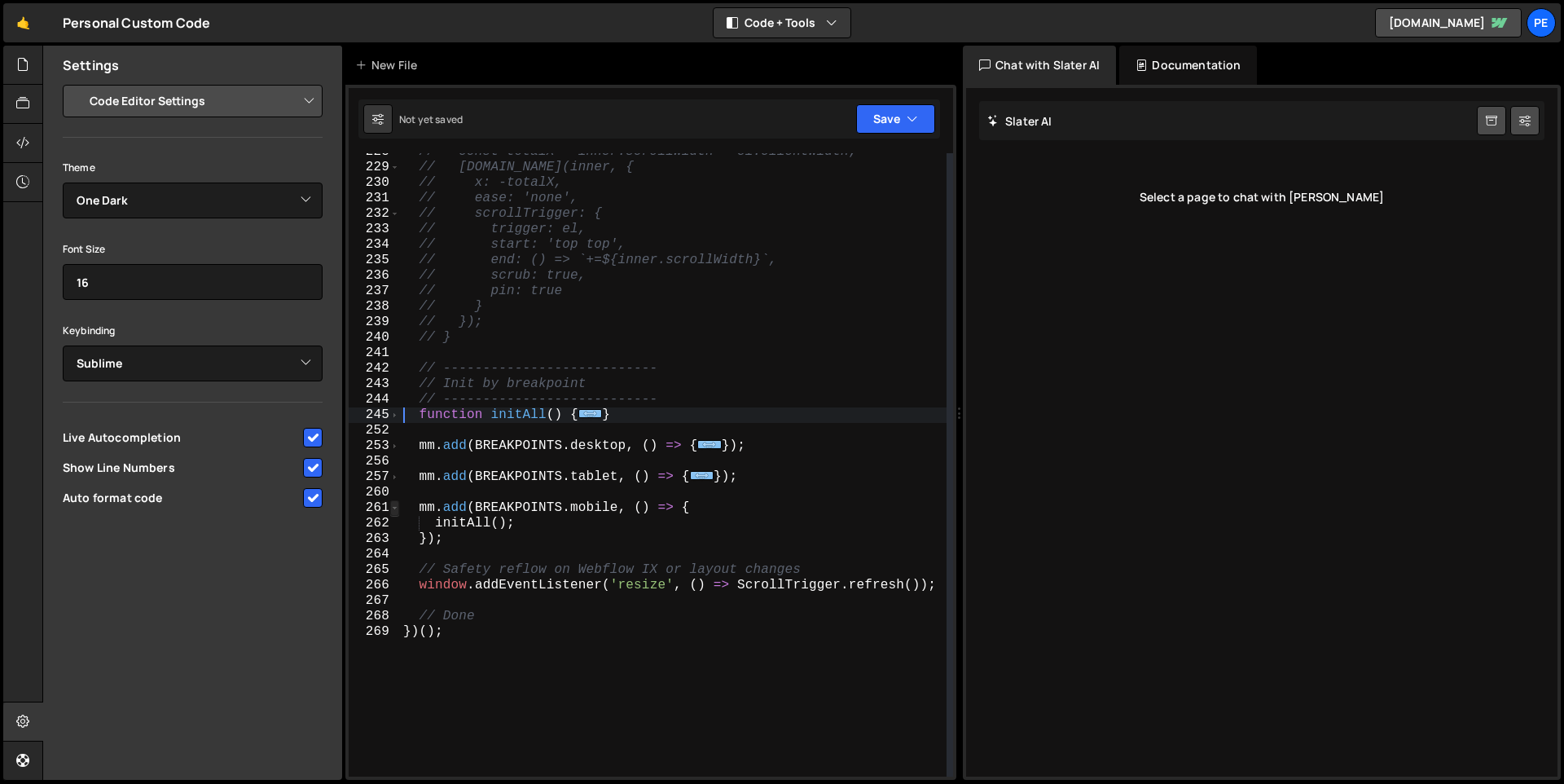
click at [396, 500] on span at bounding box center [394, 508] width 9 height 15
click at [397, 504] on span at bounding box center [394, 508] width 9 height 15
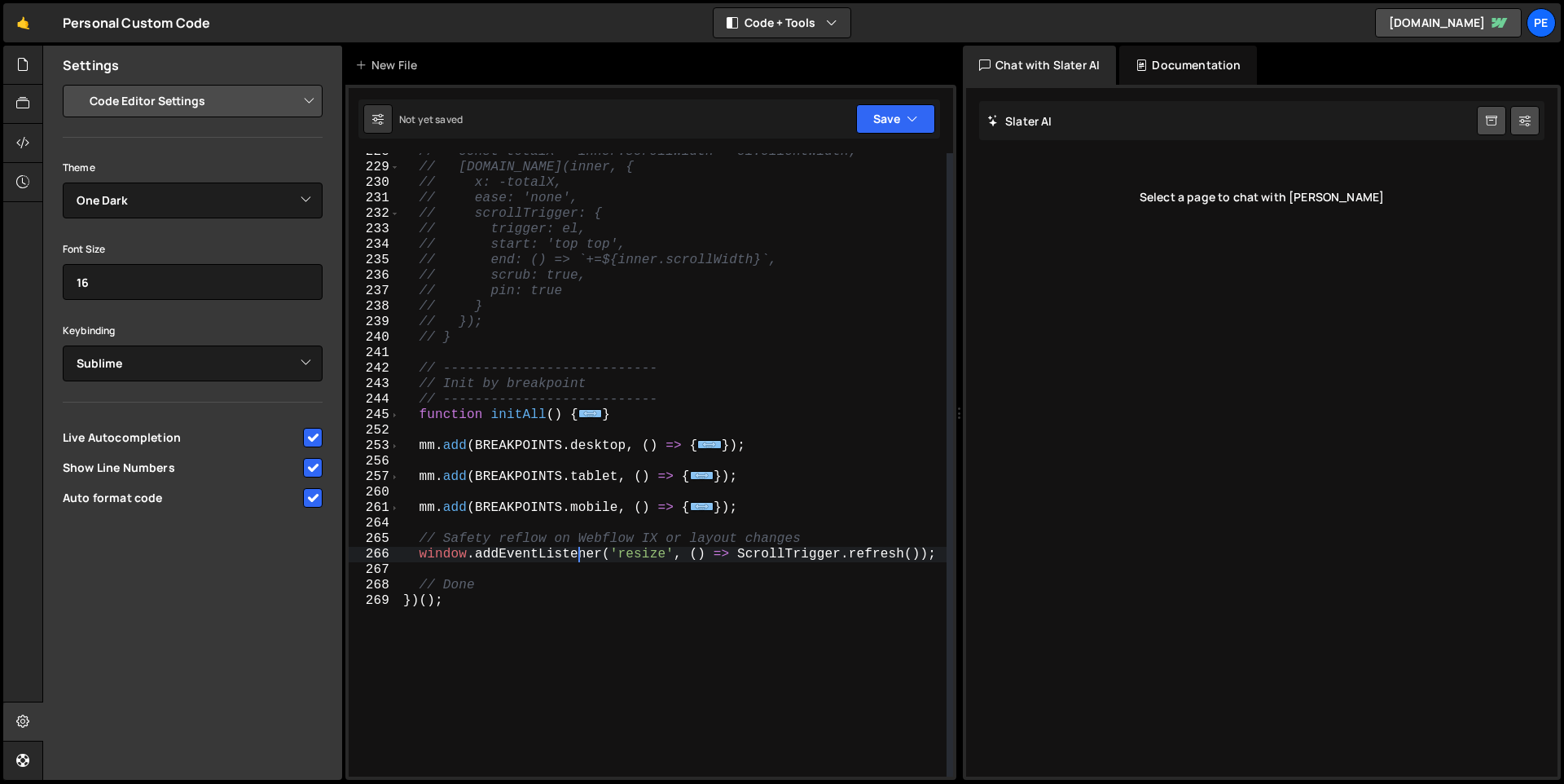
click at [575, 556] on div "// const totalX = inner.scrollWidth - el.clientWidth; // gsap.to(inner, { // x:…" at bounding box center [673, 471] width 546 height 654
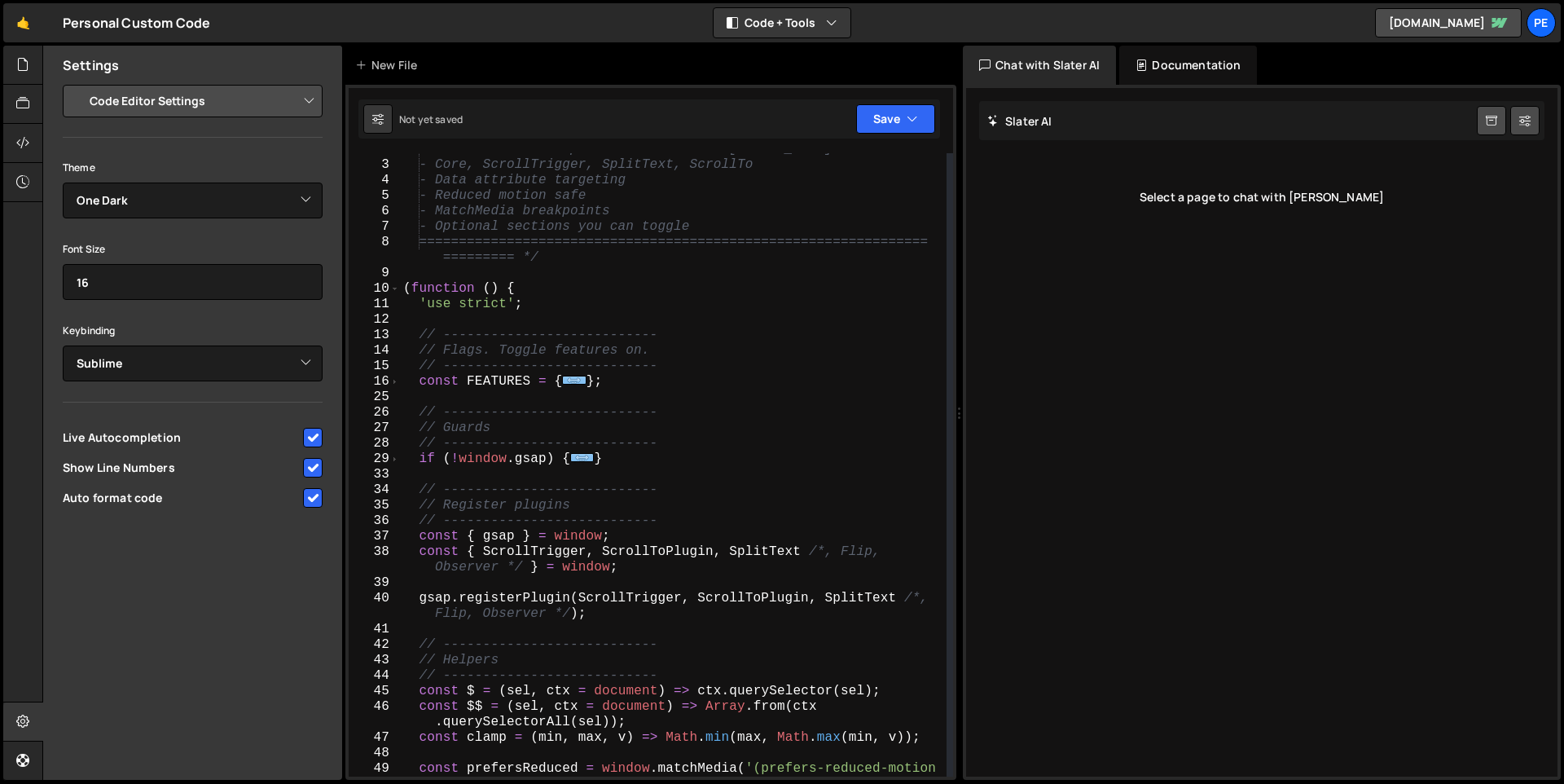
scroll to position [26, 0]
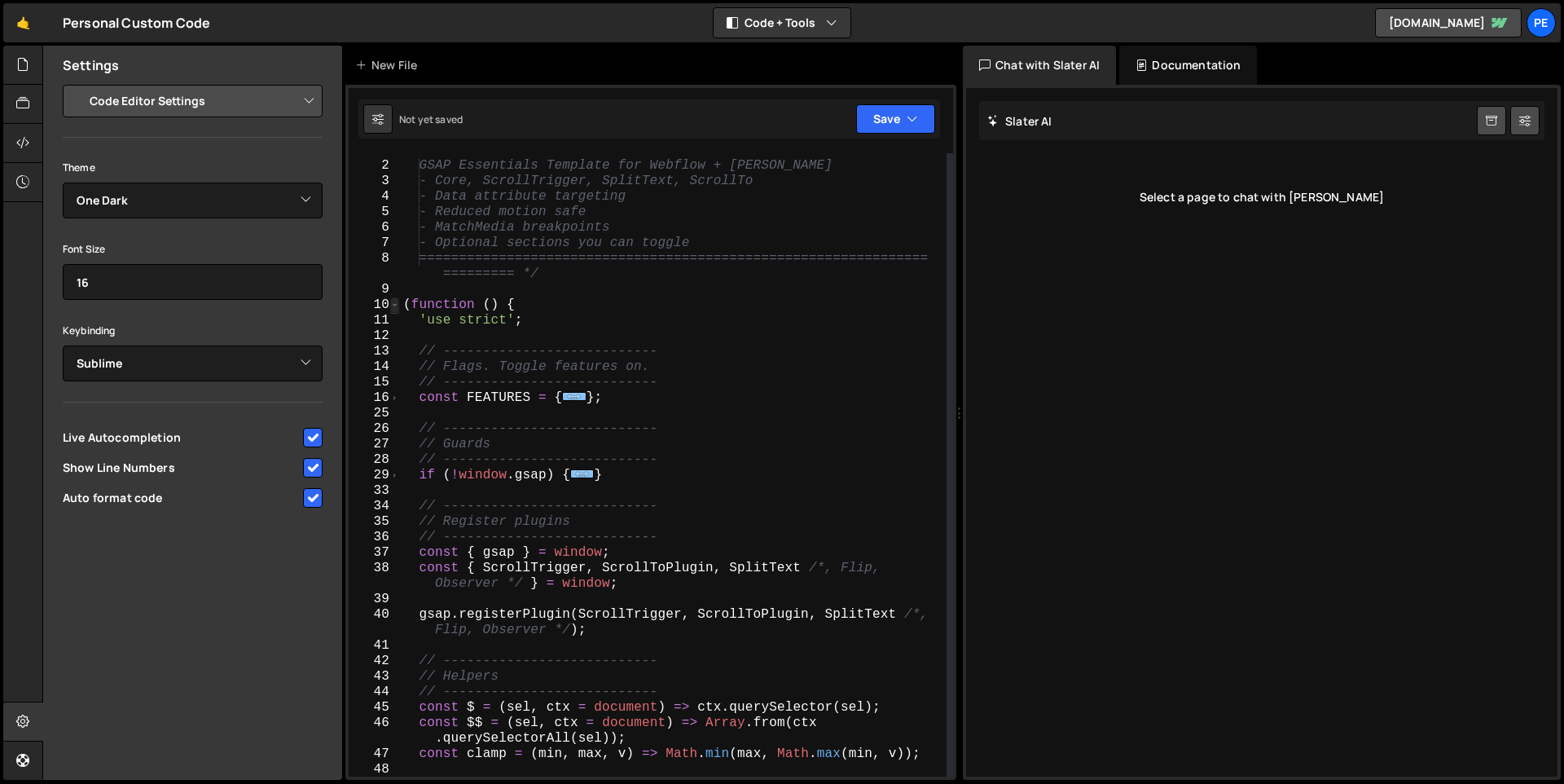
click at [397, 304] on span at bounding box center [394, 305] width 9 height 15
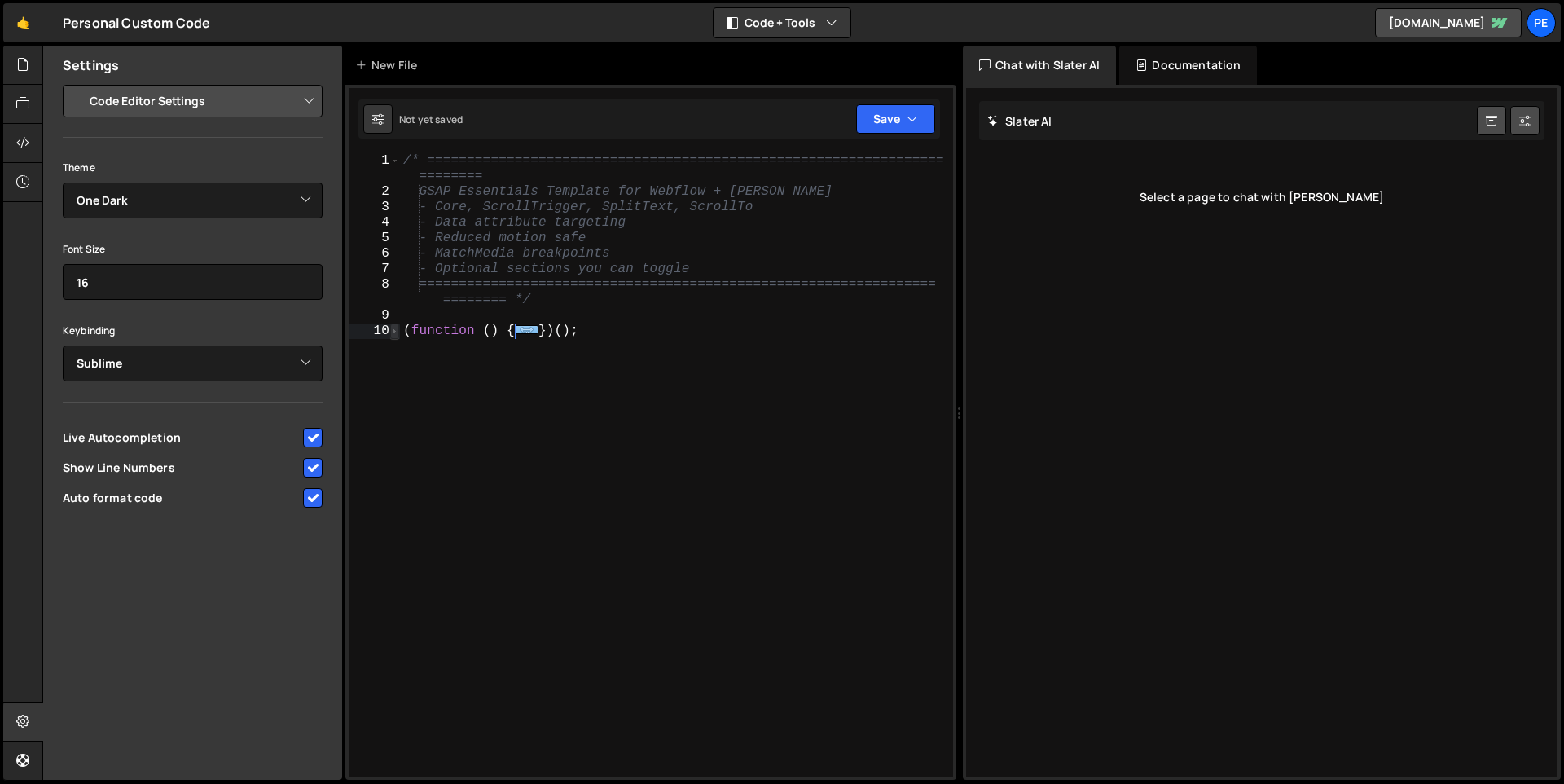
click at [395, 336] on span at bounding box center [394, 331] width 9 height 15
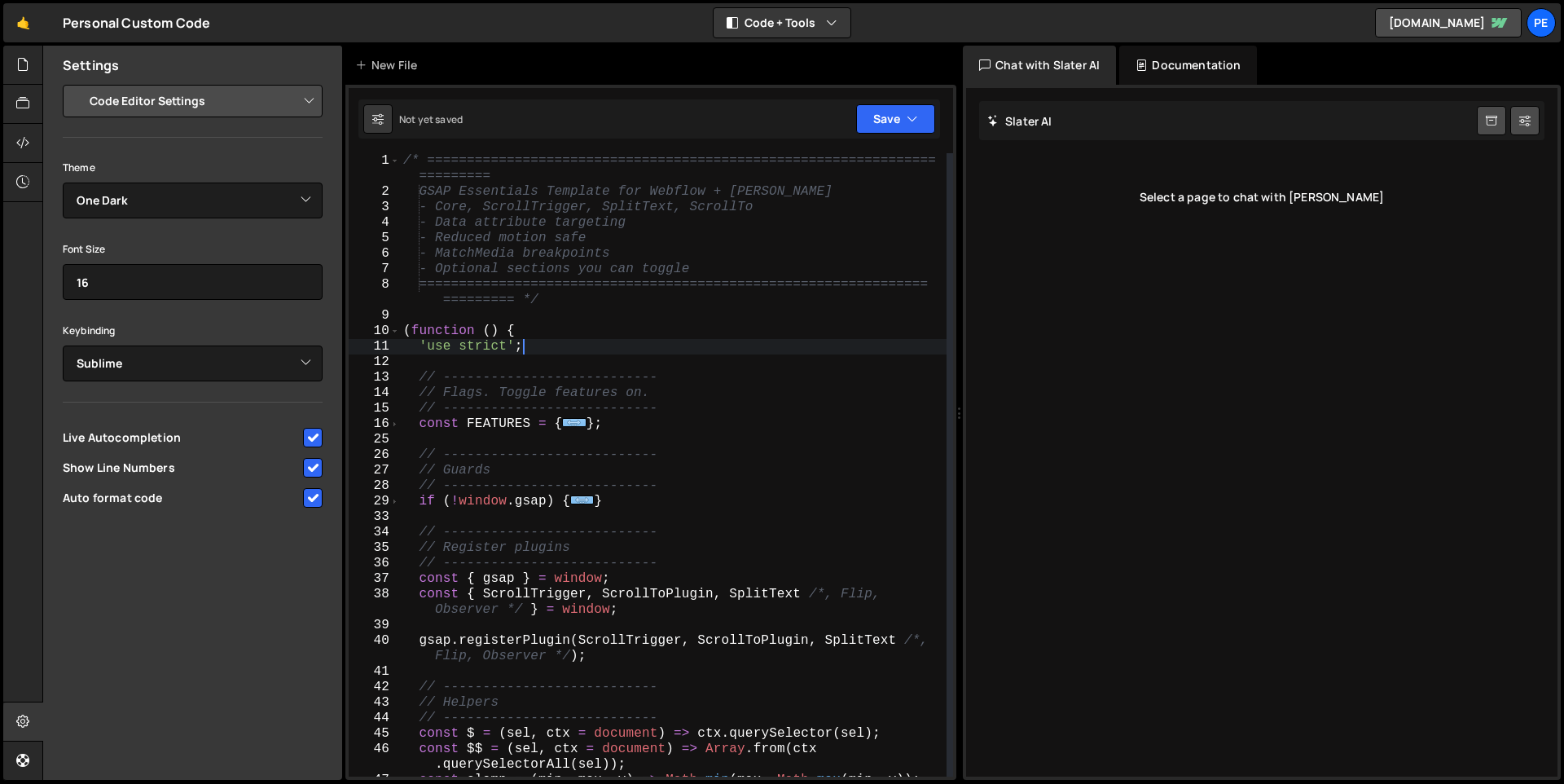
click at [531, 351] on div "/* ================================================================ ========= G…" at bounding box center [673, 488] width 546 height 669
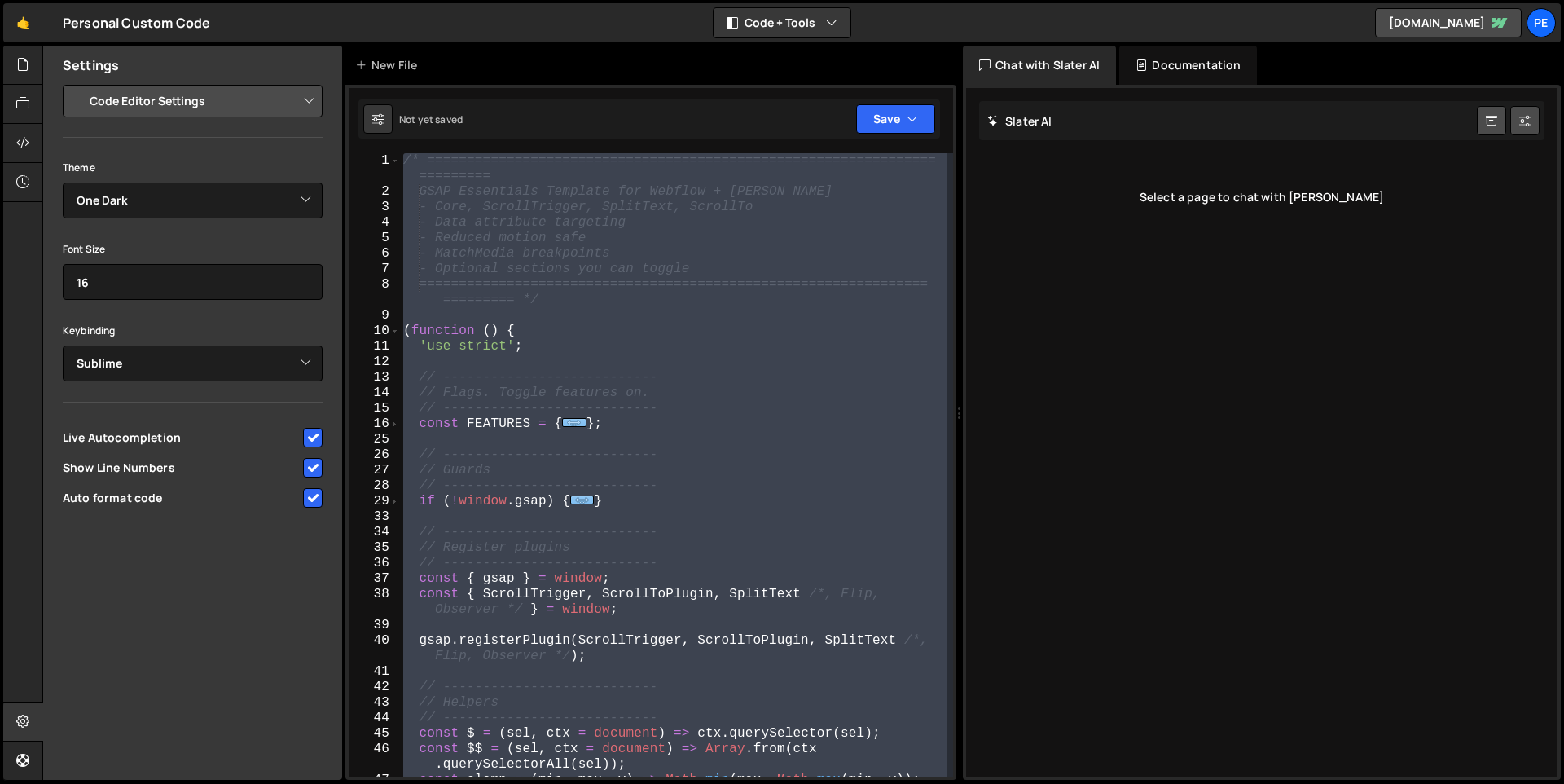
click at [531, 351] on div "/* ================================================================ ========= G…" at bounding box center [673, 488] width 546 height 669
click at [531, 351] on div "/* ================================================================ ========= G…" at bounding box center [673, 464] width 546 height 623
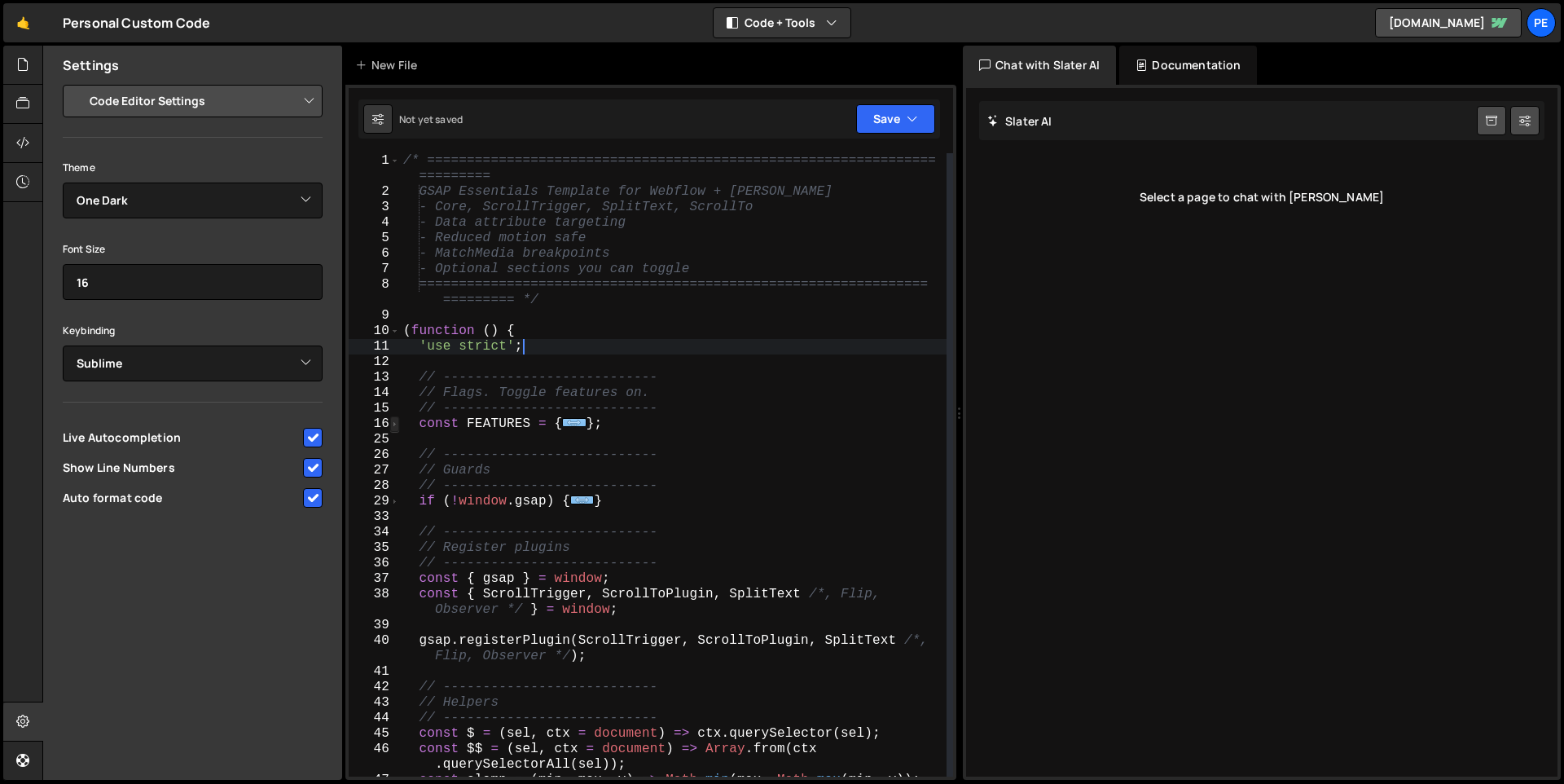
click at [397, 423] on span at bounding box center [394, 424] width 9 height 15
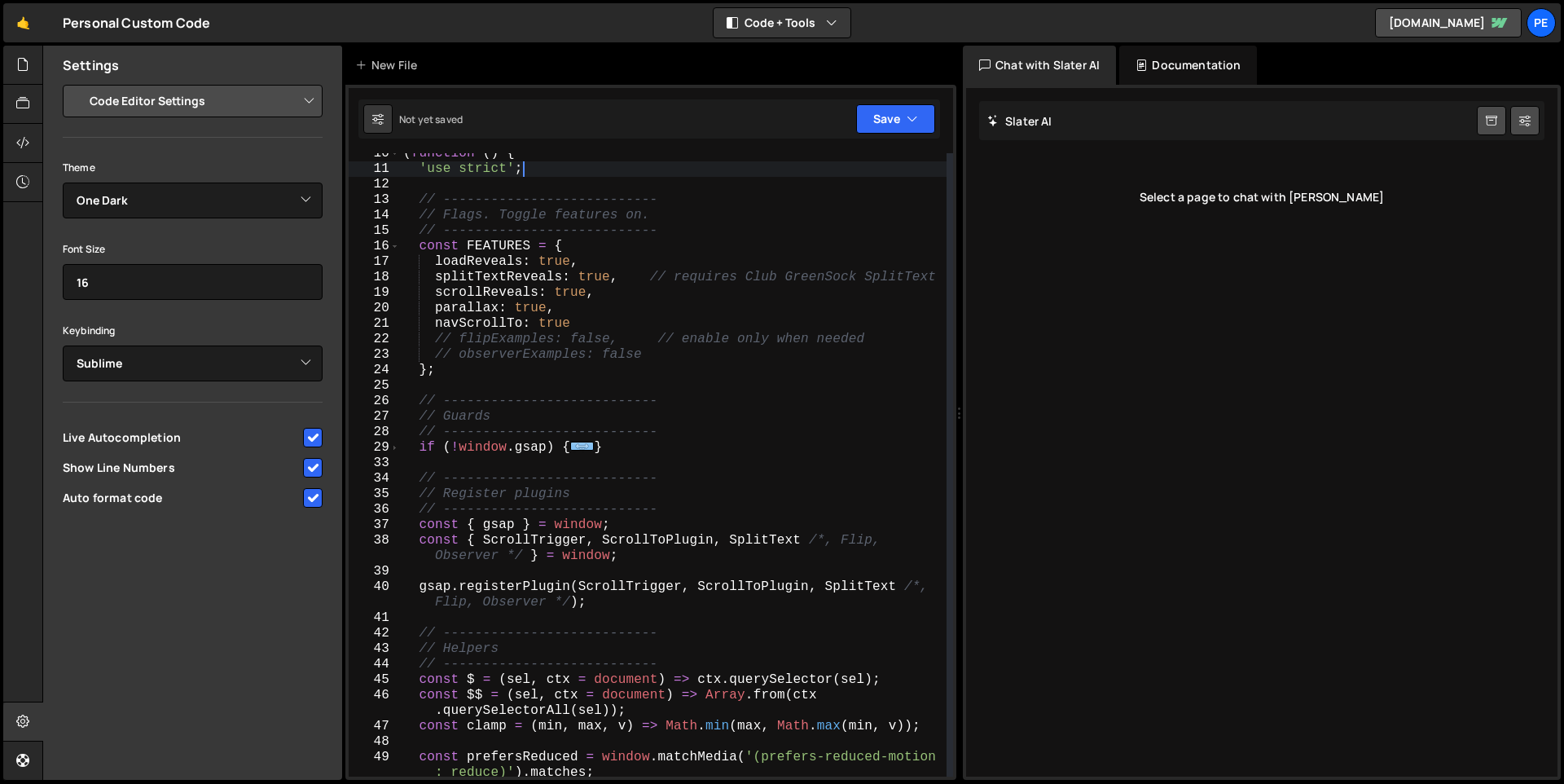
scroll to position [177, 0]
click at [399, 448] on div "29" at bounding box center [374, 448] width 51 height 15
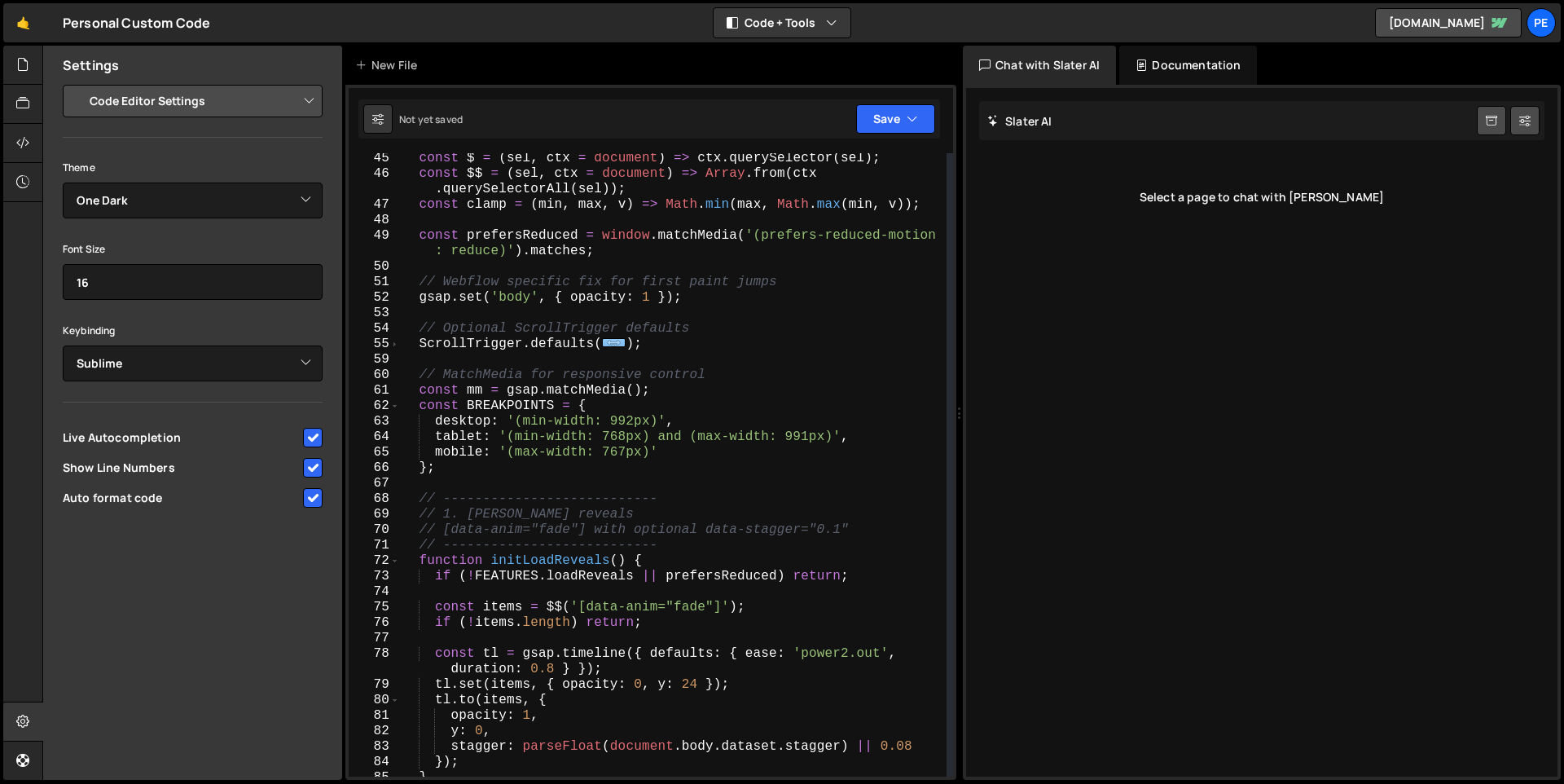
scroll to position [652, 0]
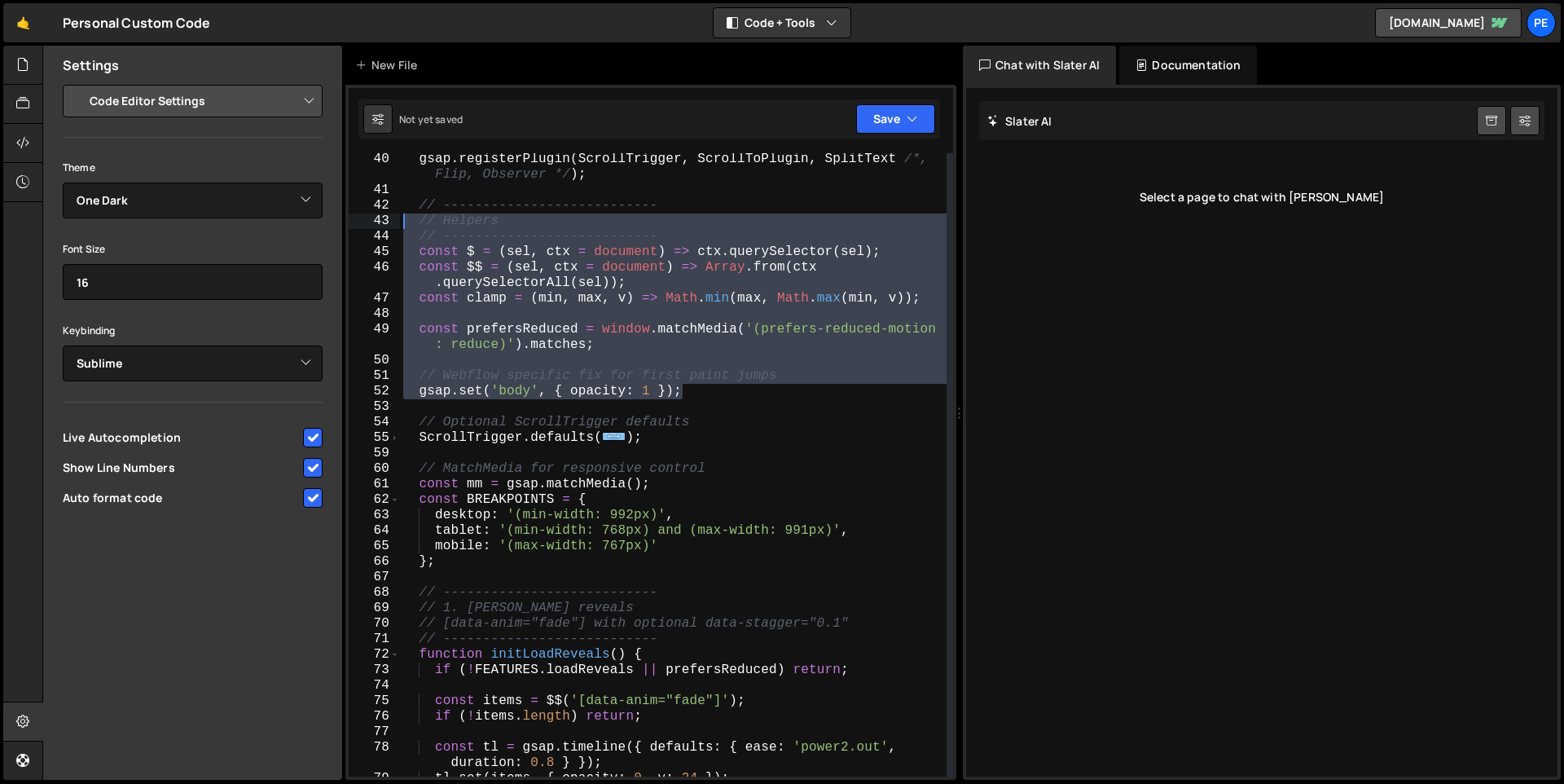
drag, startPoint x: 720, startPoint y: 394, endPoint x: 380, endPoint y: 227, distance: 378.8
click at [380, 227] on div "'use strict'; 40 41 42 43 44 45 46 47 48 49 50 51 52 53 54 55 59 60 61 62 63 64…" at bounding box center [651, 464] width 604 height 623
type textarea "// Helpers // ---------------------------"
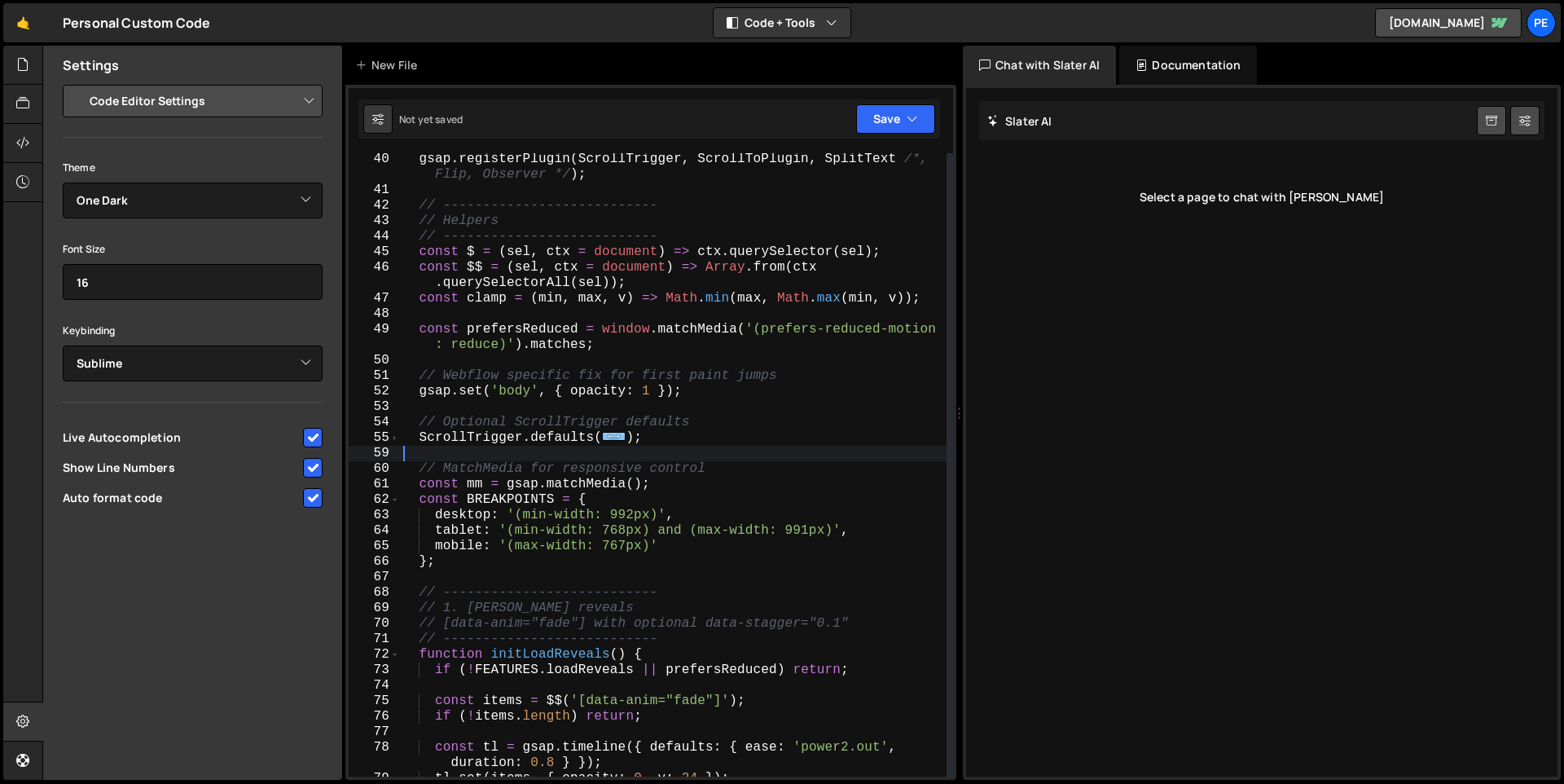
click at [425, 446] on div "gsap . registerPlugin ( ScrollTrigger , ScrollToPlugin , SplitText /*, Flip, Ob…" at bounding box center [673, 486] width 546 height 669
click at [396, 436] on span at bounding box center [394, 438] width 9 height 15
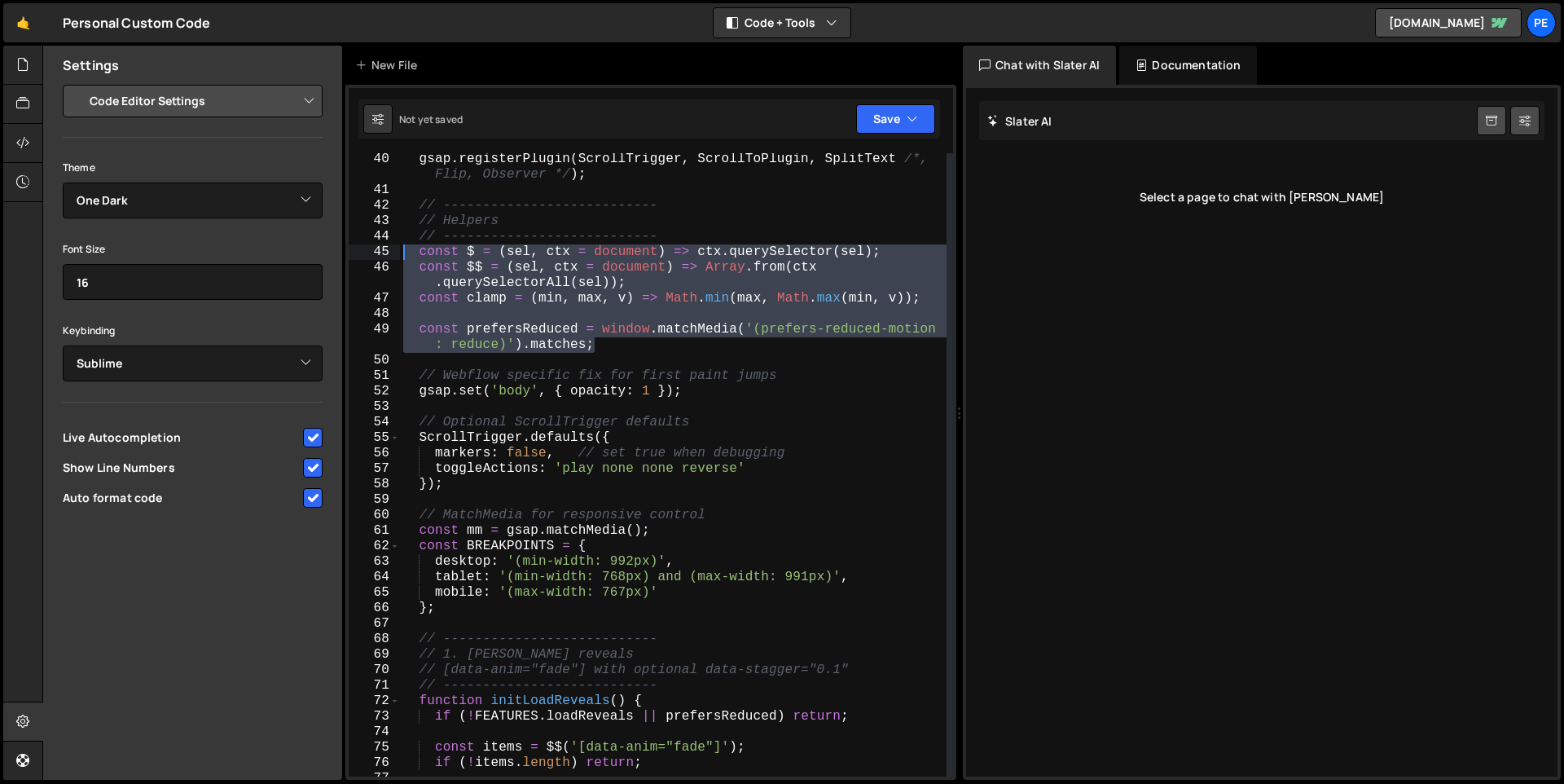
drag, startPoint x: 625, startPoint y: 349, endPoint x: 335, endPoint y: 251, distance: 306.1
click at [335, 251] on div "Files New File Javascript files 1 homecode.js 0 1 test.js 0 CSS files Copy shar…" at bounding box center [803, 413] width 1522 height 735
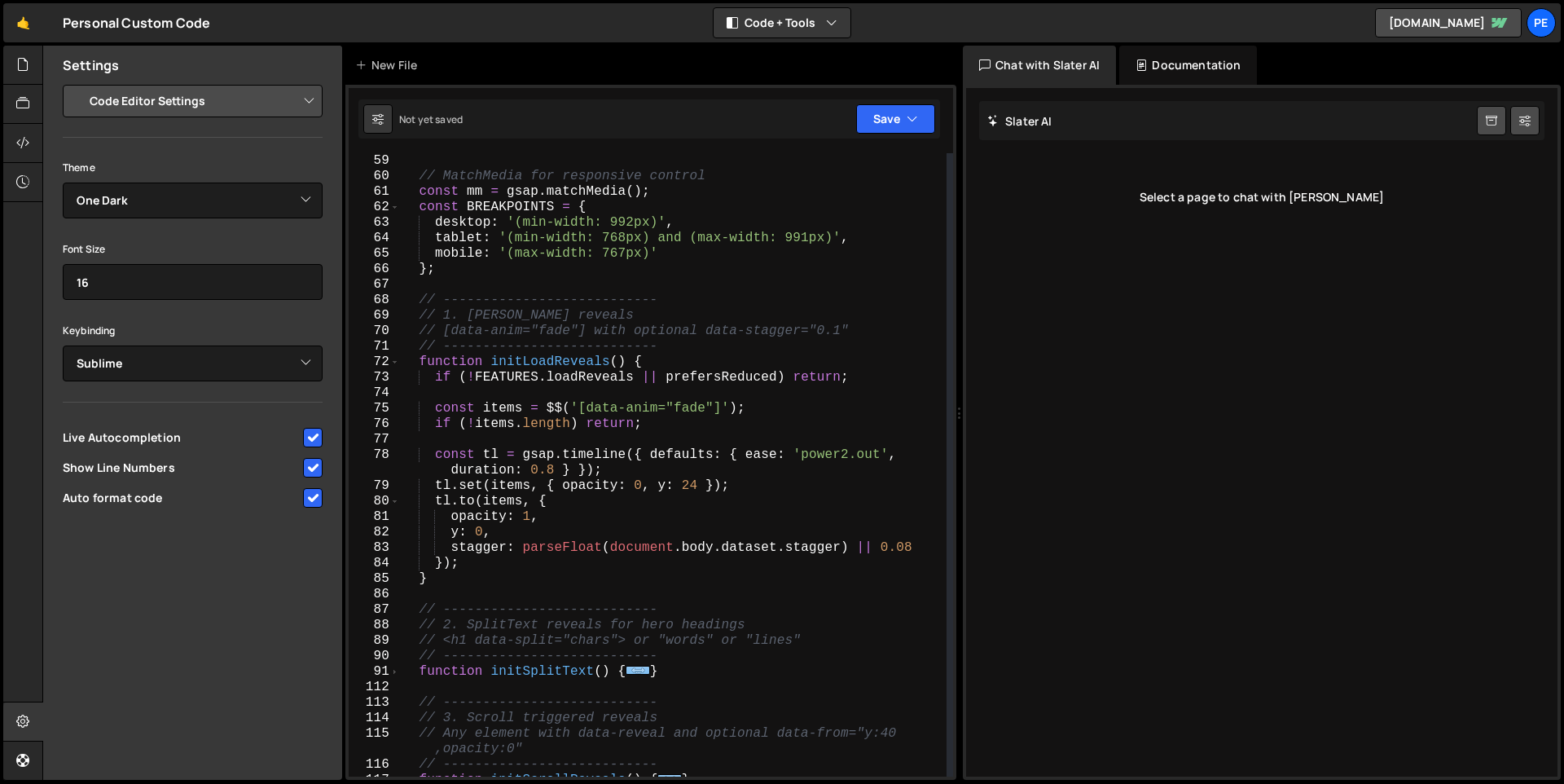
scroll to position [1039, 0]
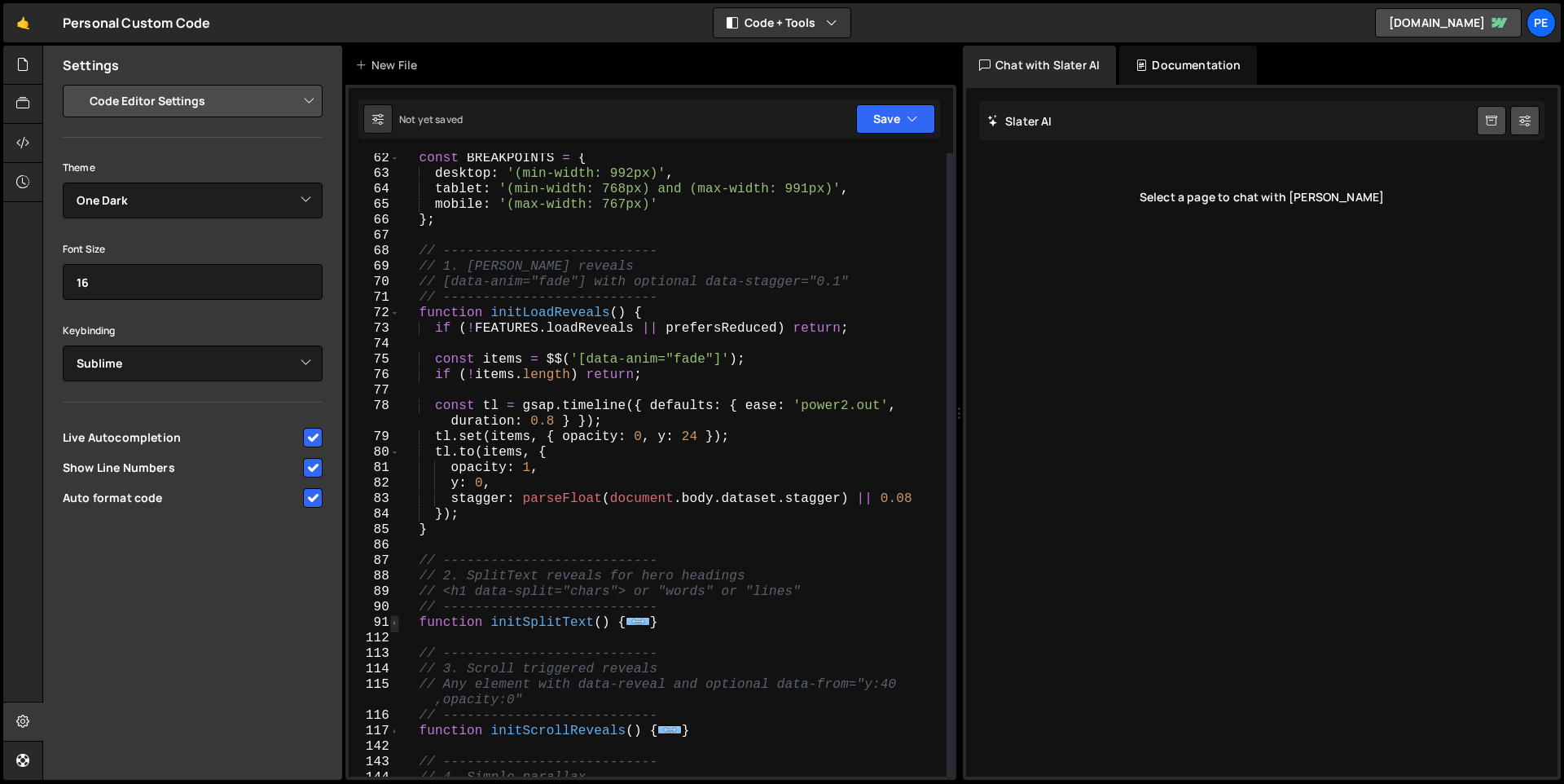
click at [392, 621] on span at bounding box center [394, 623] width 9 height 15
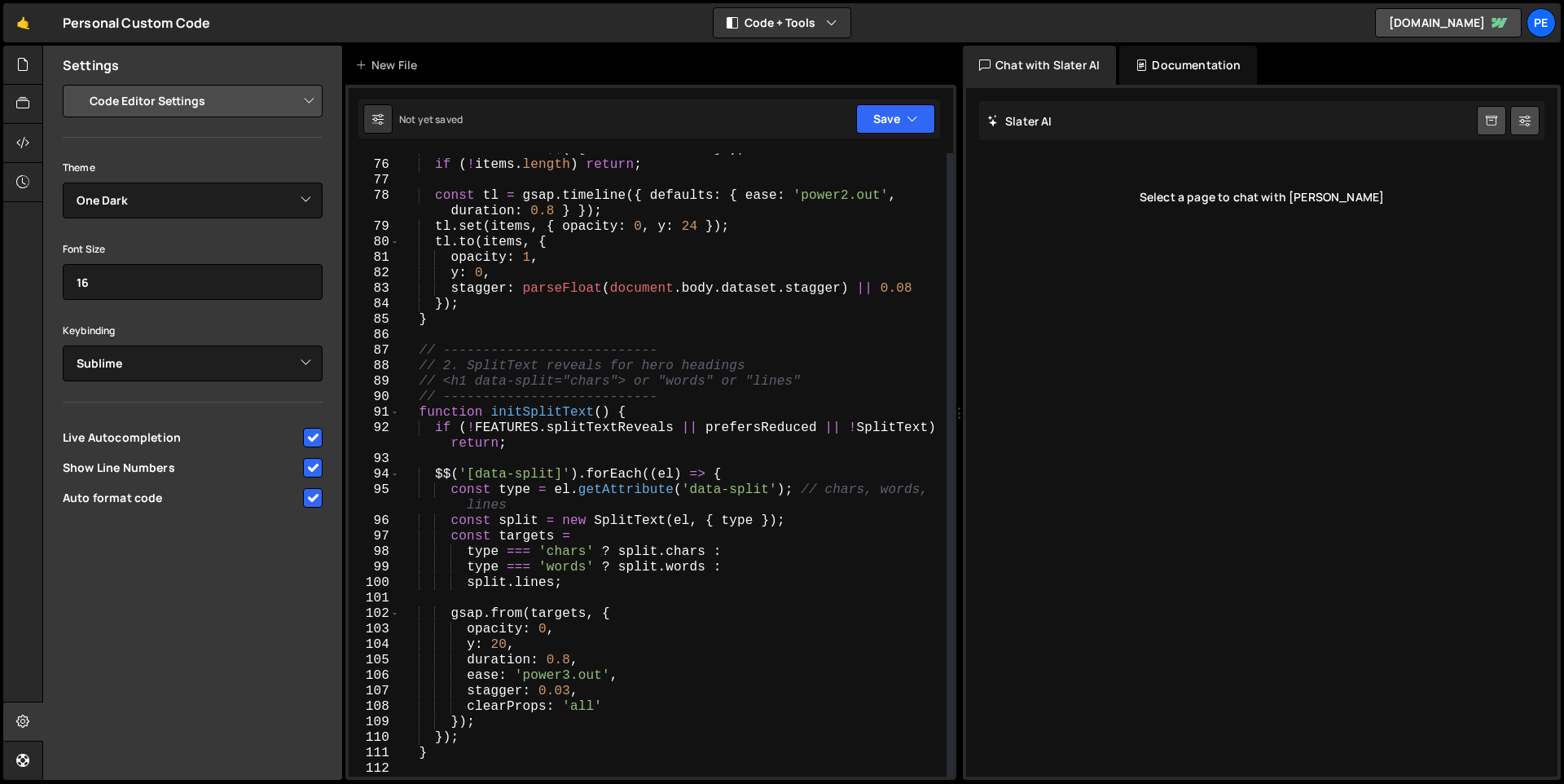
scroll to position [1307, 0]
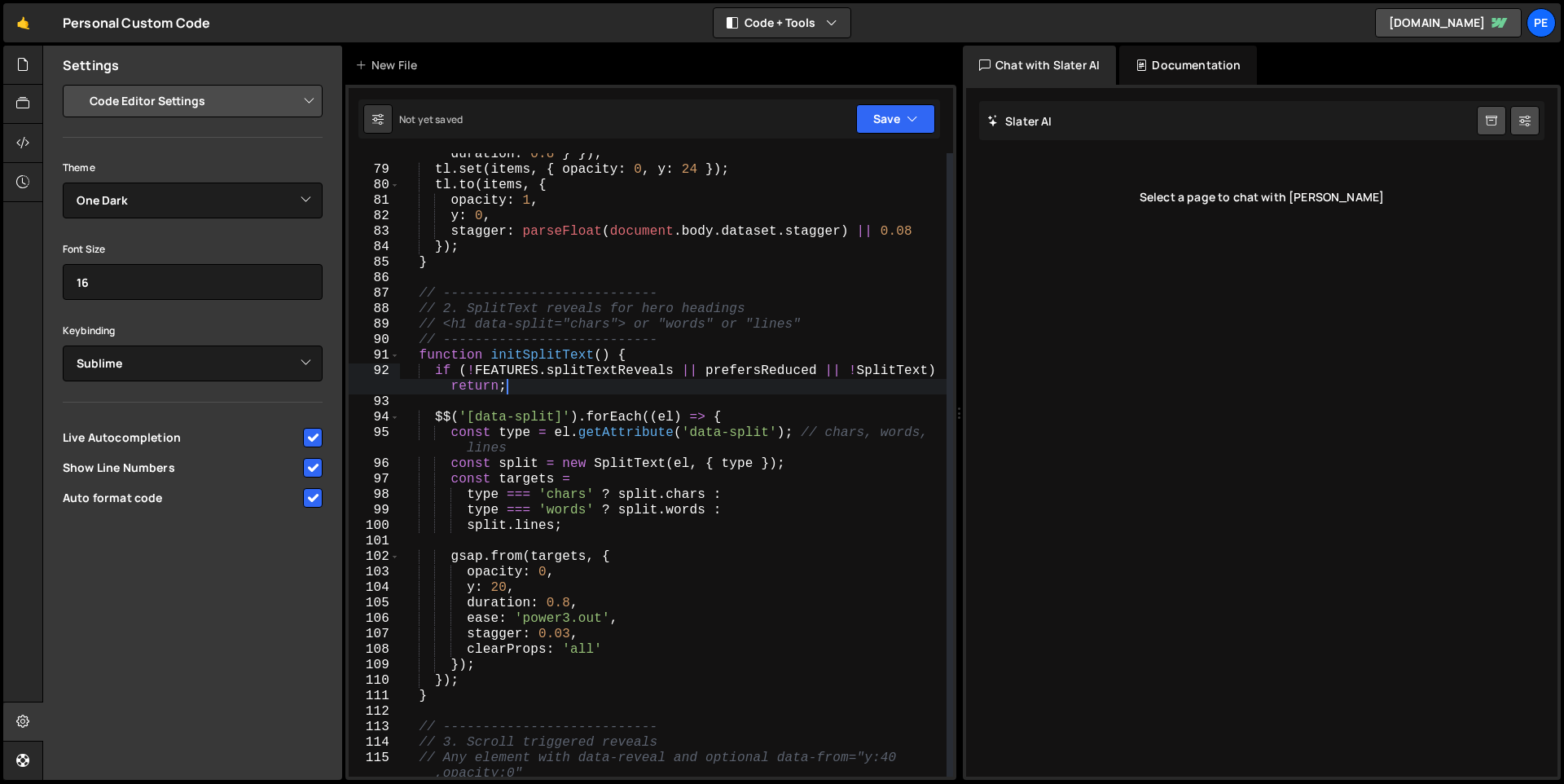
click at [690, 392] on div "const tl = gsap . timeline ({ defaults : { ease : 'power2.out' , duration : 0.8…" at bounding box center [673, 466] width 546 height 669
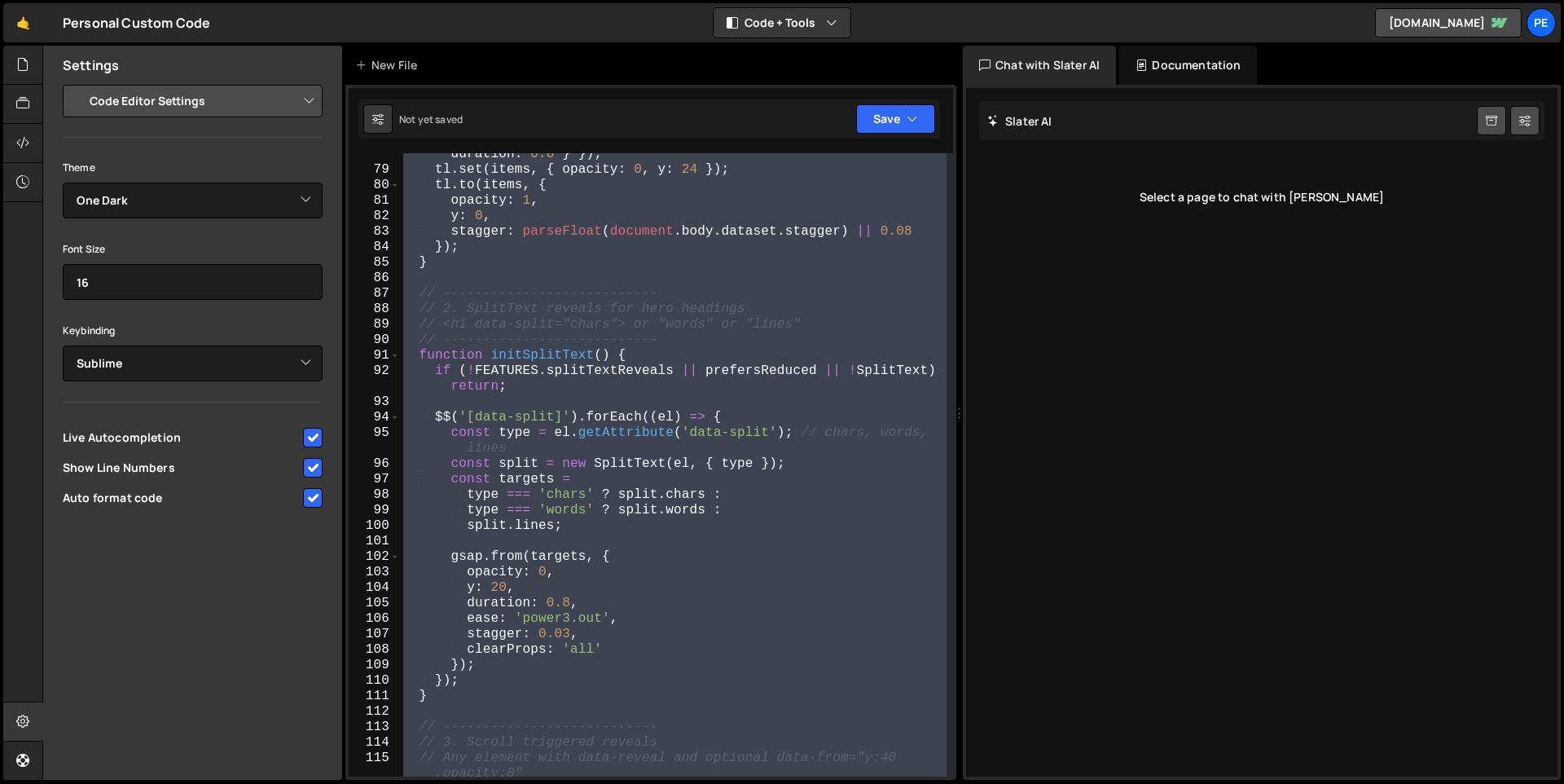
paste textarea
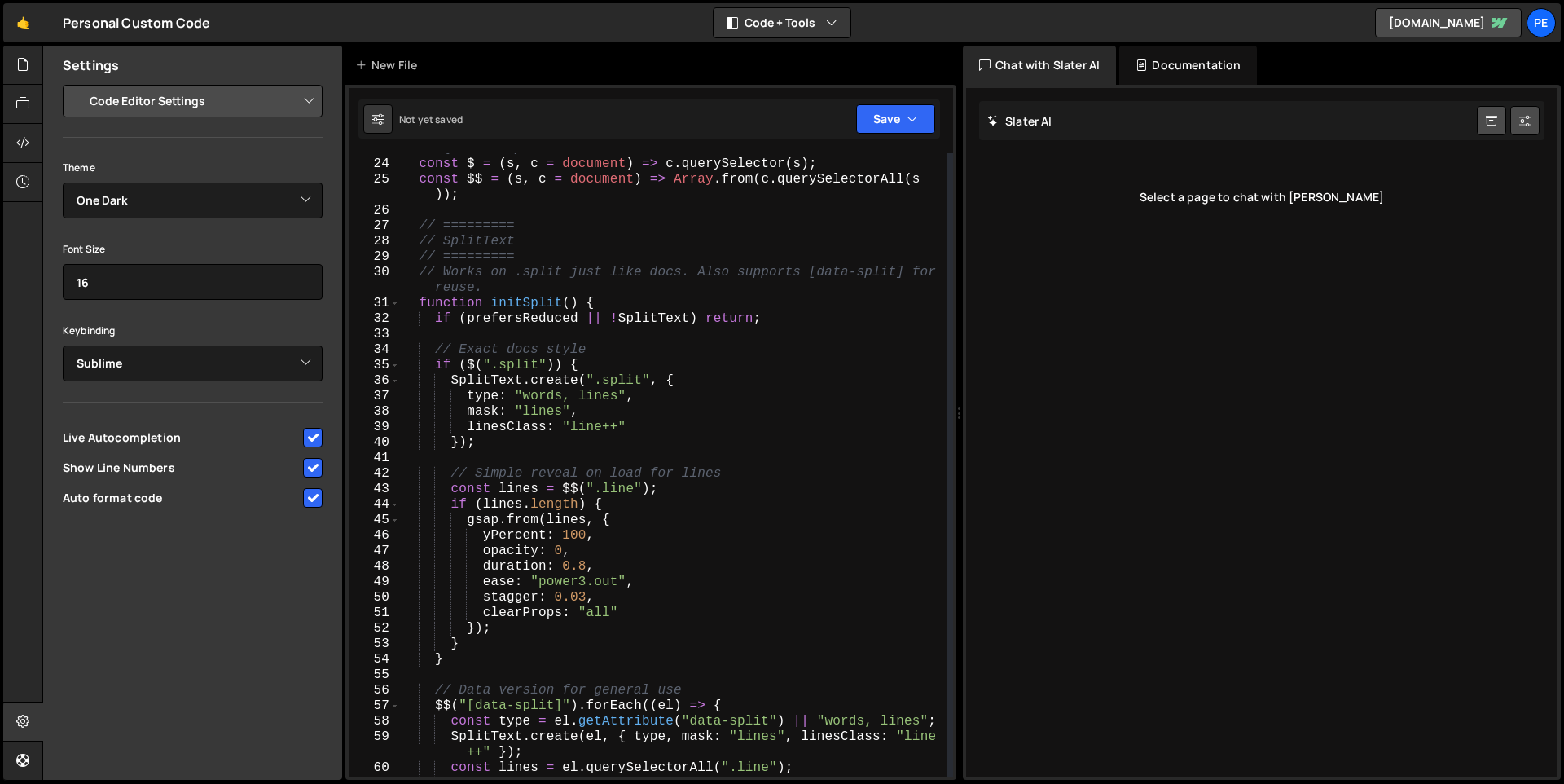
scroll to position [0, 0]
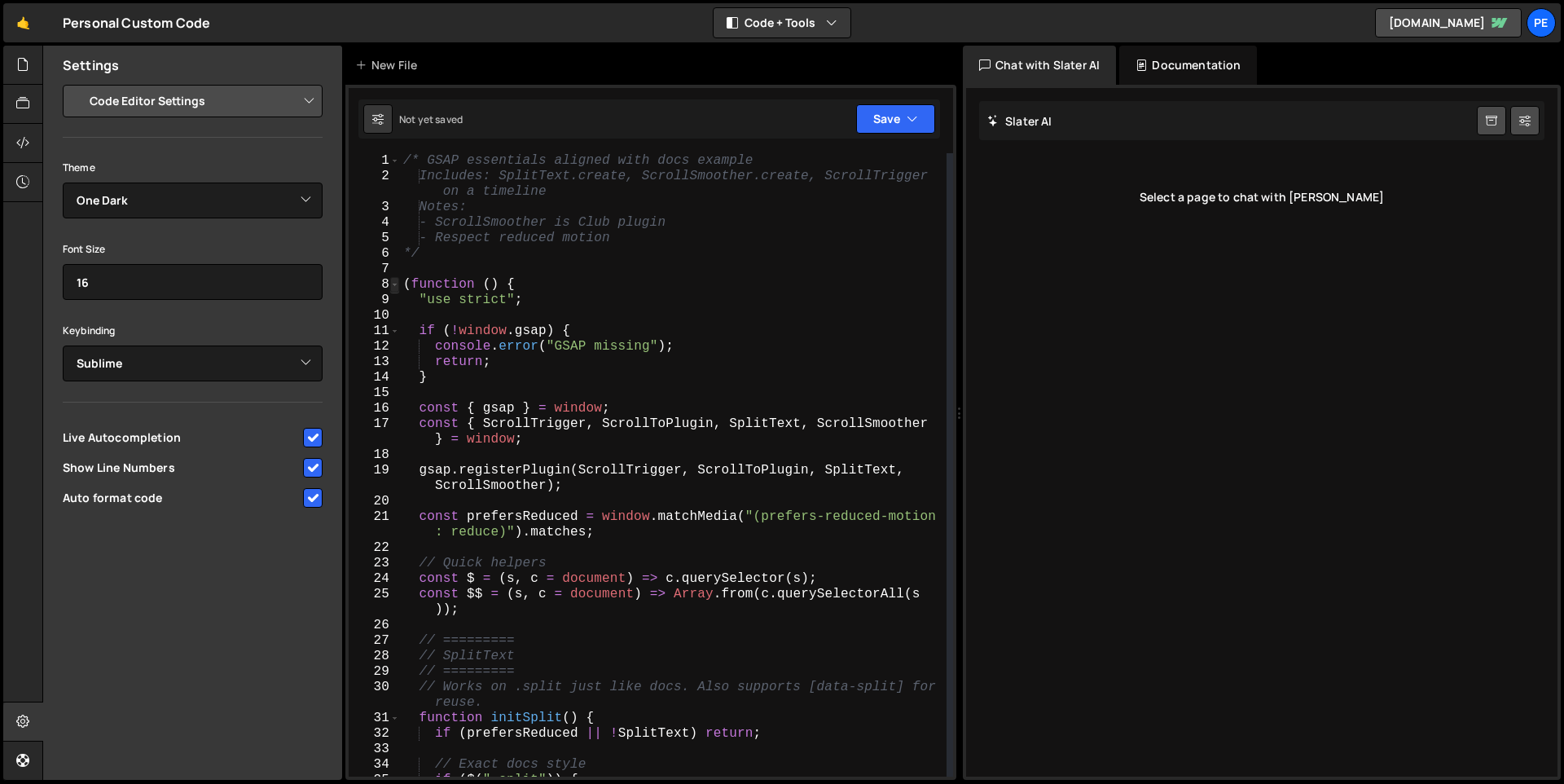
click at [395, 282] on span at bounding box center [394, 284] width 9 height 15
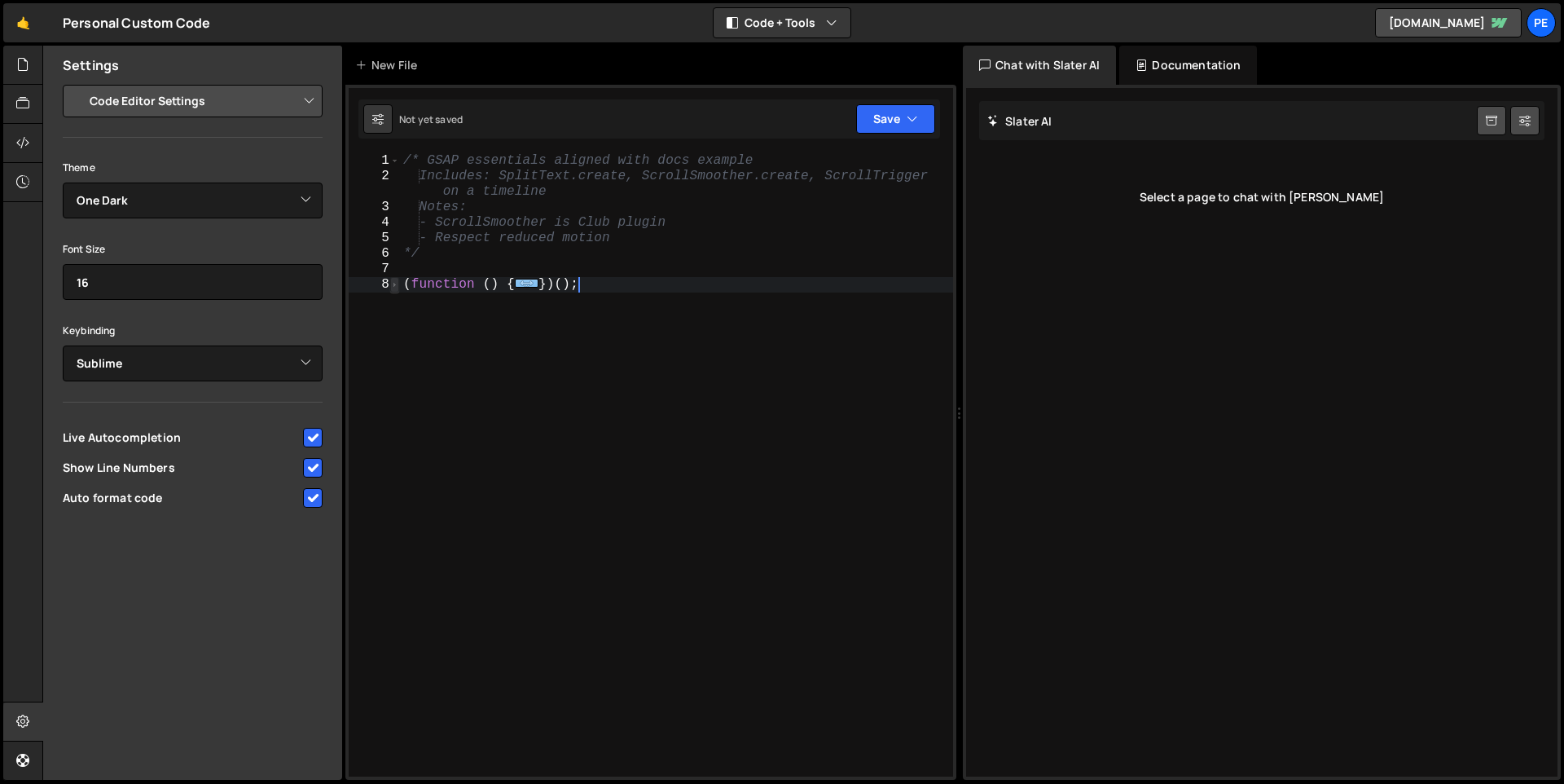
click at [391, 286] on span at bounding box center [394, 284] width 9 height 15
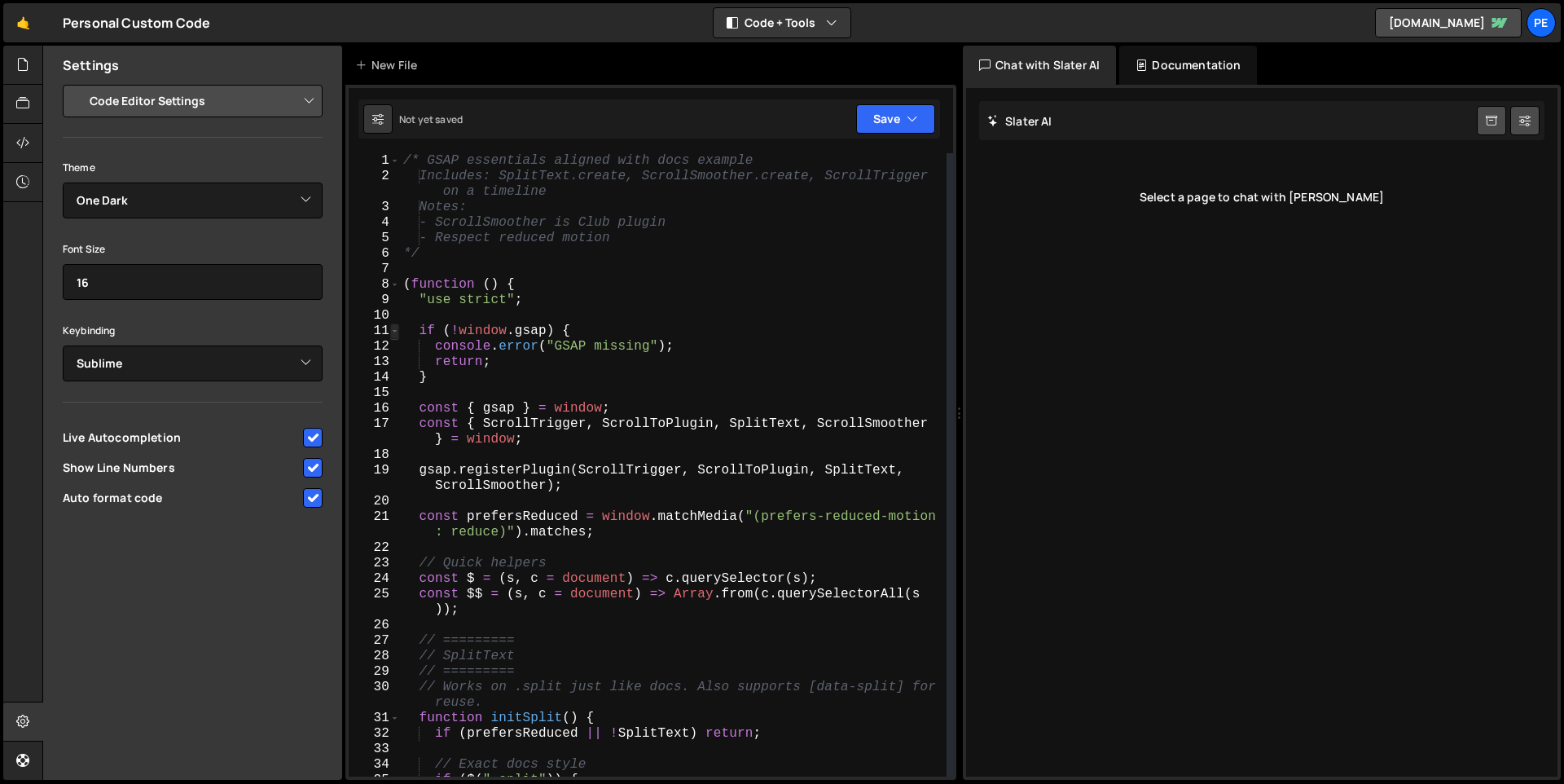
click at [398, 334] on span at bounding box center [394, 331] width 9 height 15
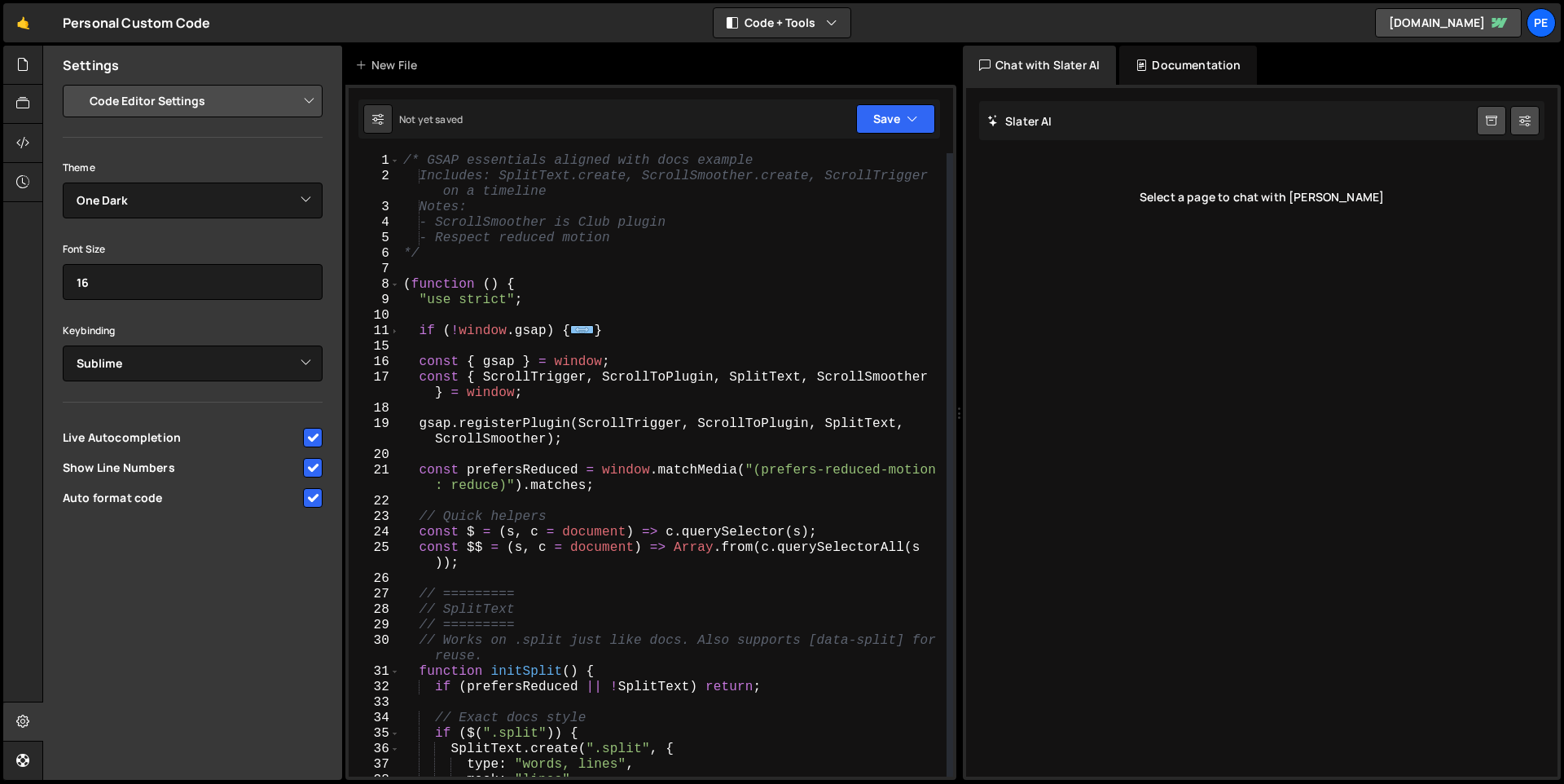
scroll to position [157, 0]
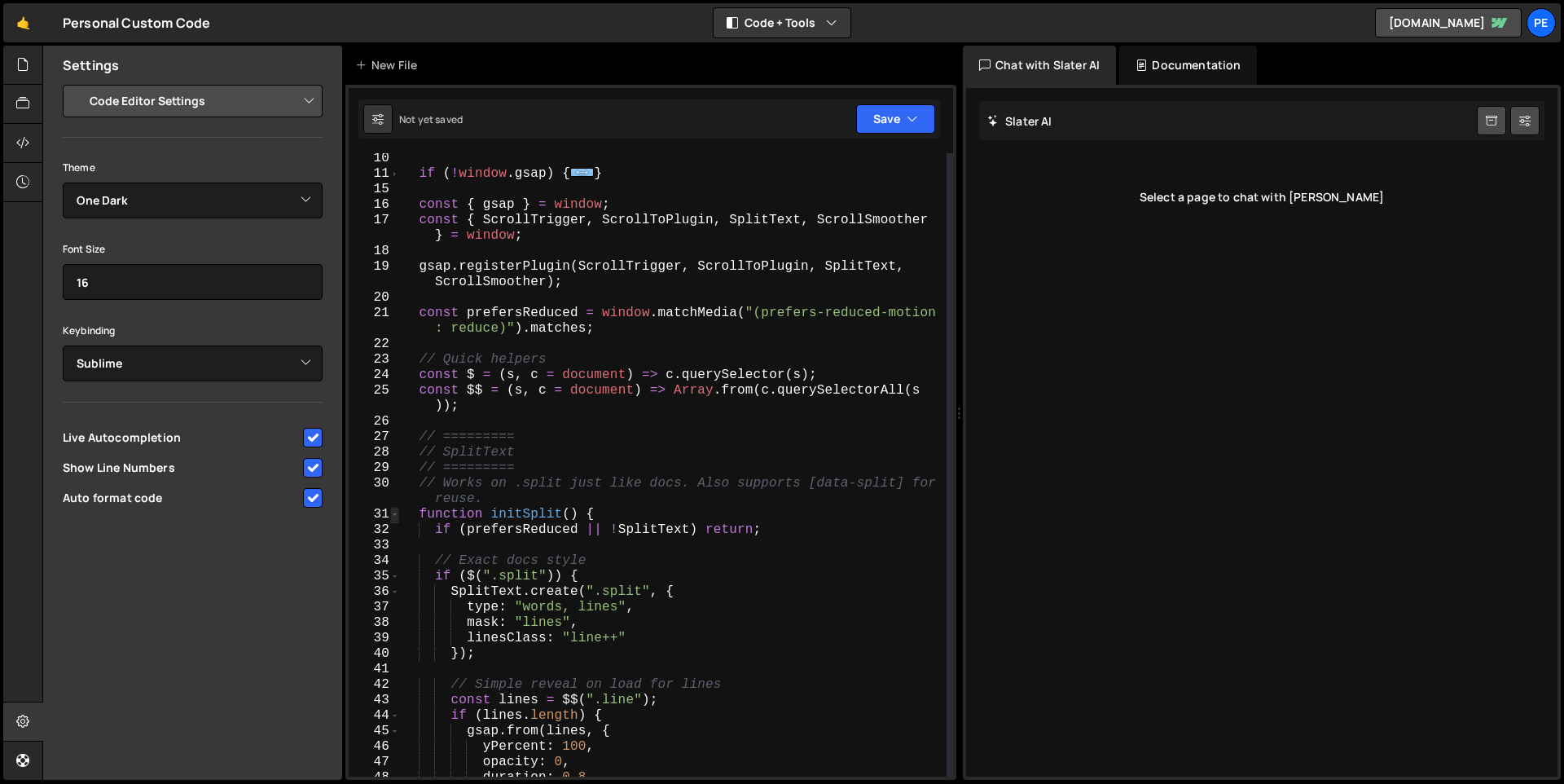
click at [397, 518] on span at bounding box center [394, 515] width 9 height 15
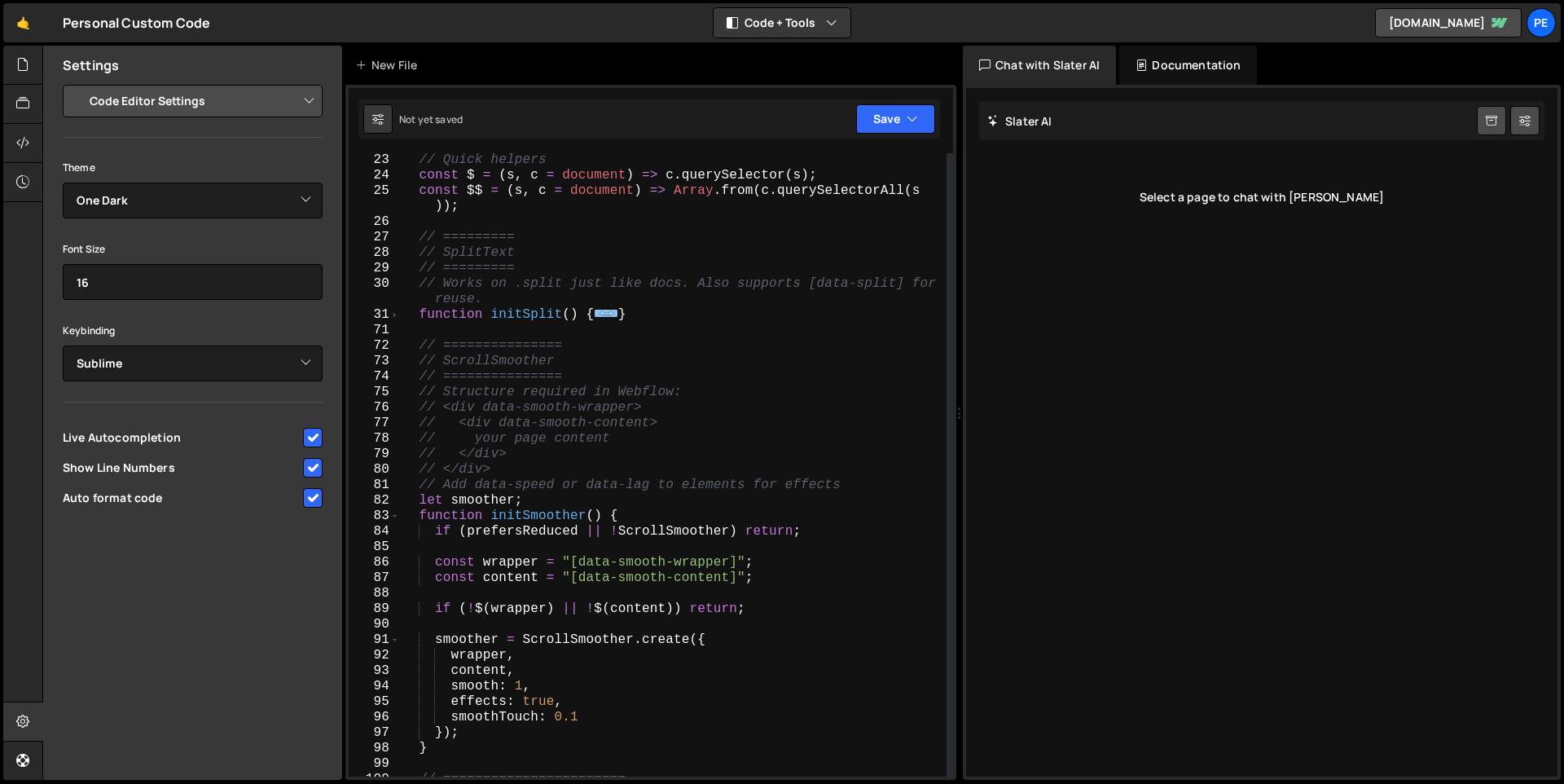
scroll to position [356, 0]
click at [398, 518] on span at bounding box center [394, 516] width 9 height 15
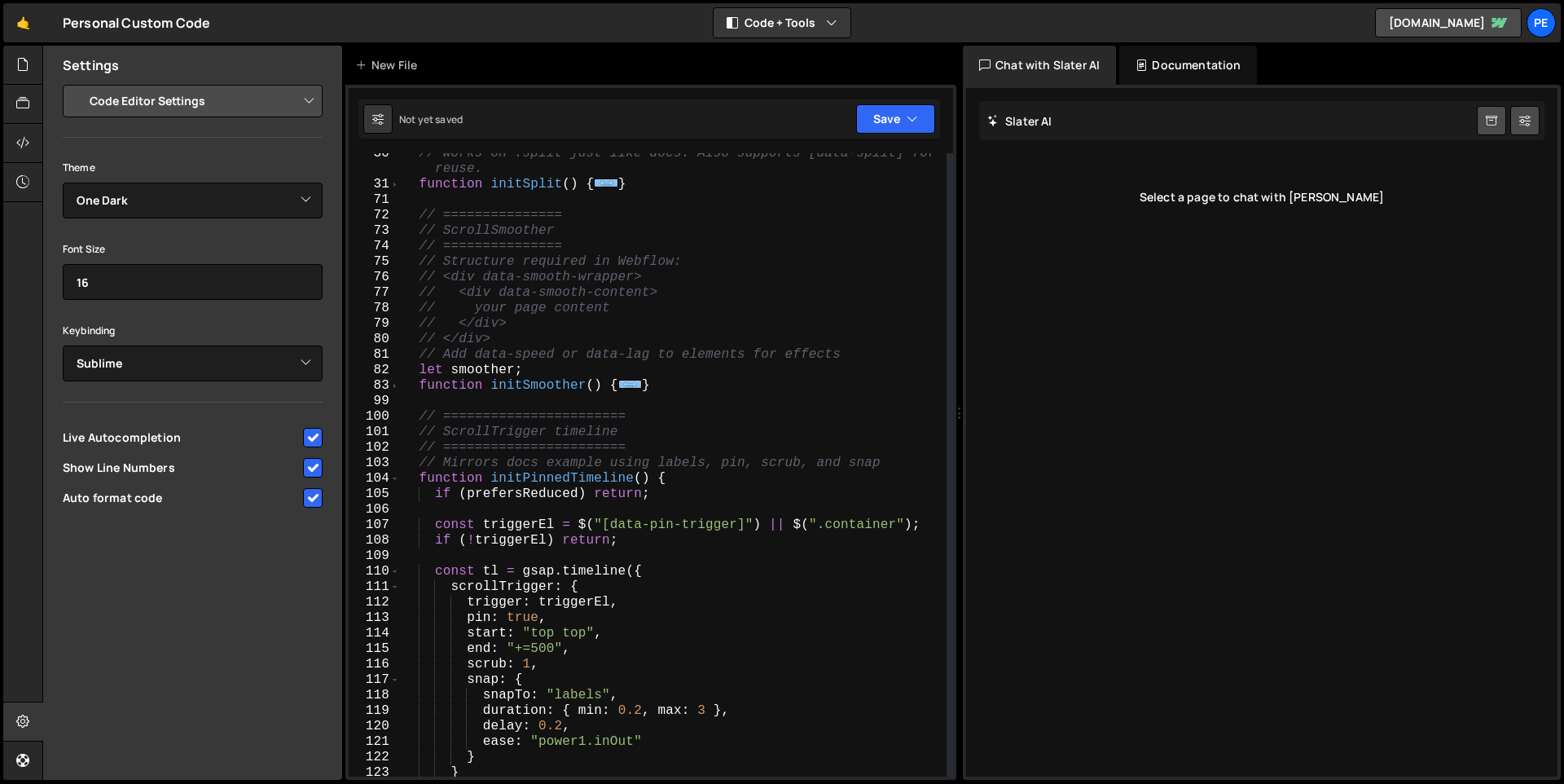
scroll to position [495, 0]
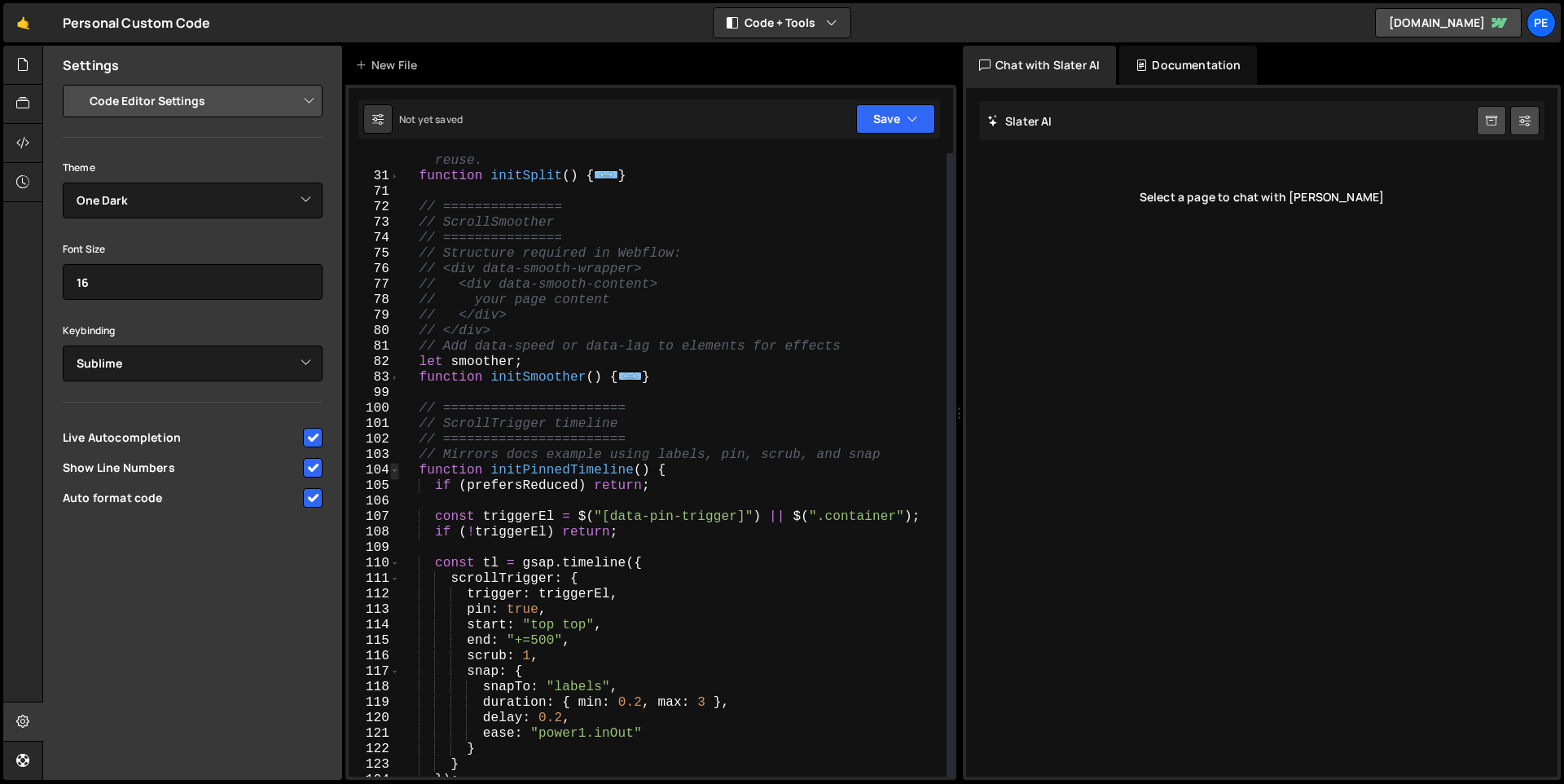
click at [395, 469] on span at bounding box center [394, 470] width 9 height 15
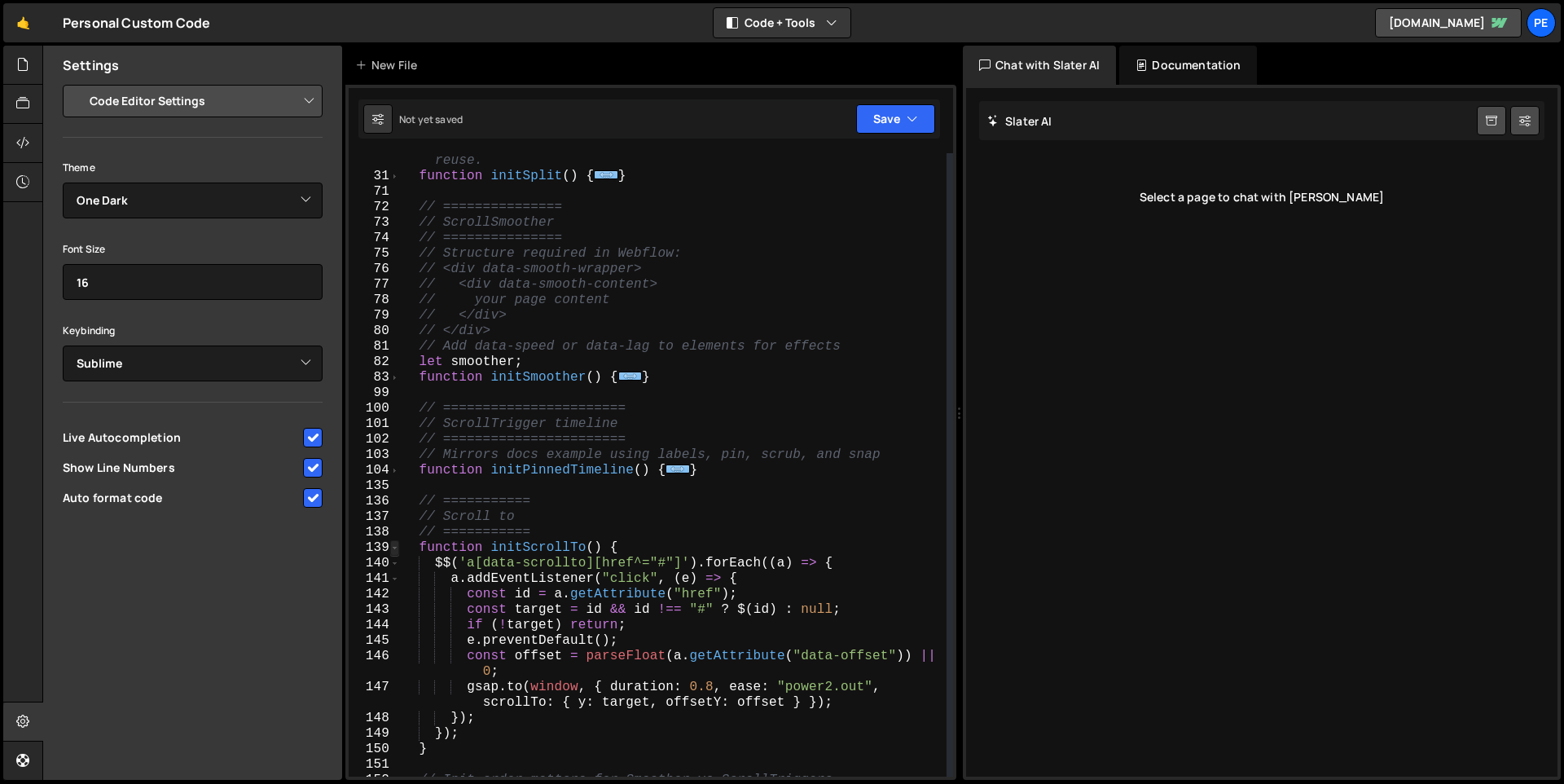
click at [394, 548] on span at bounding box center [394, 548] width 9 height 15
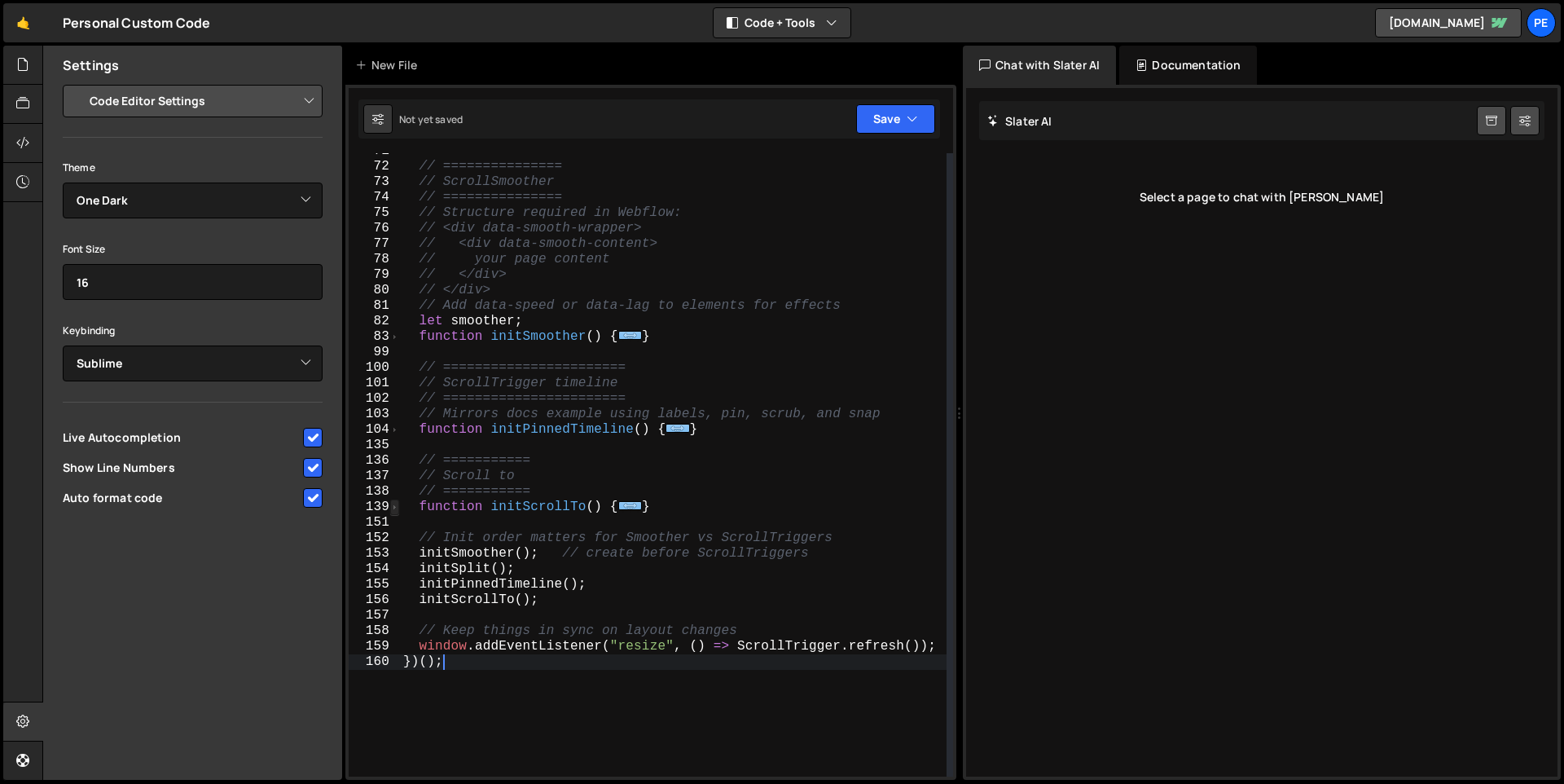
scroll to position [587, 0]
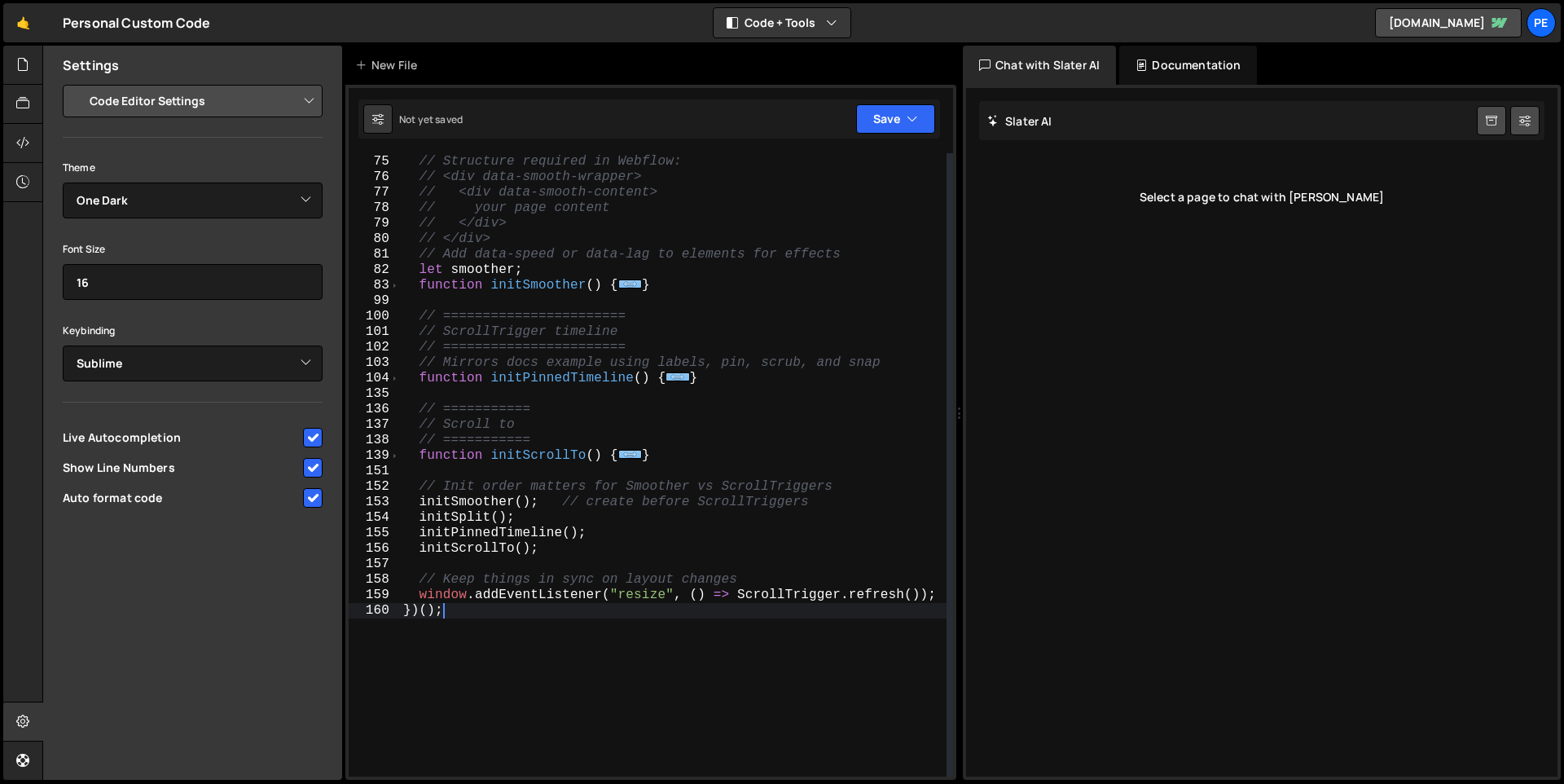
click at [388, 455] on div "139" at bounding box center [374, 456] width 51 height 15
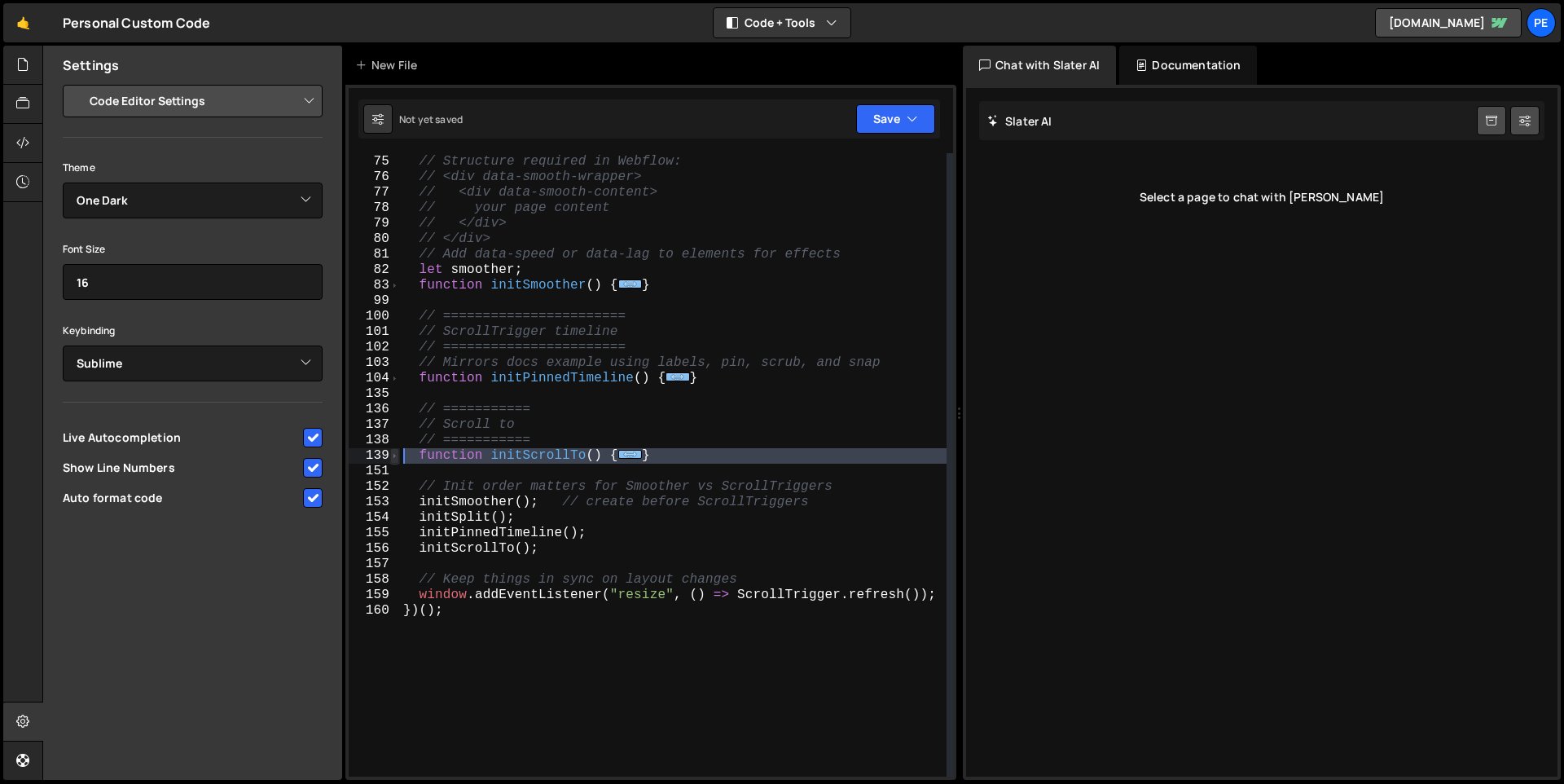
click at [392, 455] on span at bounding box center [394, 456] width 9 height 15
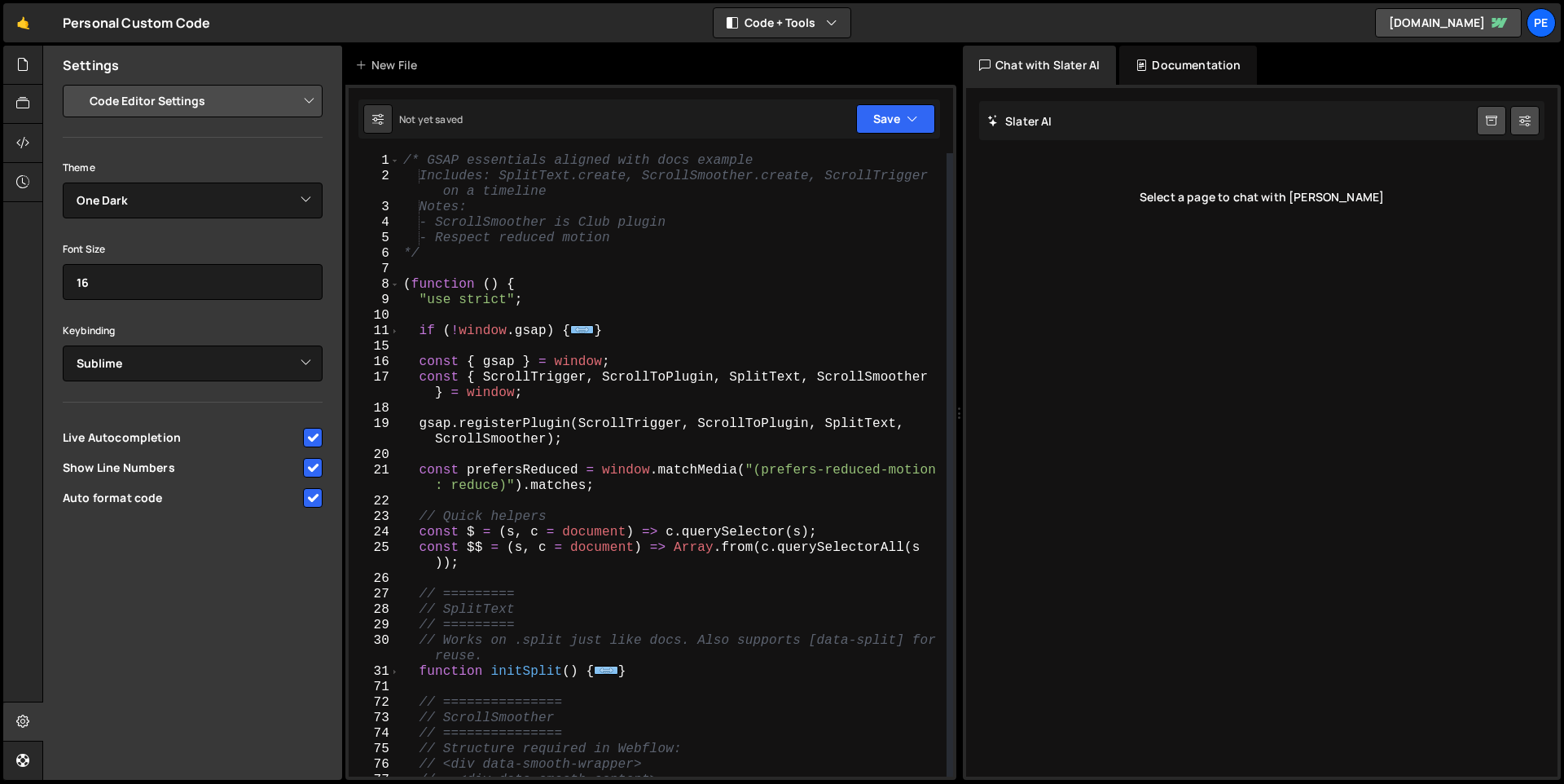
scroll to position [0, 0]
click at [720, 328] on div "/* GSAP essentials aligned with docs example Includes: SplitText.create, Scroll…" at bounding box center [673, 480] width 546 height 654
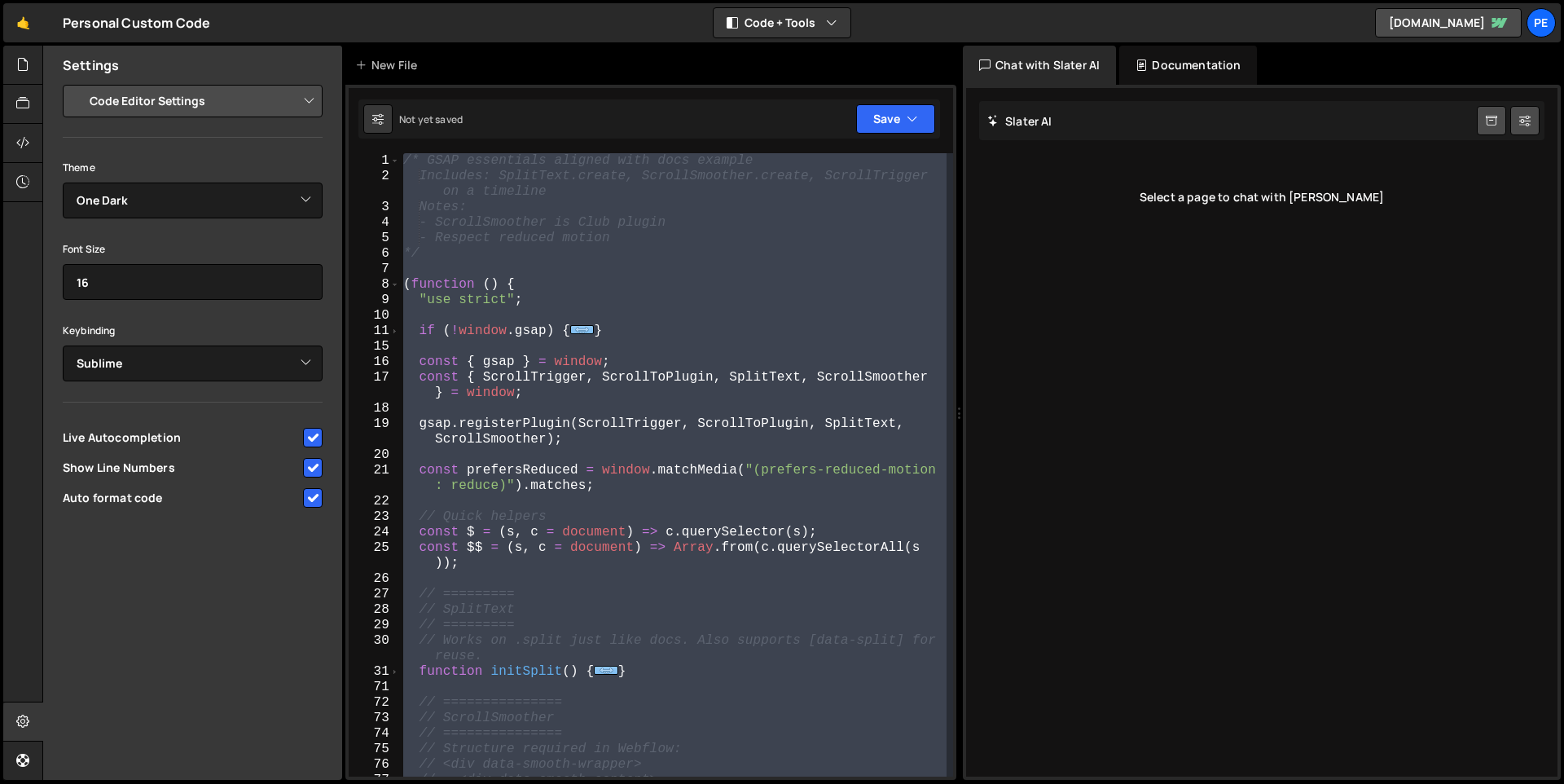
paste textarea
type textarea "})();"
